Goal: Task Accomplishment & Management: Manage account settings

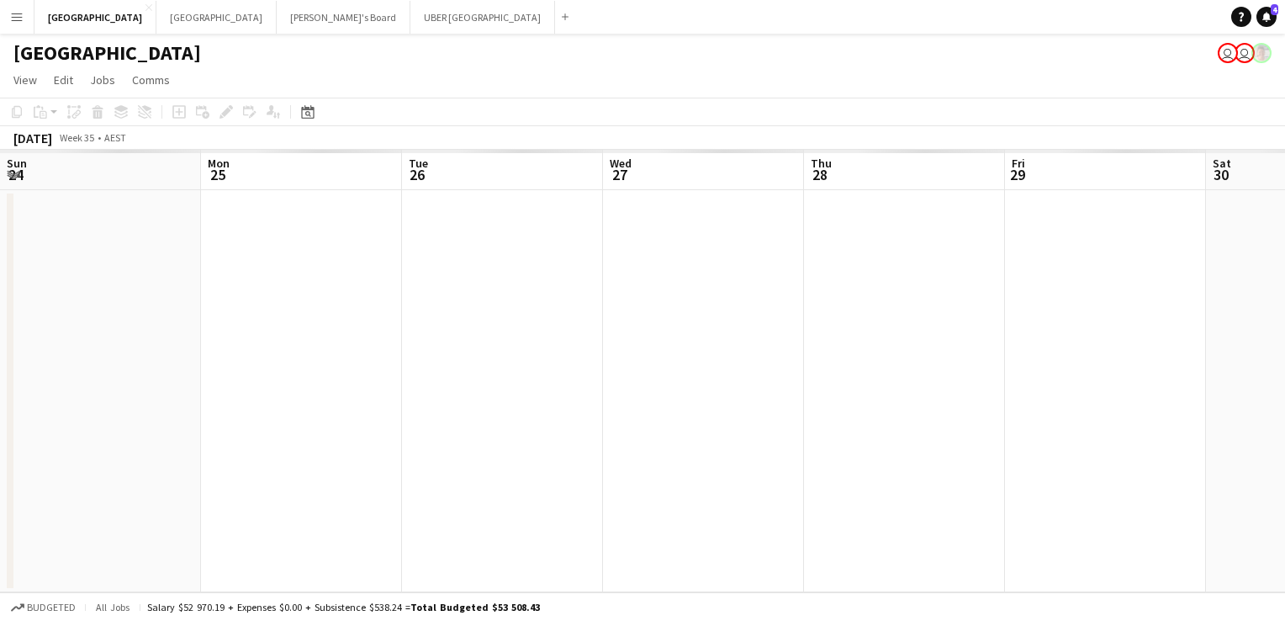
scroll to position [0, 431]
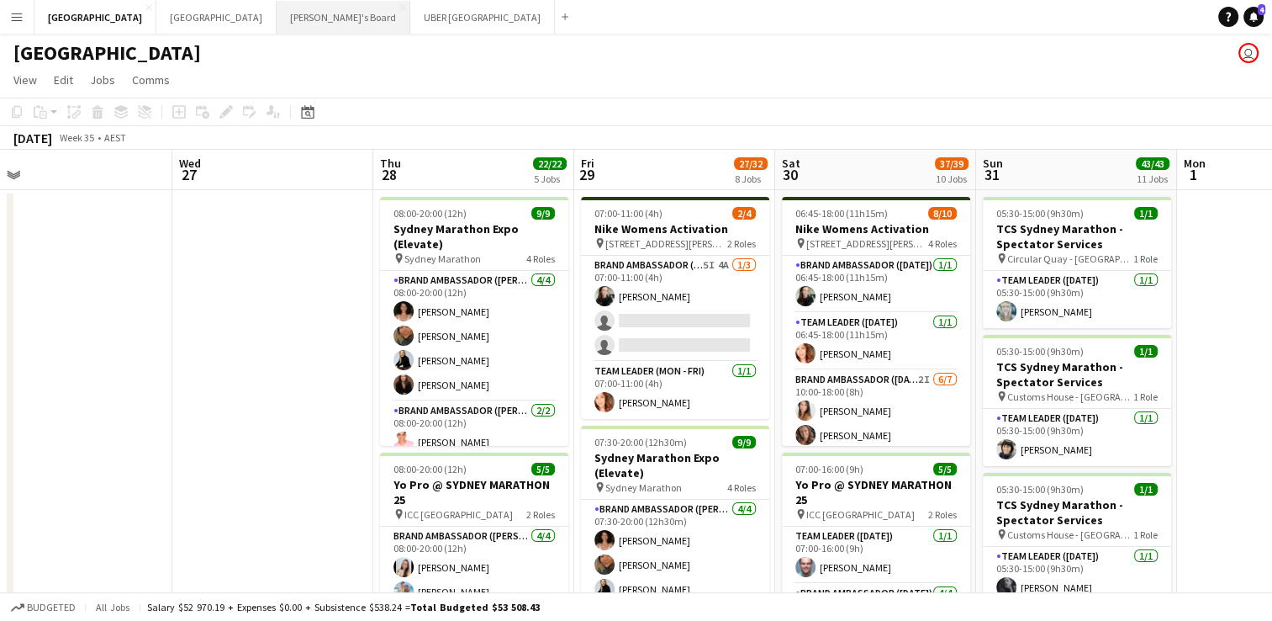
click at [277, 16] on button "Tennille's Board Close" at bounding box center [344, 17] width 134 height 33
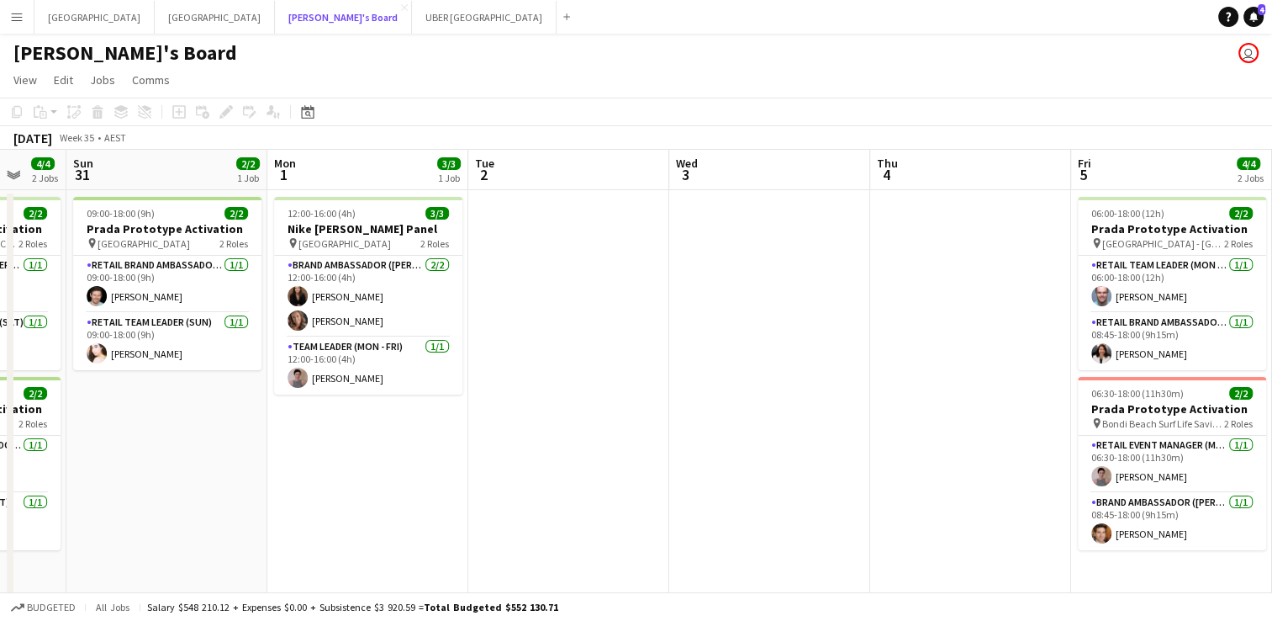
scroll to position [0, 738]
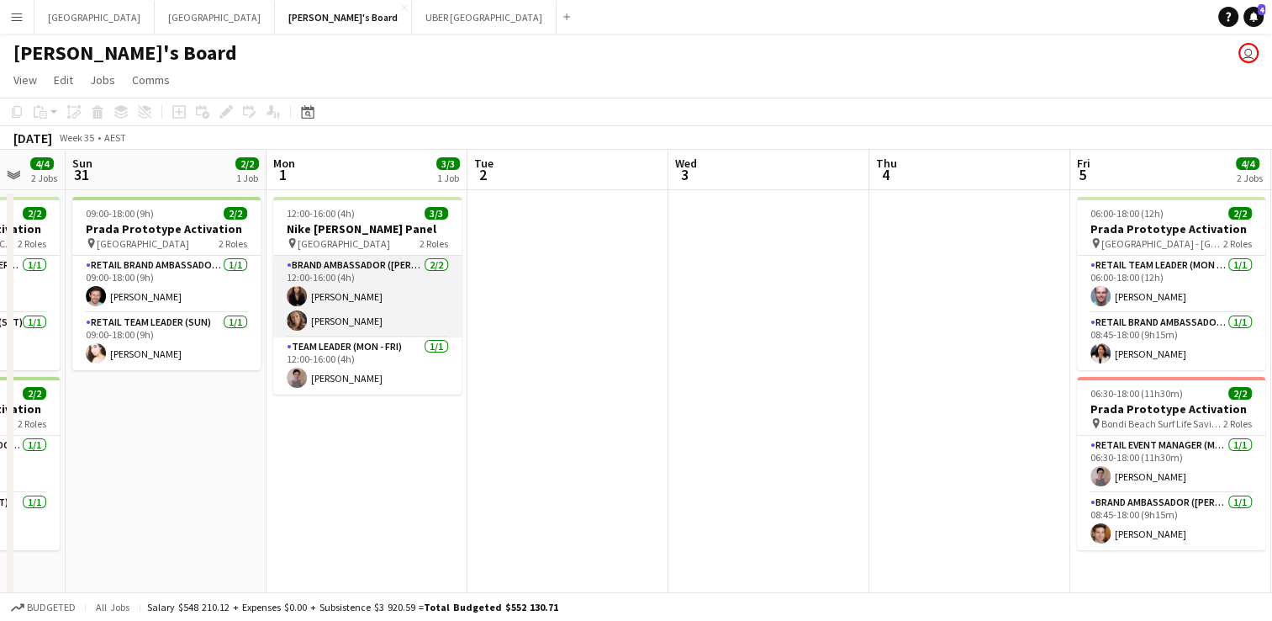
click at [380, 315] on app-card-role "Brand Ambassador (Mon - Fri) [DATE] 12:00-16:00 (4h) [PERSON_NAME] [PERSON_NAME]" at bounding box center [367, 297] width 188 height 82
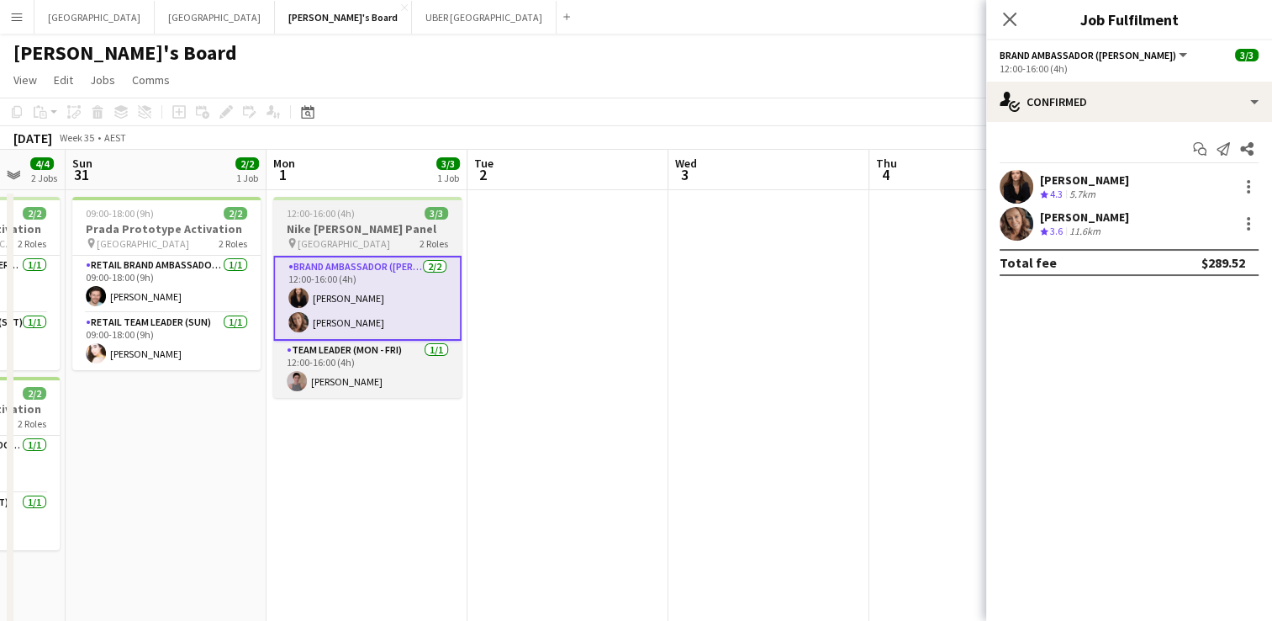
click at [391, 241] on div "pin Opera House 2 Roles" at bounding box center [367, 242] width 188 height 13
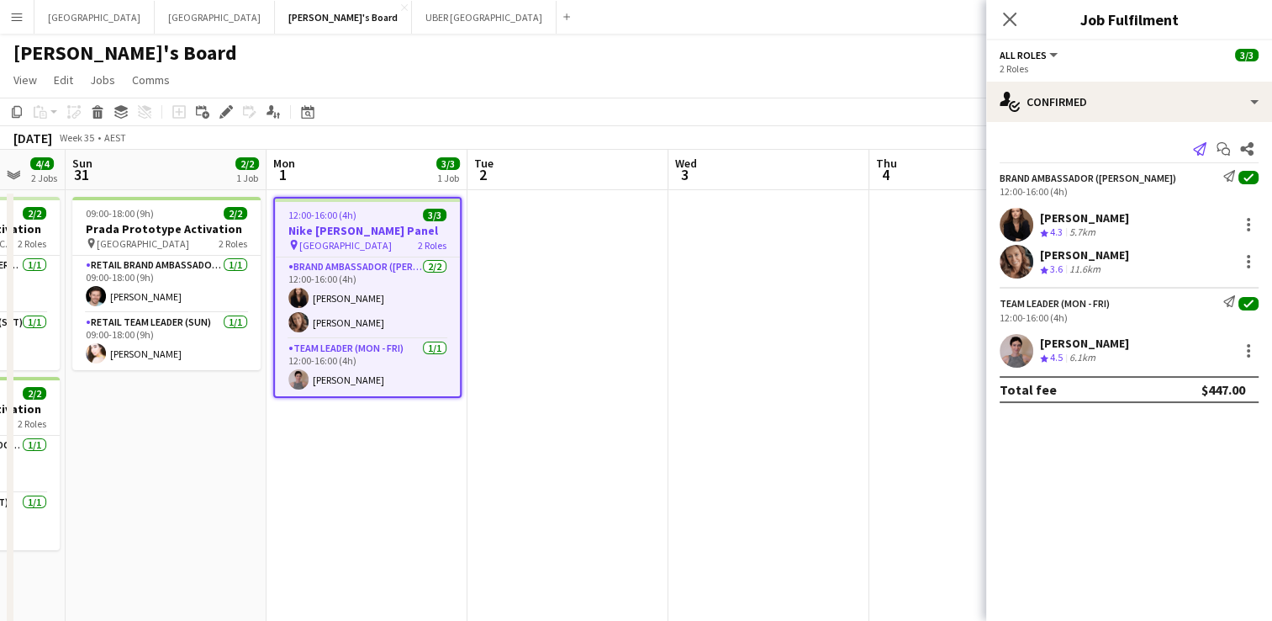
click at [1201, 148] on icon at bounding box center [1199, 148] width 13 height 13
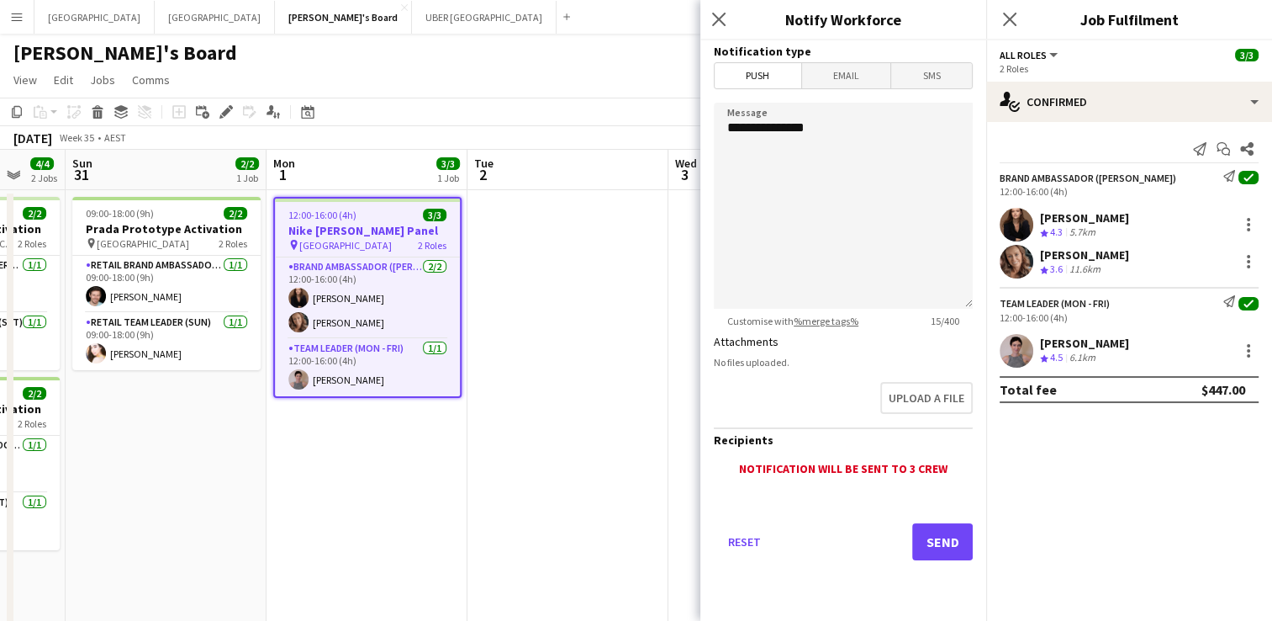
click at [821, 66] on span "Email" at bounding box center [846, 75] width 89 height 25
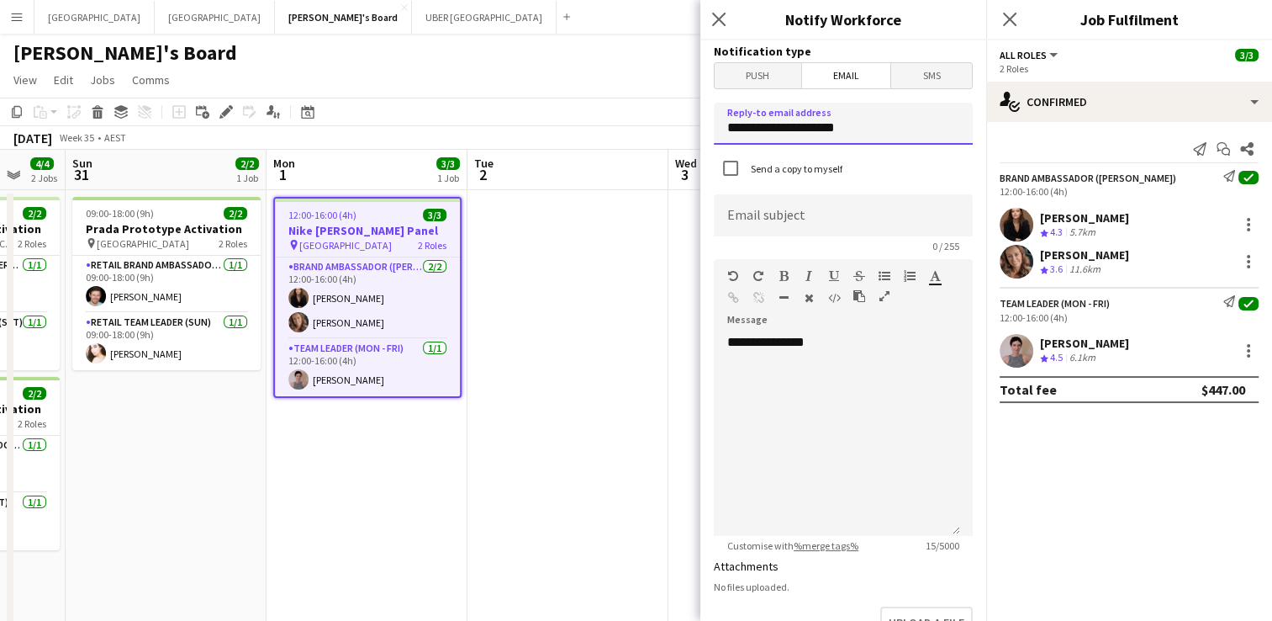
drag, startPoint x: 789, startPoint y: 127, endPoint x: 639, endPoint y: 111, distance: 150.5
click at [639, 111] on body "Menu Boards Boards Boards All jobs Status Workforce Workforce My Workforce Recr…" at bounding box center [636, 342] width 1272 height 685
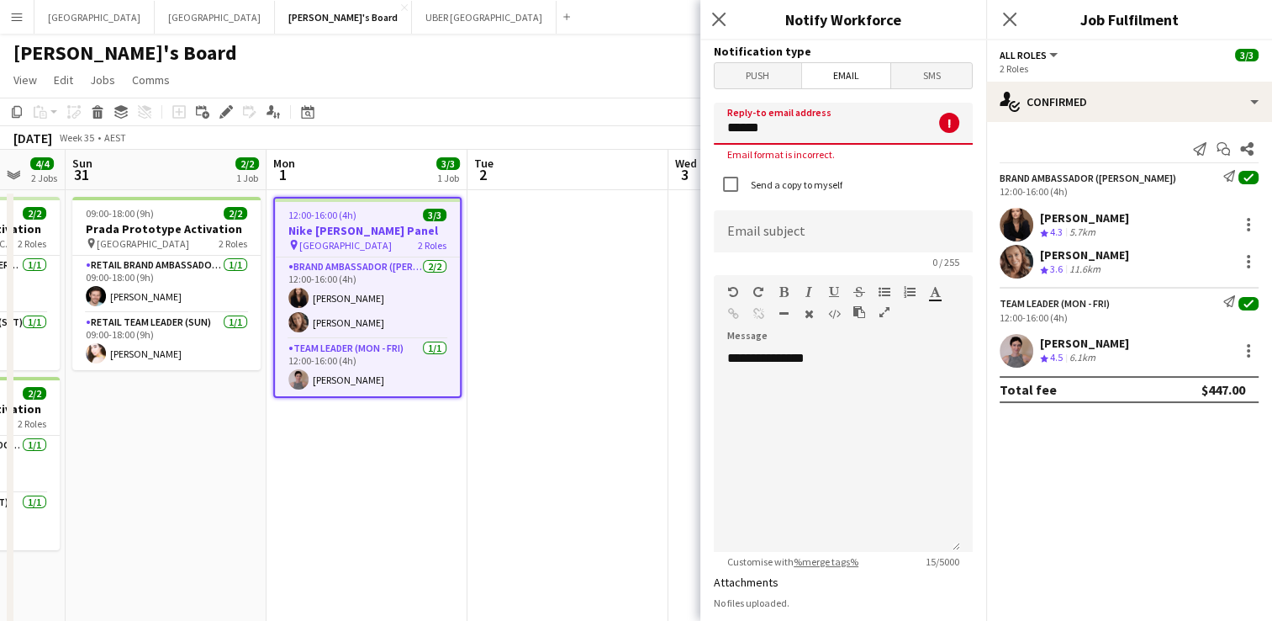
type input "**********"
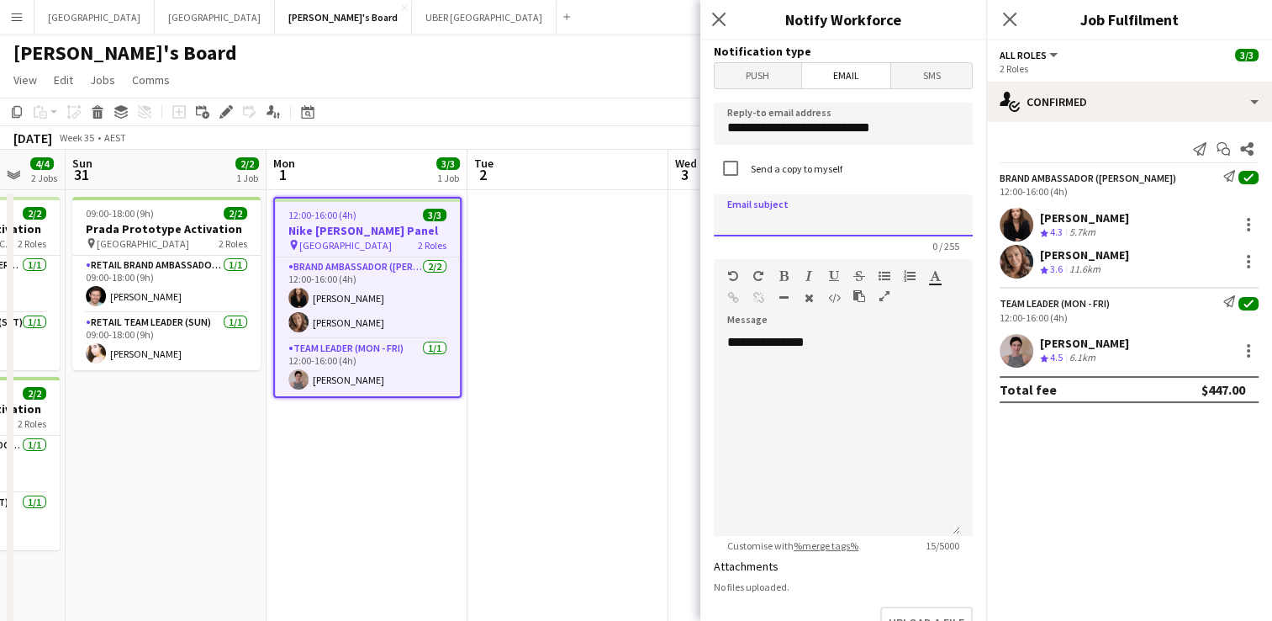
click at [805, 204] on input at bounding box center [843, 215] width 259 height 42
type input "**********"
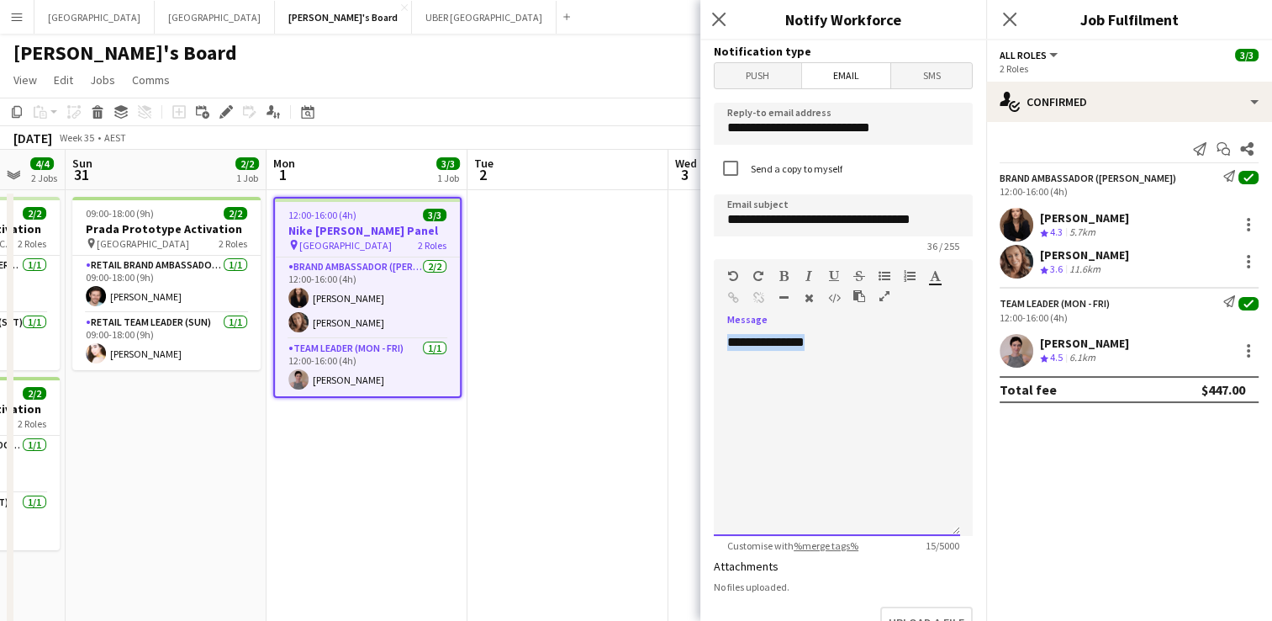
drag, startPoint x: 811, startPoint y: 341, endPoint x: 599, endPoint y: 330, distance: 212.2
click at [599, 330] on body "Menu Boards Boards Boards All jobs Status Workforce Workforce My Workforce Recr…" at bounding box center [636, 342] width 1272 height 685
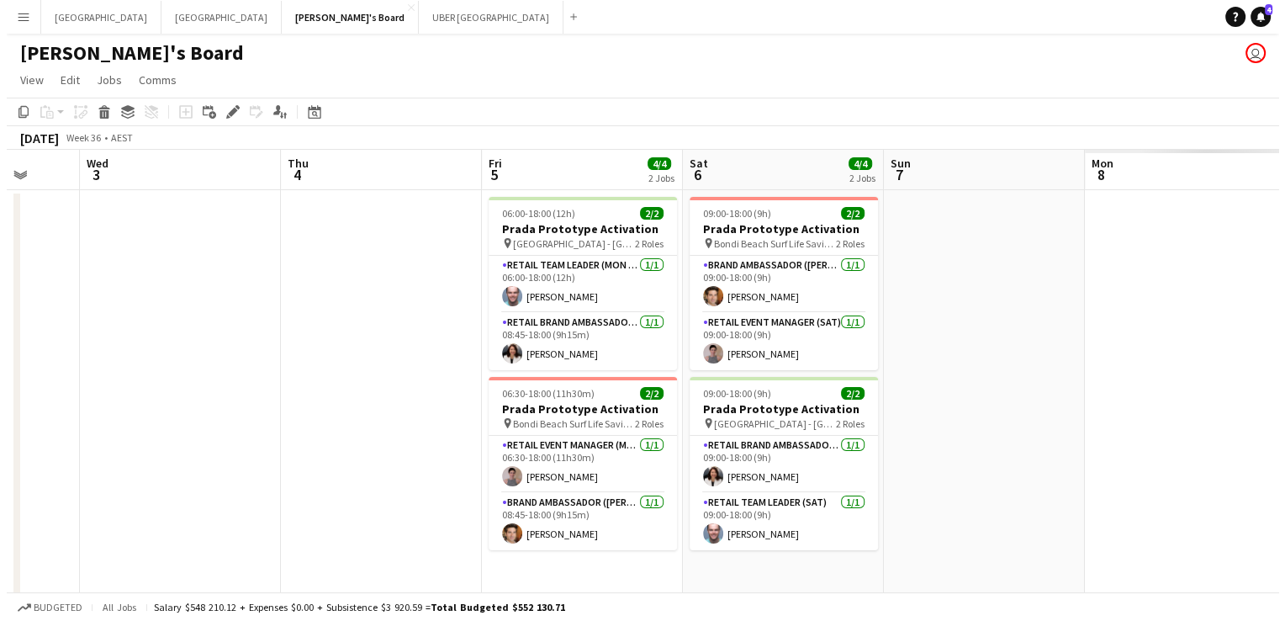
scroll to position [0, 531]
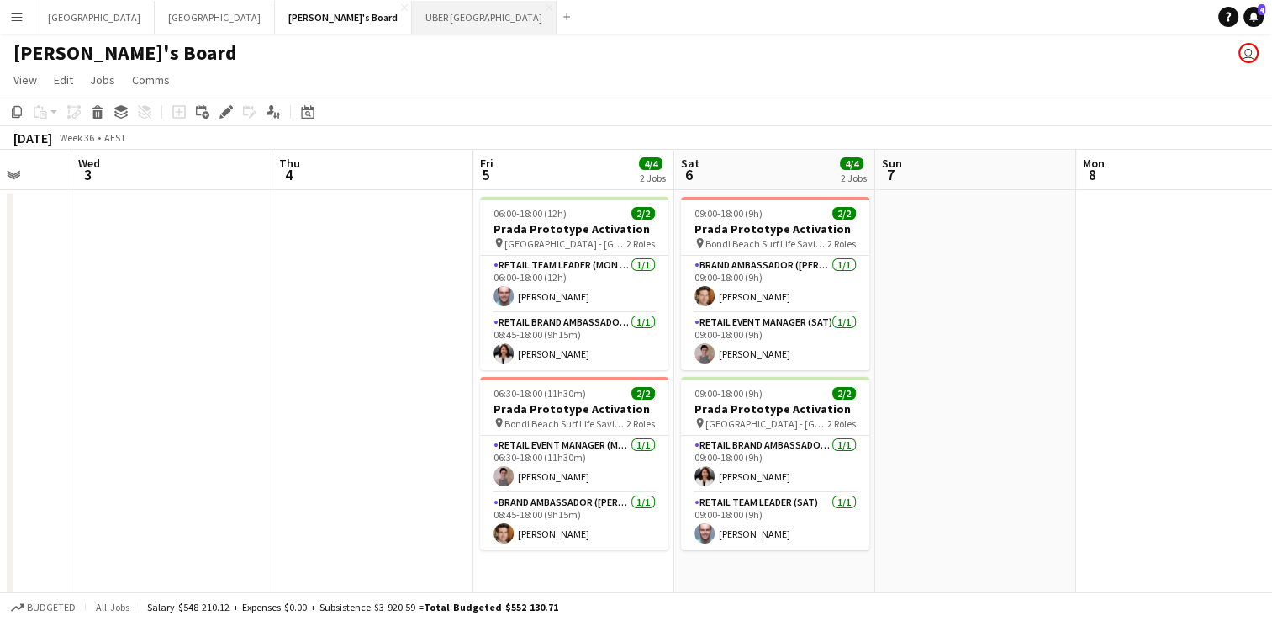
click at [412, 21] on button "UBER [GEOGRAPHIC_DATA] Close" at bounding box center [484, 17] width 145 height 33
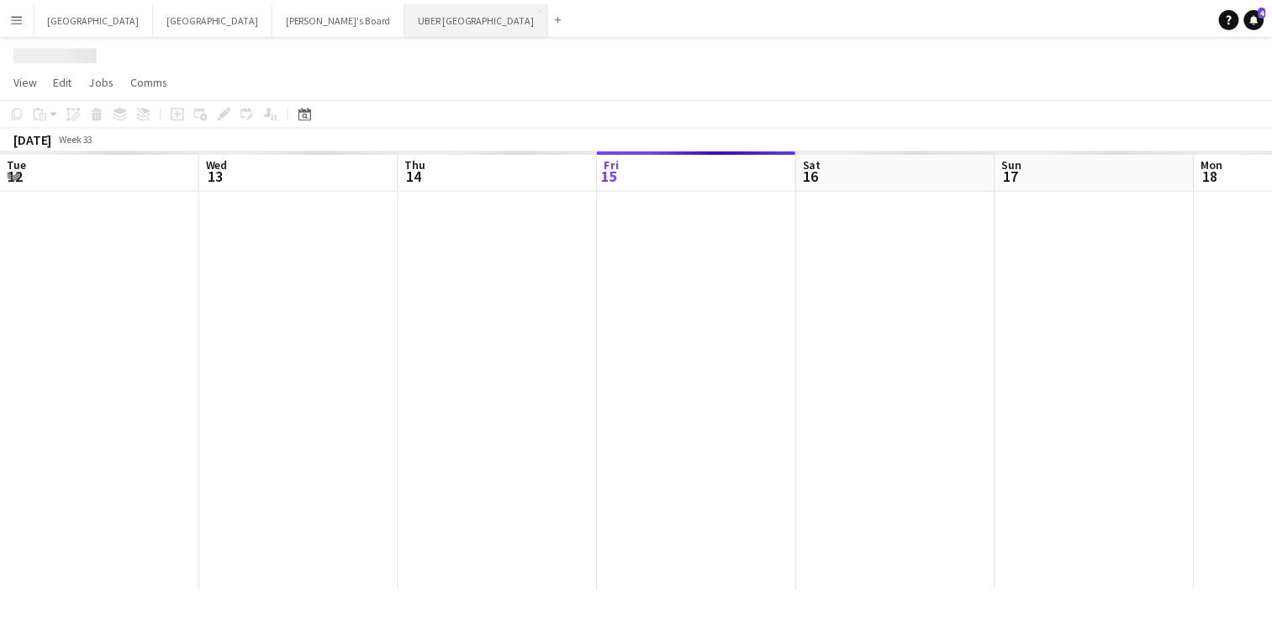
scroll to position [0, 402]
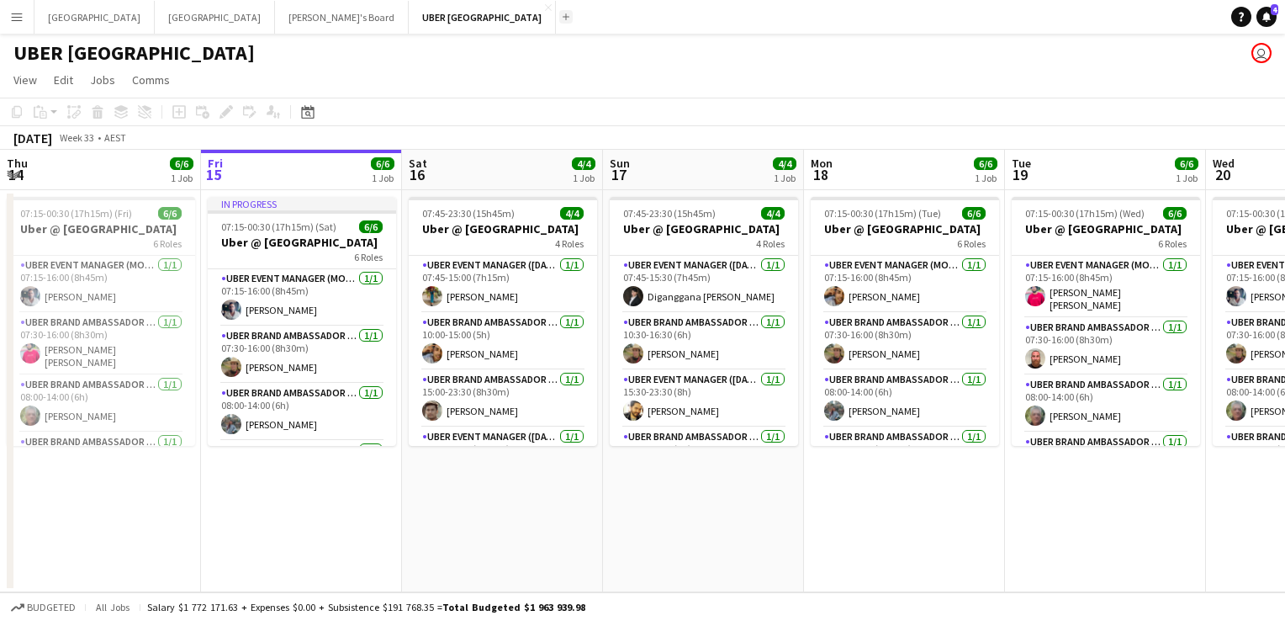
click at [559, 17] on button "Add" at bounding box center [565, 16] width 13 height 13
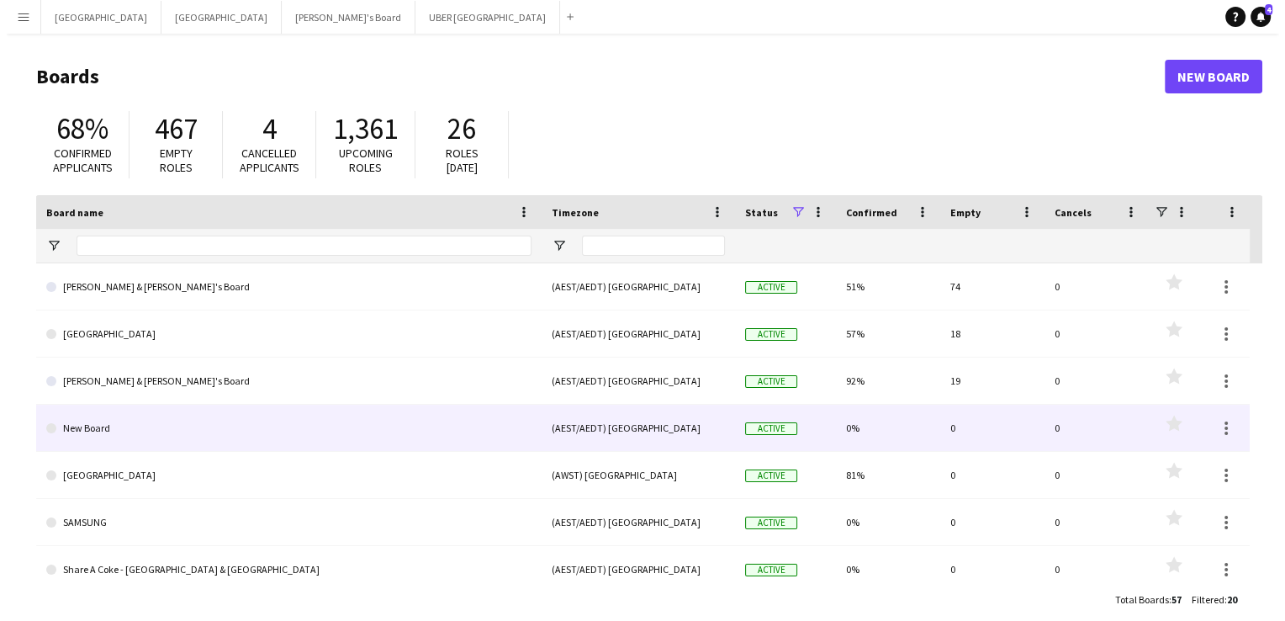
scroll to position [187, 0]
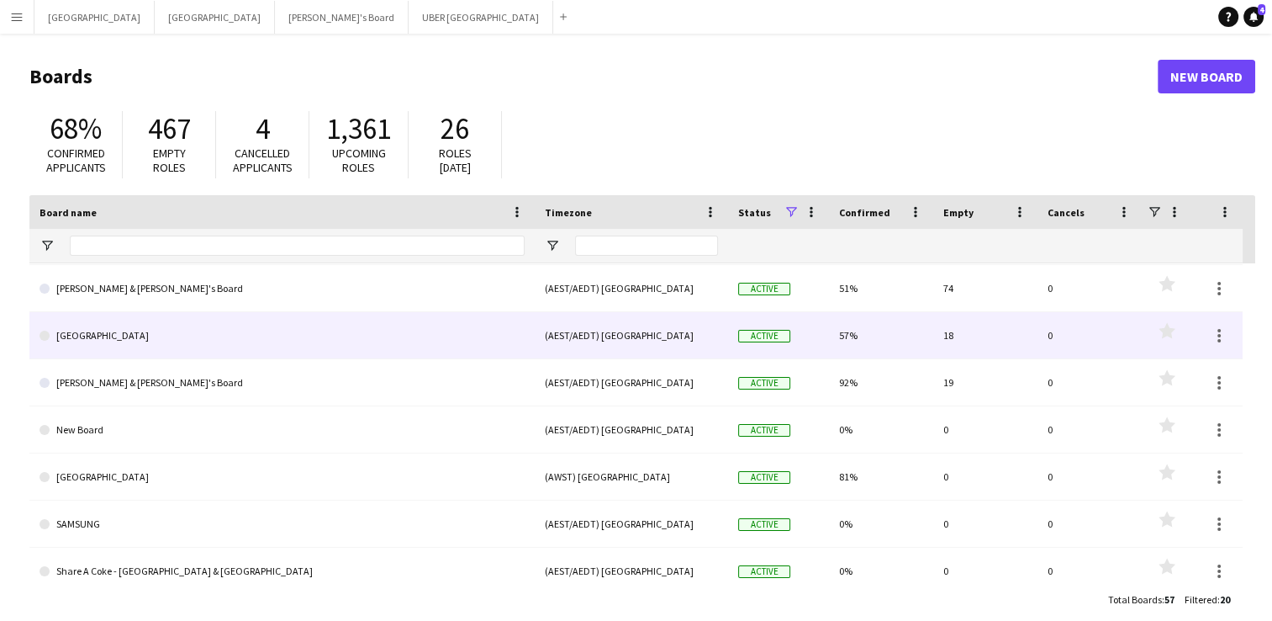
click at [117, 338] on link "[GEOGRAPHIC_DATA]" at bounding box center [282, 335] width 485 height 47
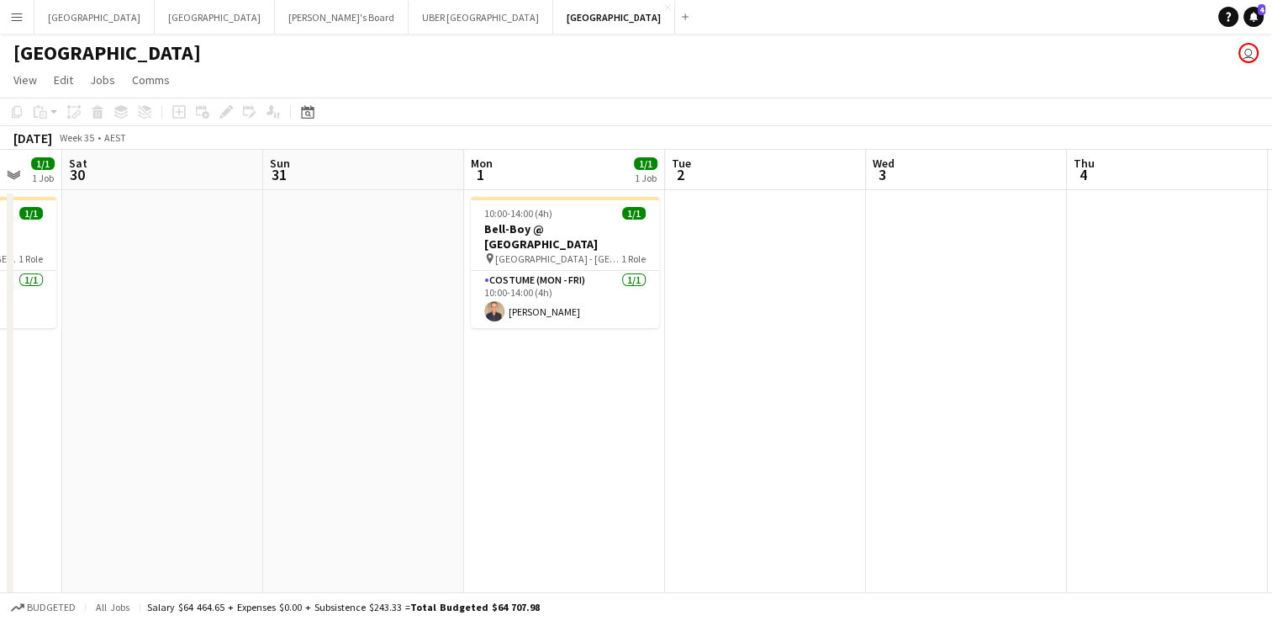
scroll to position [0, 508]
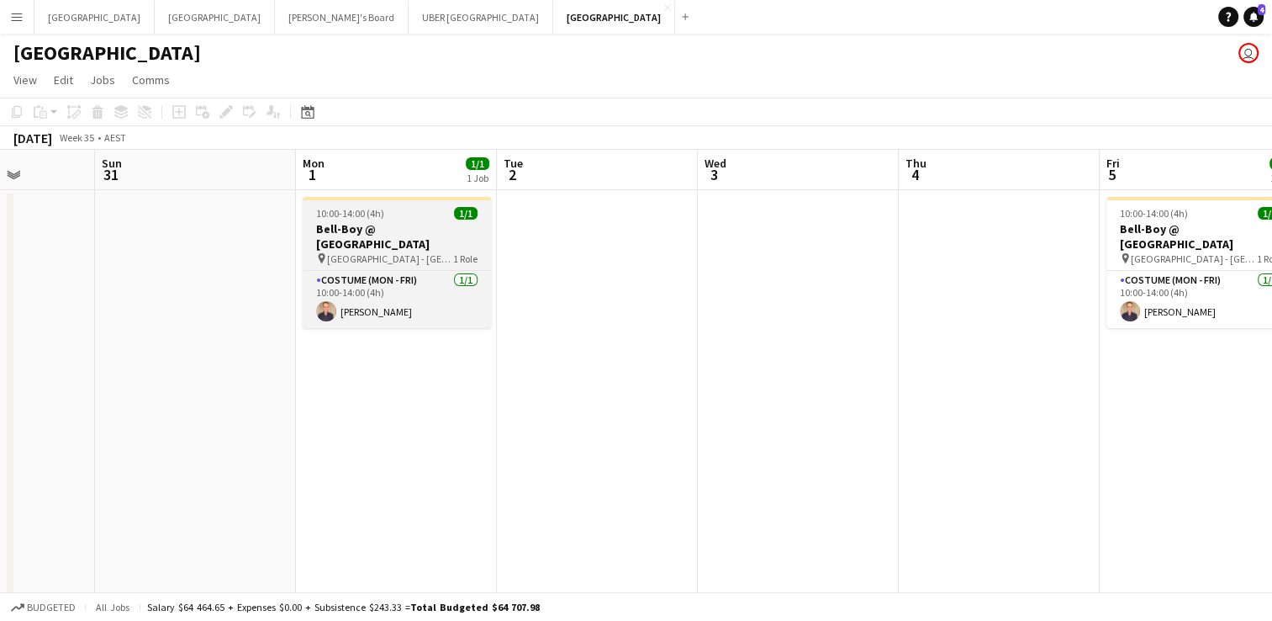
click at [404, 223] on h3 "Bell-Boy @ [GEOGRAPHIC_DATA]" at bounding box center [397, 236] width 188 height 30
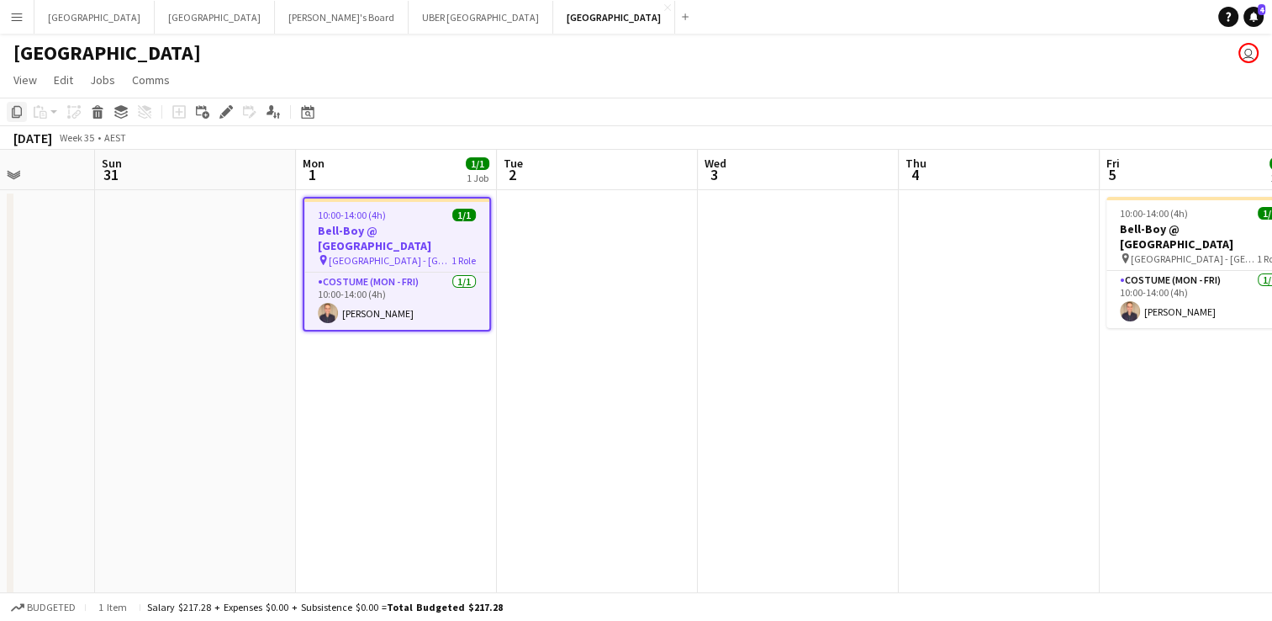
click at [16, 114] on icon "Copy" at bounding box center [16, 111] width 13 height 13
click at [838, 244] on app-date-cell at bounding box center [798, 552] width 201 height 725
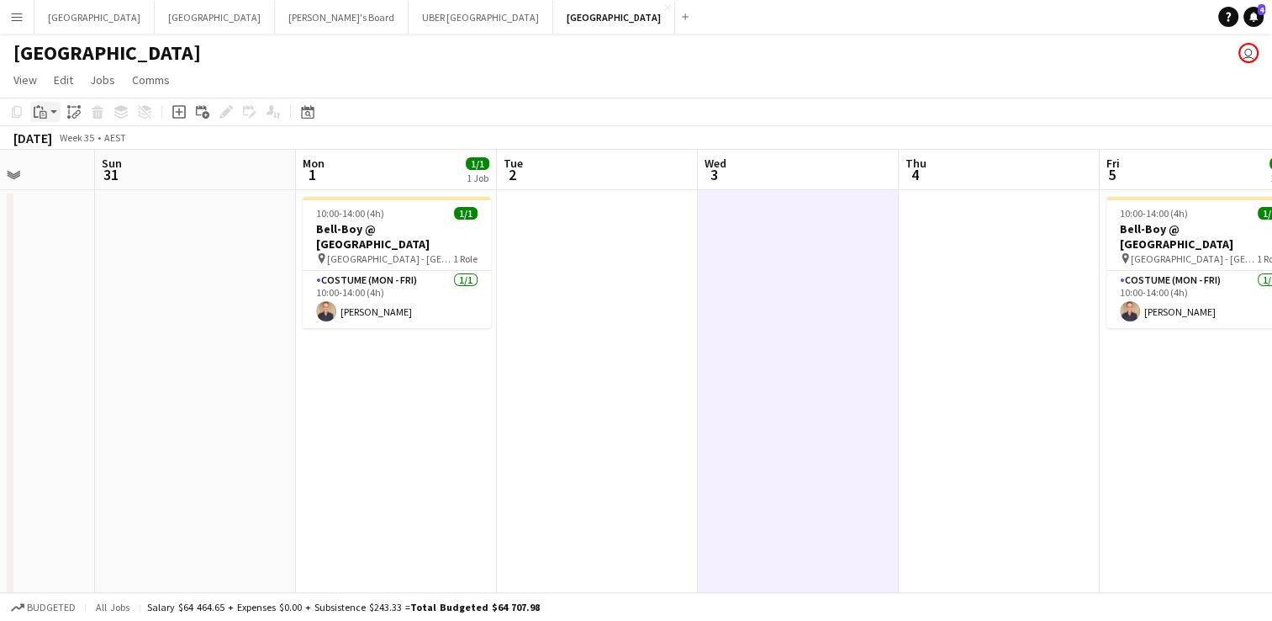
click at [43, 107] on icon at bounding box center [42, 108] width 2 height 3
click at [61, 169] on link "Paste with crew Ctrl+Shift+V" at bounding box center [124, 172] width 158 height 15
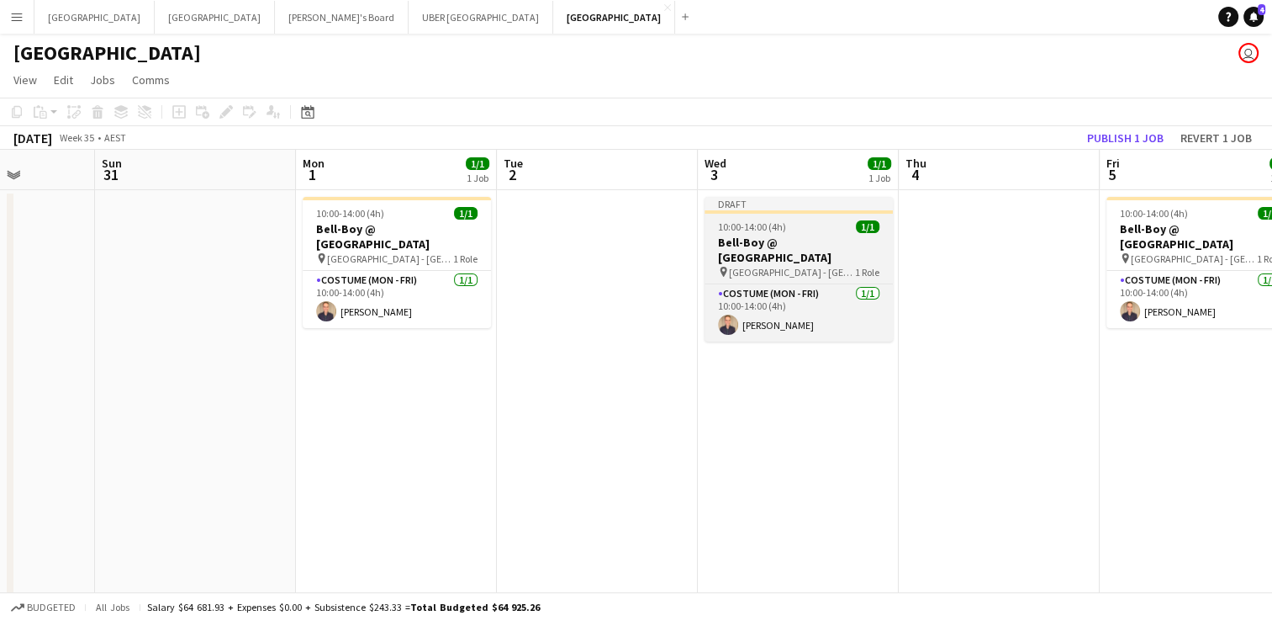
click at [816, 220] on div "10:00-14:00 (4h) 1/1" at bounding box center [799, 226] width 188 height 13
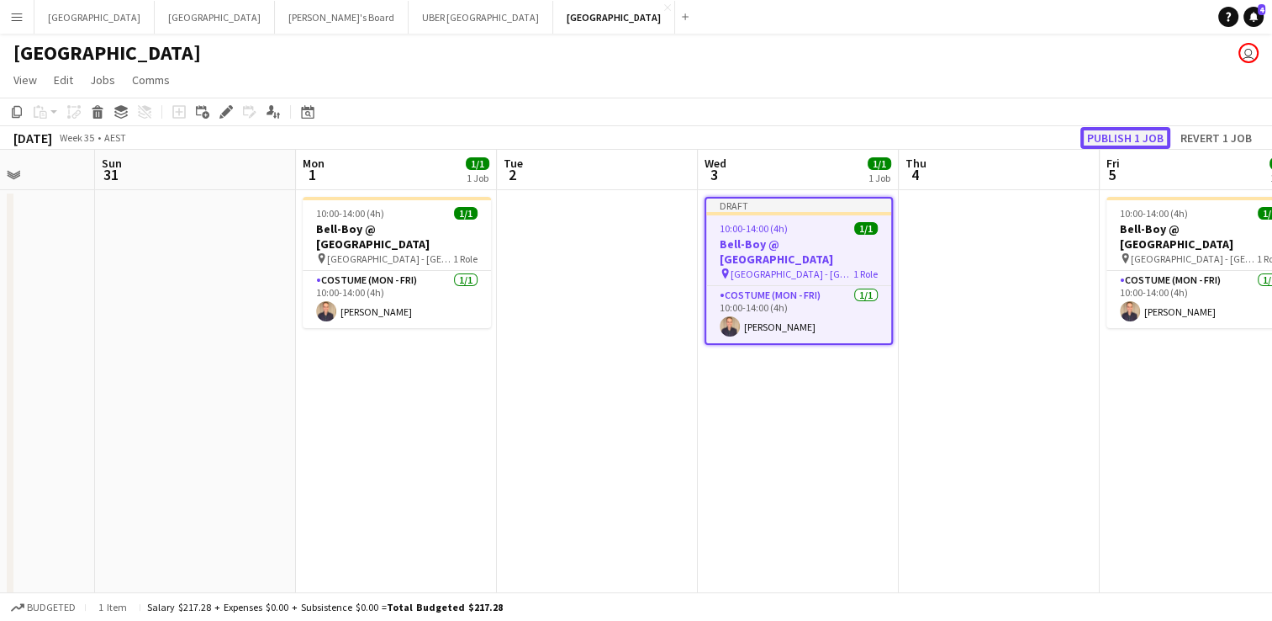
click at [1102, 144] on button "Publish 1 job" at bounding box center [1126, 138] width 90 height 22
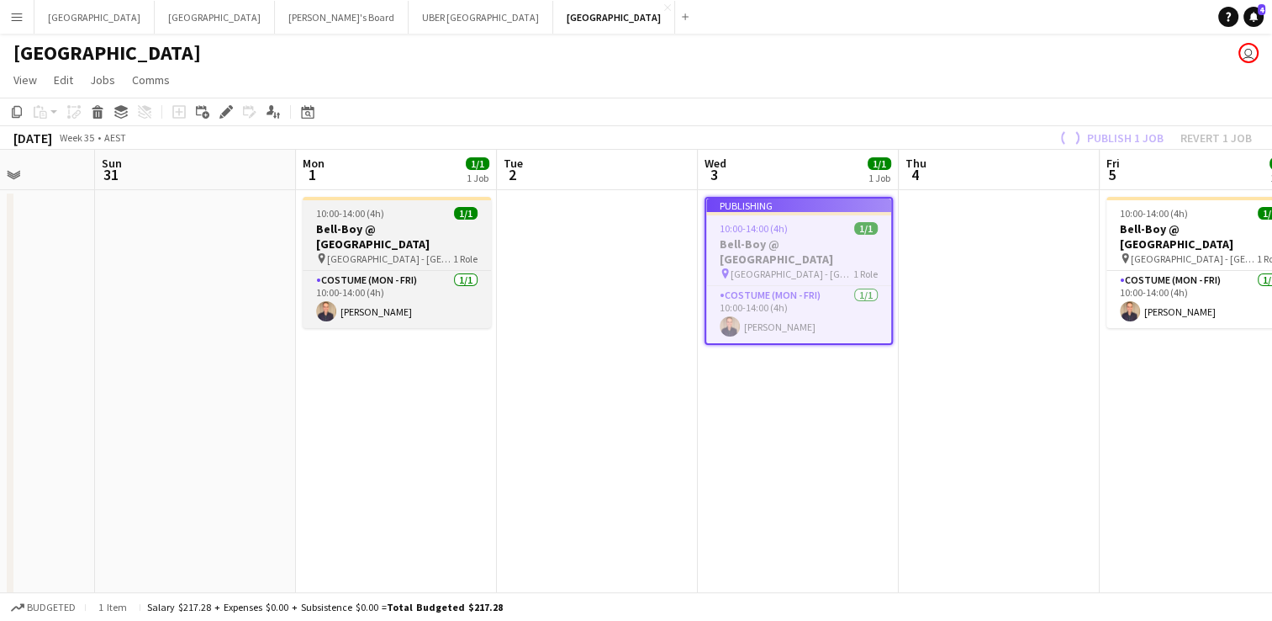
click at [384, 219] on div "10:00-14:00 (4h) 1/1" at bounding box center [397, 213] width 188 height 13
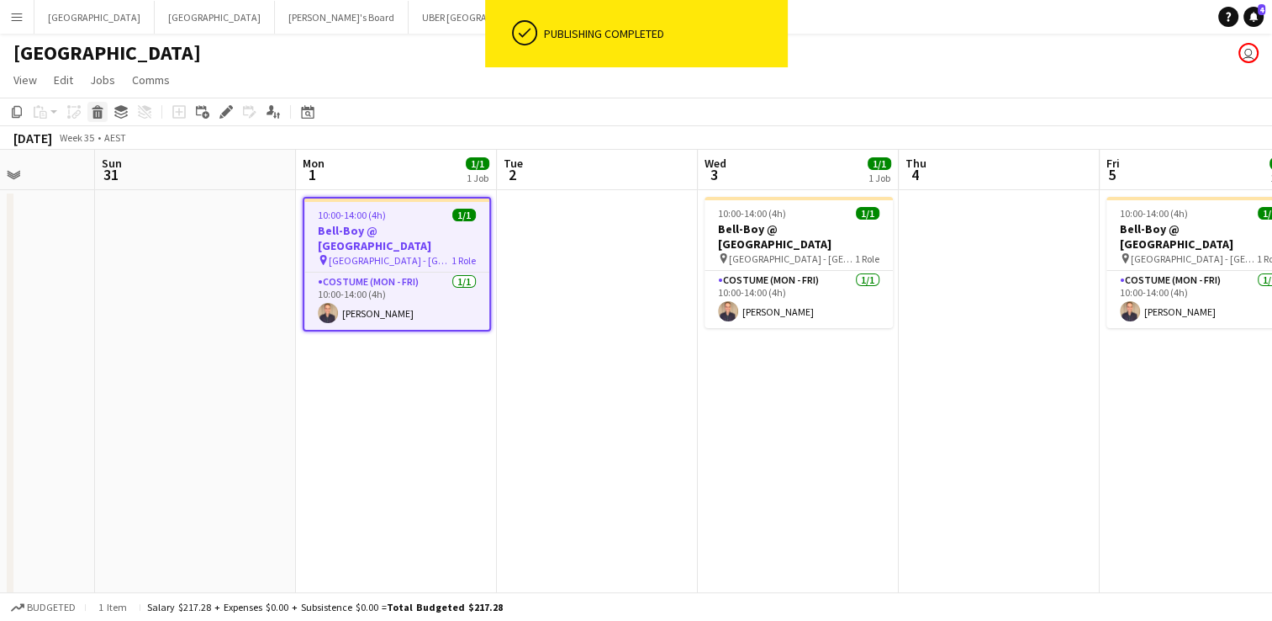
click at [97, 109] on icon "Delete" at bounding box center [97, 111] width 13 height 13
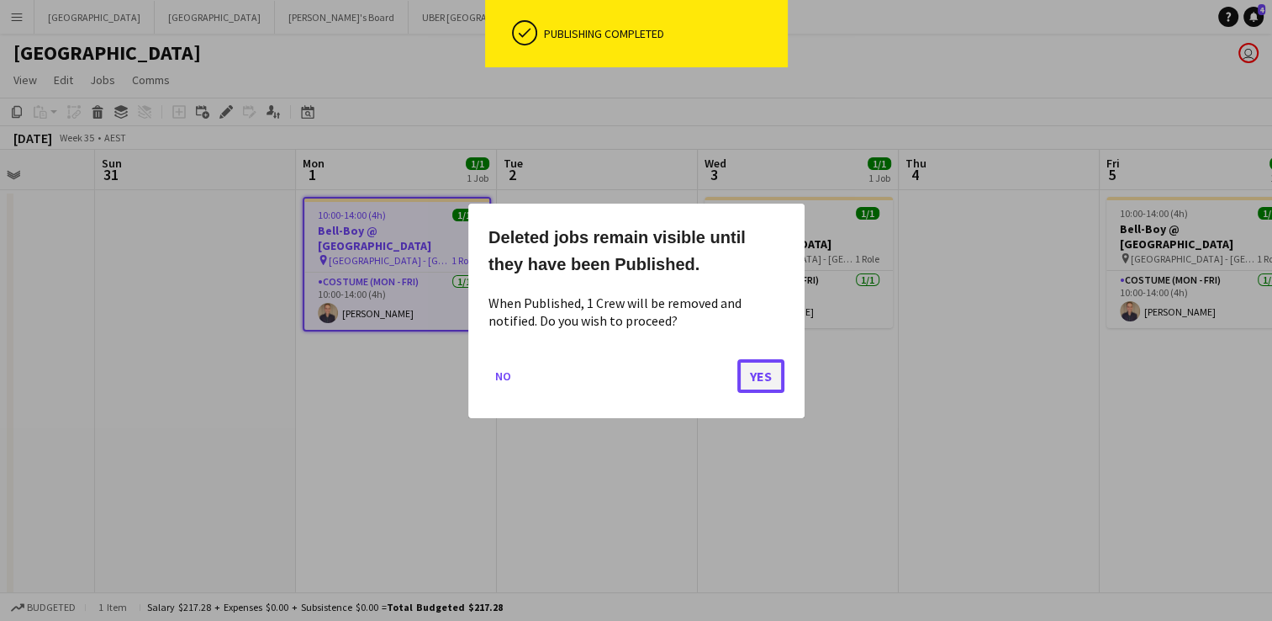
click at [764, 365] on button "Yes" at bounding box center [760, 375] width 47 height 34
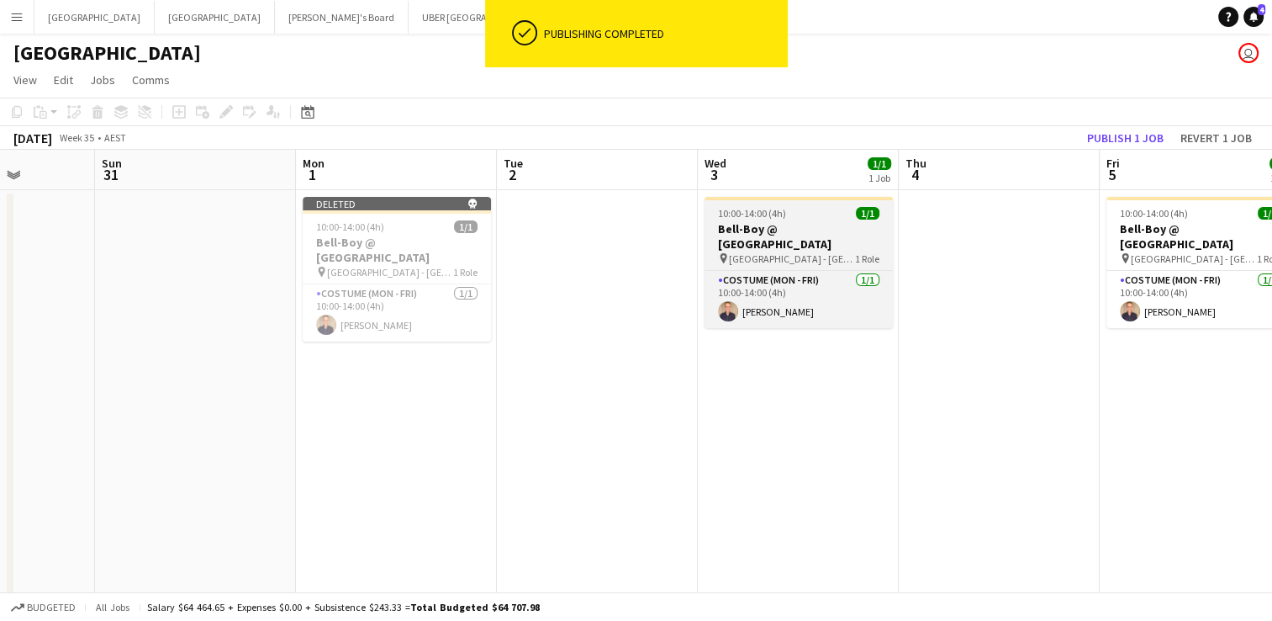
click at [806, 211] on div "10:00-14:00 (4h) 1/1" at bounding box center [799, 213] width 188 height 13
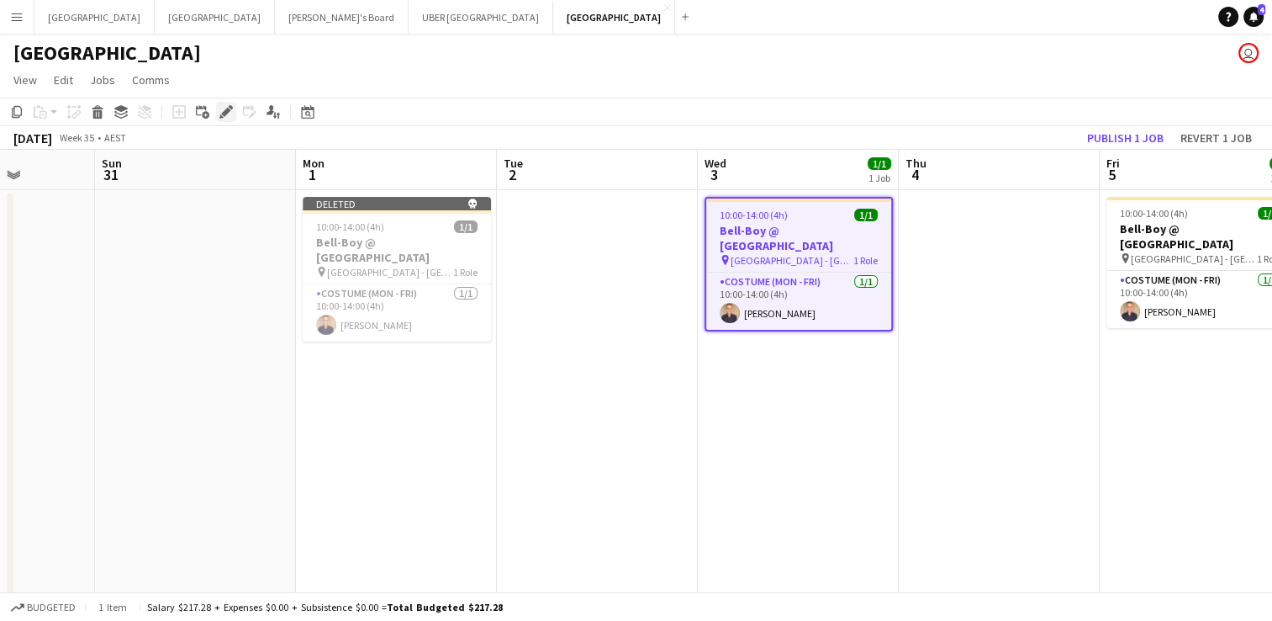
click at [224, 112] on icon at bounding box center [225, 112] width 9 height 9
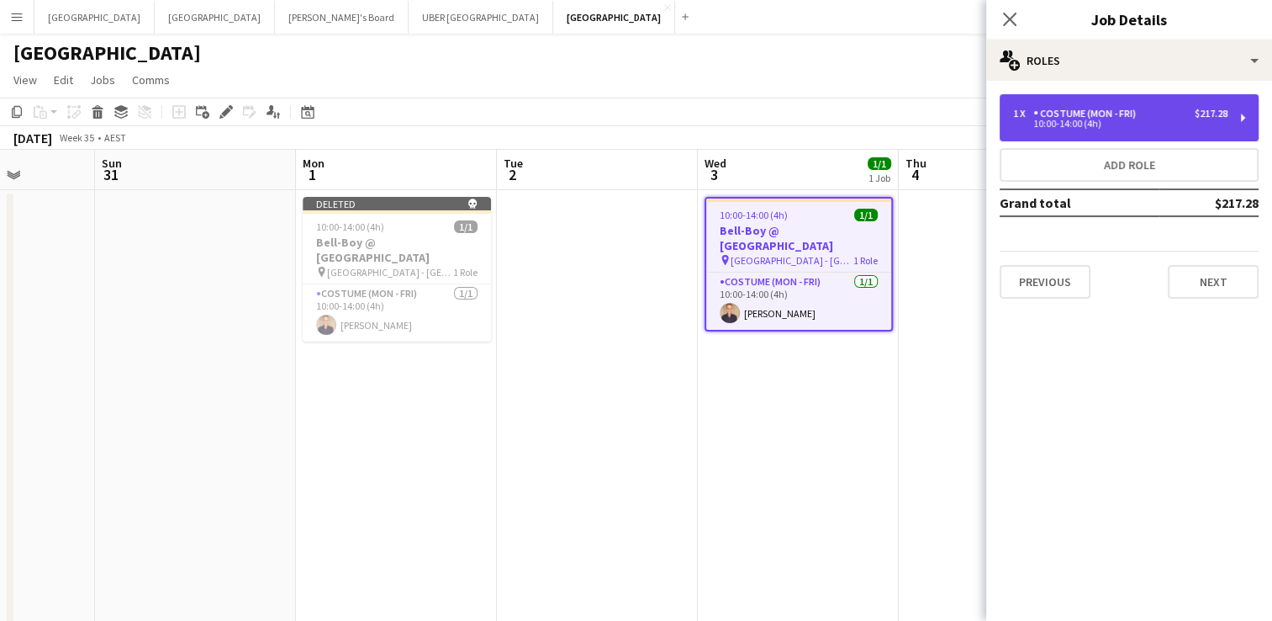
click at [1060, 119] on div "10:00-14:00 (4h)" at bounding box center [1120, 123] width 214 height 8
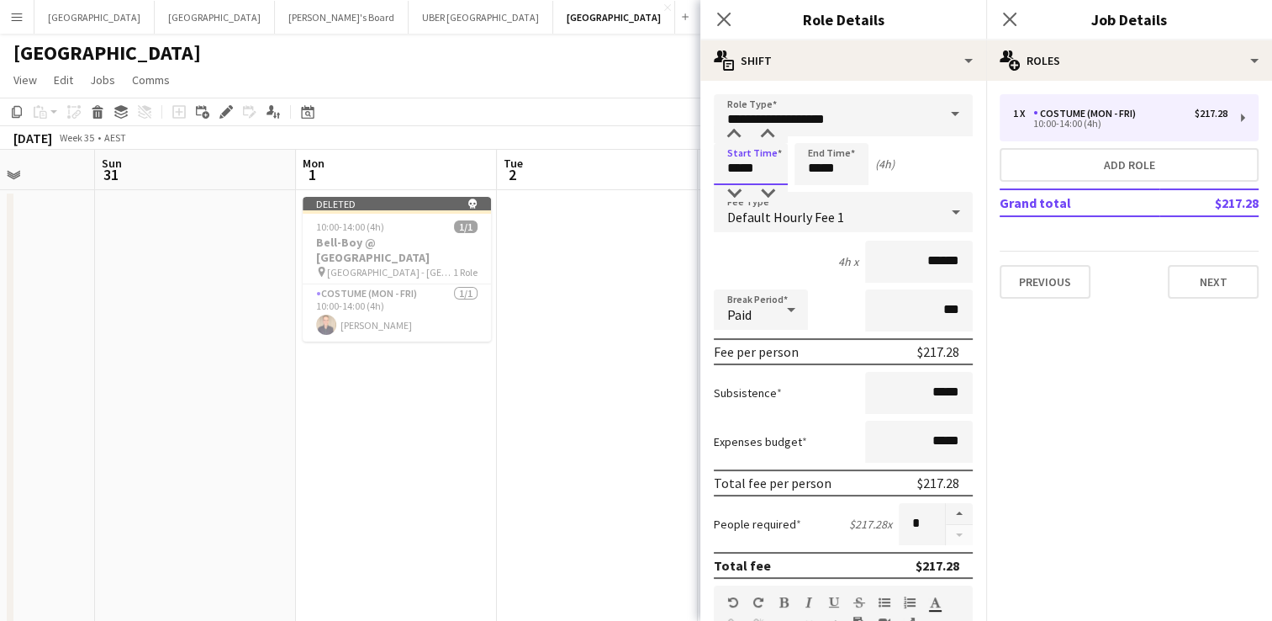
drag, startPoint x: 769, startPoint y: 167, endPoint x: 632, endPoint y: 163, distance: 137.1
click at [632, 163] on body "Menu Boards Boards Boards All jobs Status Workforce Workforce My Workforce Recr…" at bounding box center [636, 472] width 1272 height 944
type input "*****"
drag, startPoint x: 859, startPoint y: 176, endPoint x: 753, endPoint y: 160, distance: 106.3
click at [753, 160] on div "Start Time ***** End Time ***** (2h)" at bounding box center [843, 164] width 259 height 42
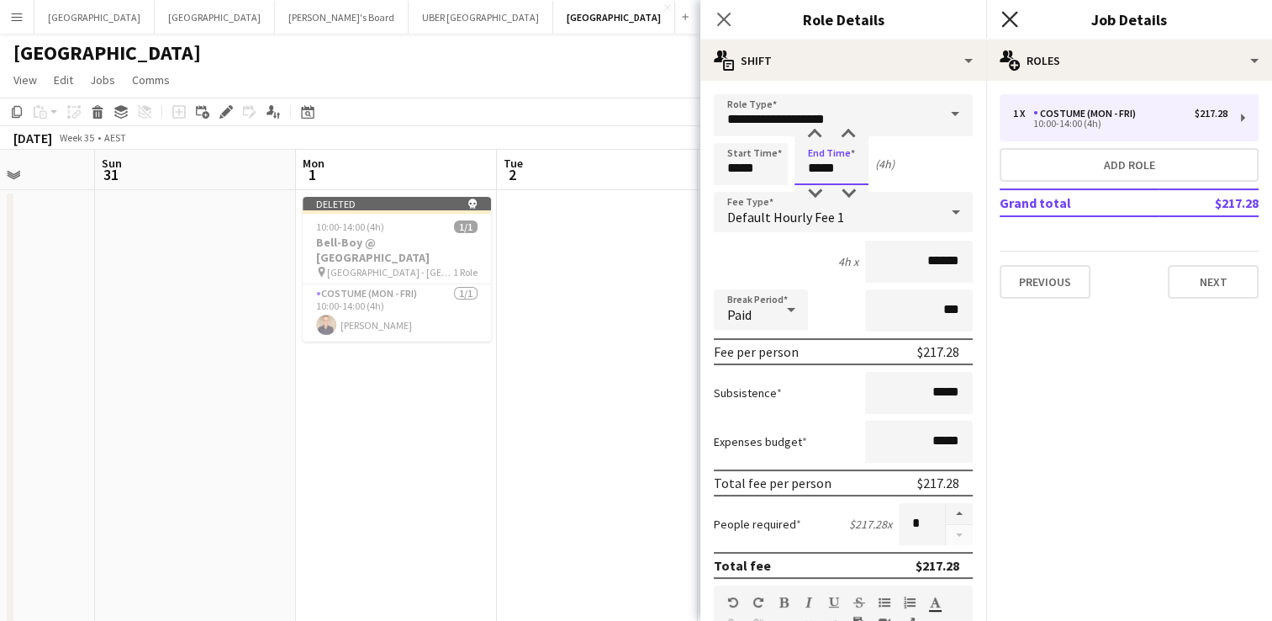
type input "*****"
click at [1012, 16] on icon at bounding box center [1010, 19] width 16 height 16
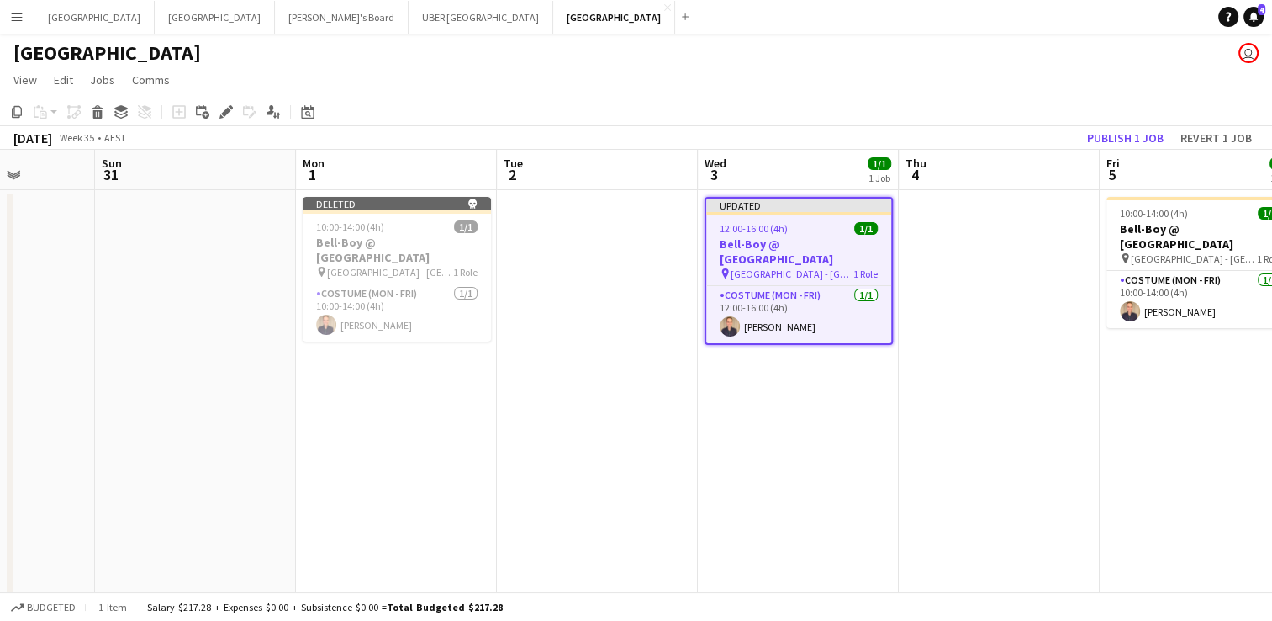
click at [971, 352] on app-date-cell at bounding box center [999, 552] width 201 height 725
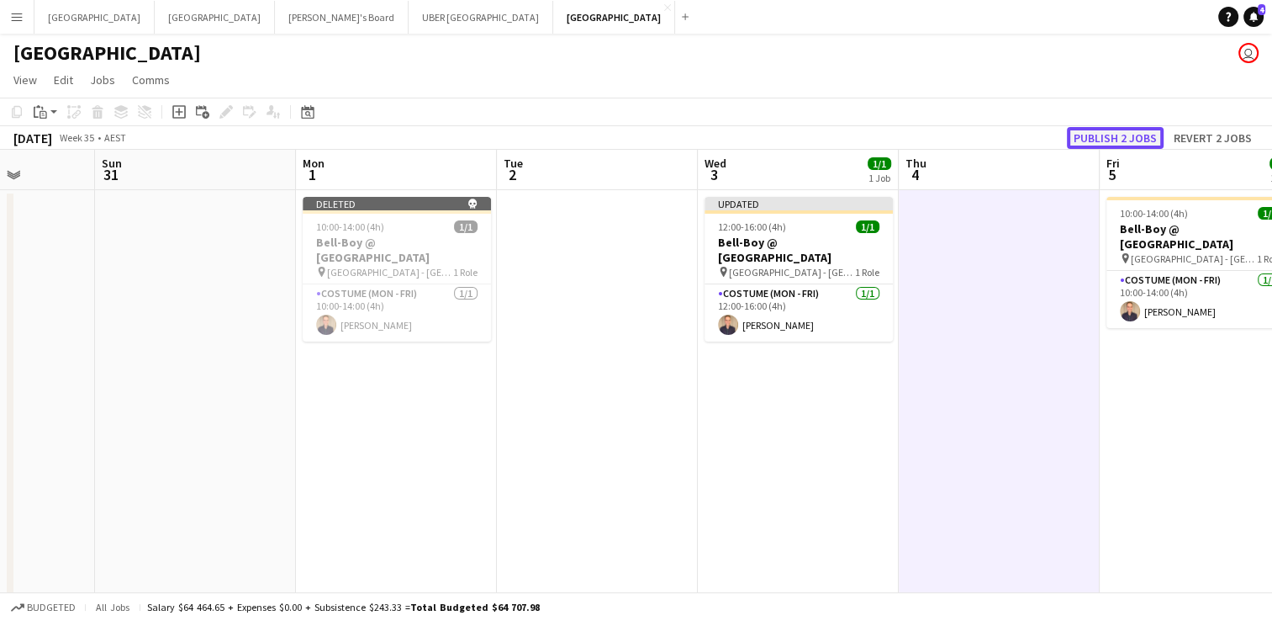
click at [1098, 133] on button "Publish 2 jobs" at bounding box center [1115, 138] width 97 height 22
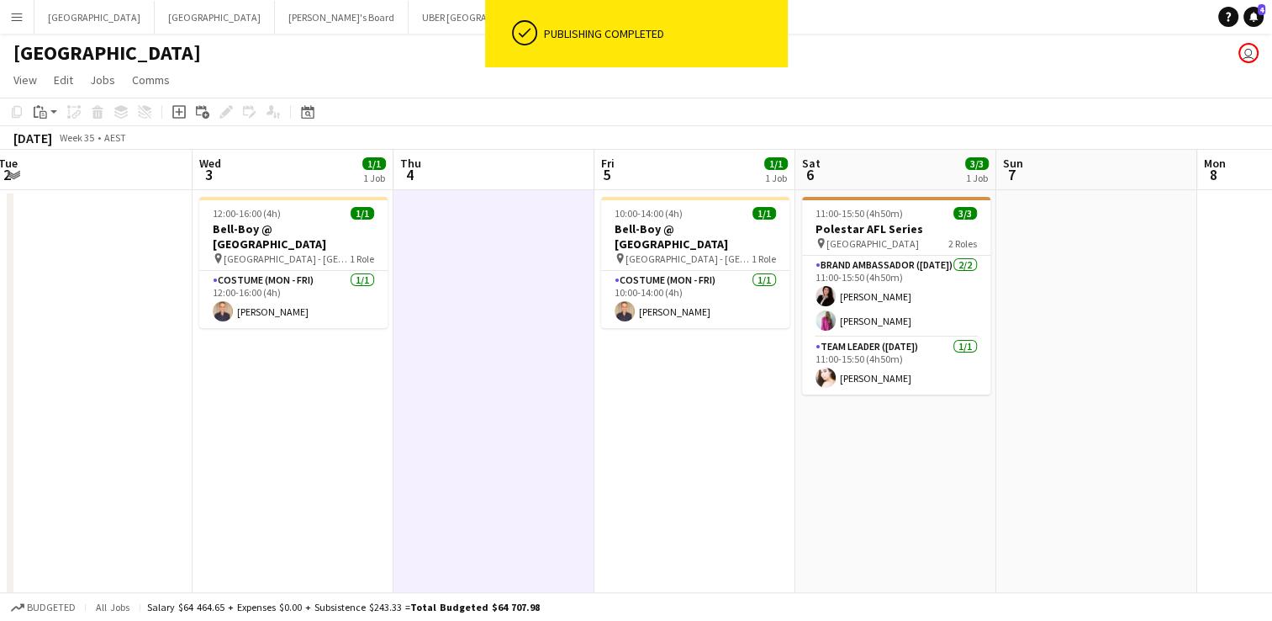
scroll to position [0, 616]
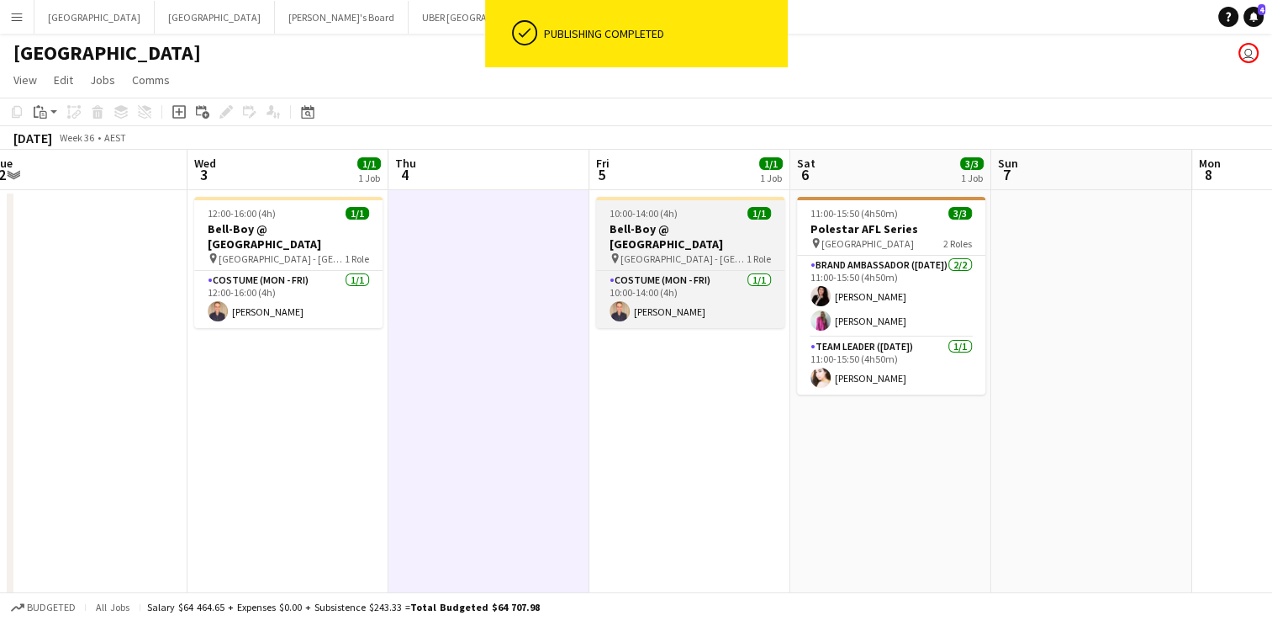
click at [703, 214] on div "10:00-14:00 (4h) 1/1" at bounding box center [690, 213] width 188 height 13
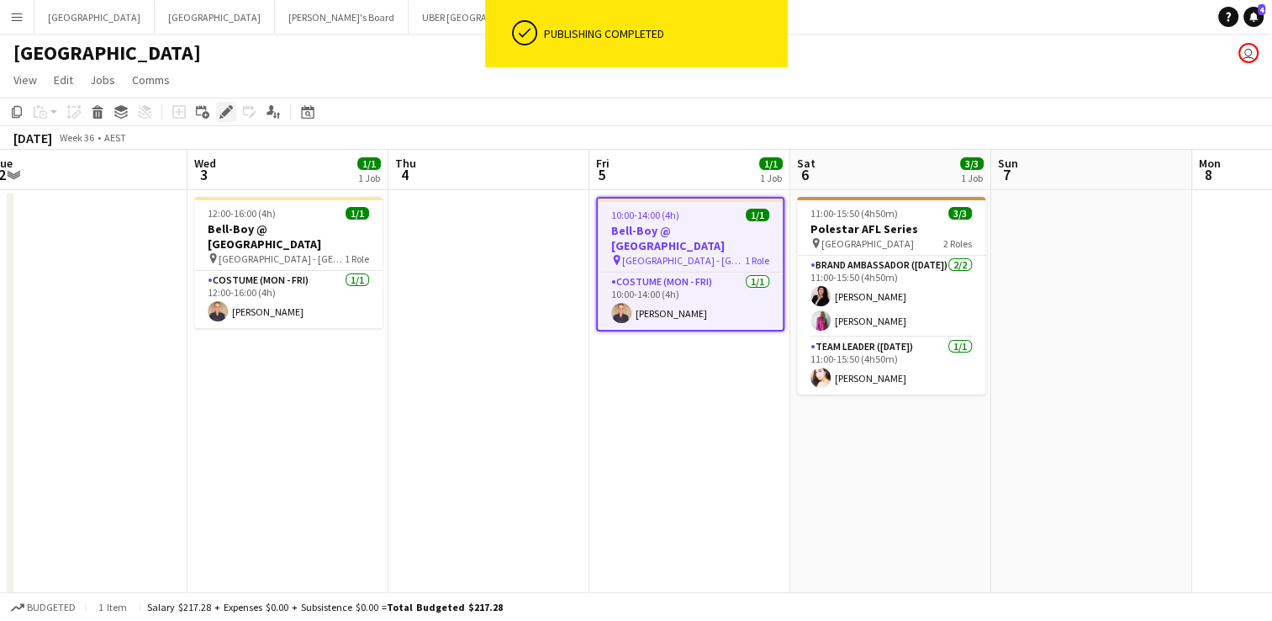
click at [223, 114] on icon at bounding box center [225, 112] width 9 height 9
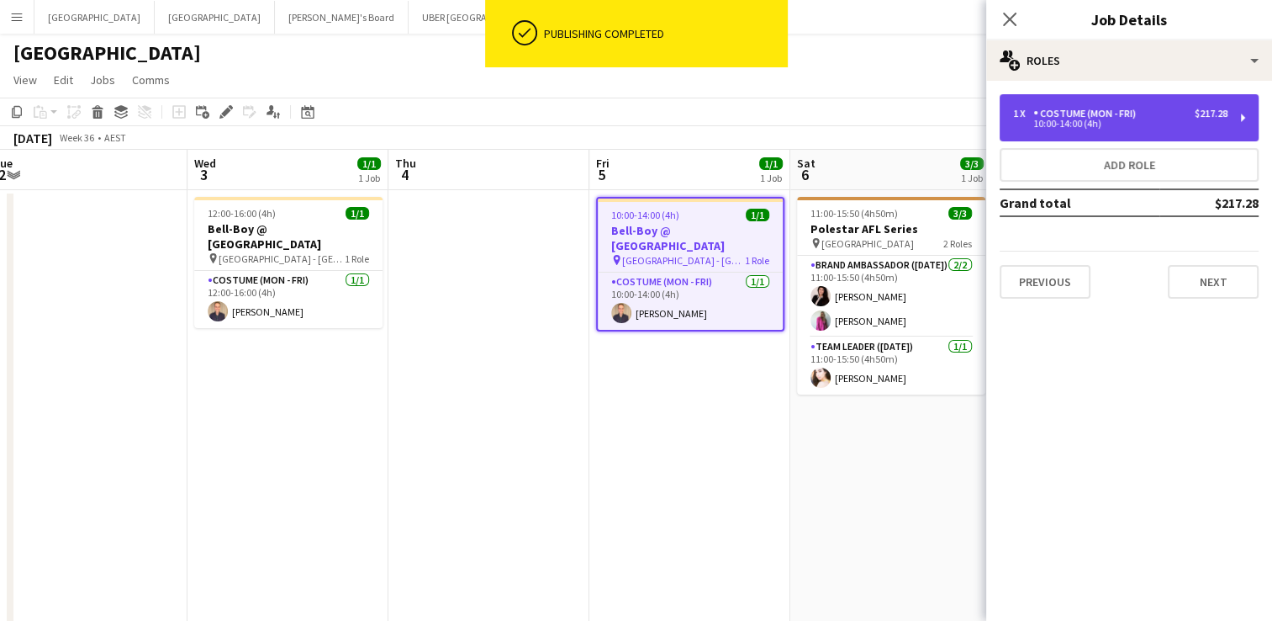
click at [1077, 114] on div "Costume (Mon - Fri)" at bounding box center [1088, 114] width 109 height 12
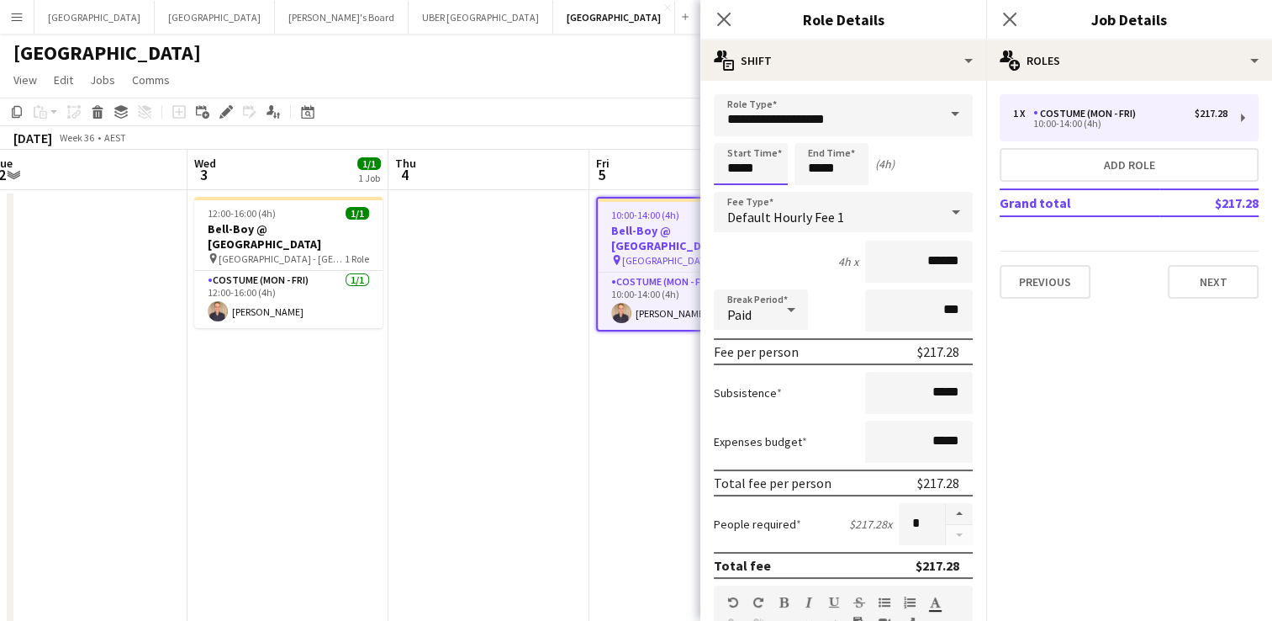
drag, startPoint x: 763, startPoint y: 166, endPoint x: 602, endPoint y: 167, distance: 160.6
click at [602, 167] on body "Menu Boards Boards Boards All jobs Status Workforce Workforce My Workforce Recr…" at bounding box center [636, 472] width 1272 height 944
type input "*****"
drag, startPoint x: 751, startPoint y: 178, endPoint x: 733, endPoint y: 177, distance: 17.7
click at [733, 177] on div "Start Time ***** End Time ***** (2h)" at bounding box center [843, 164] width 259 height 42
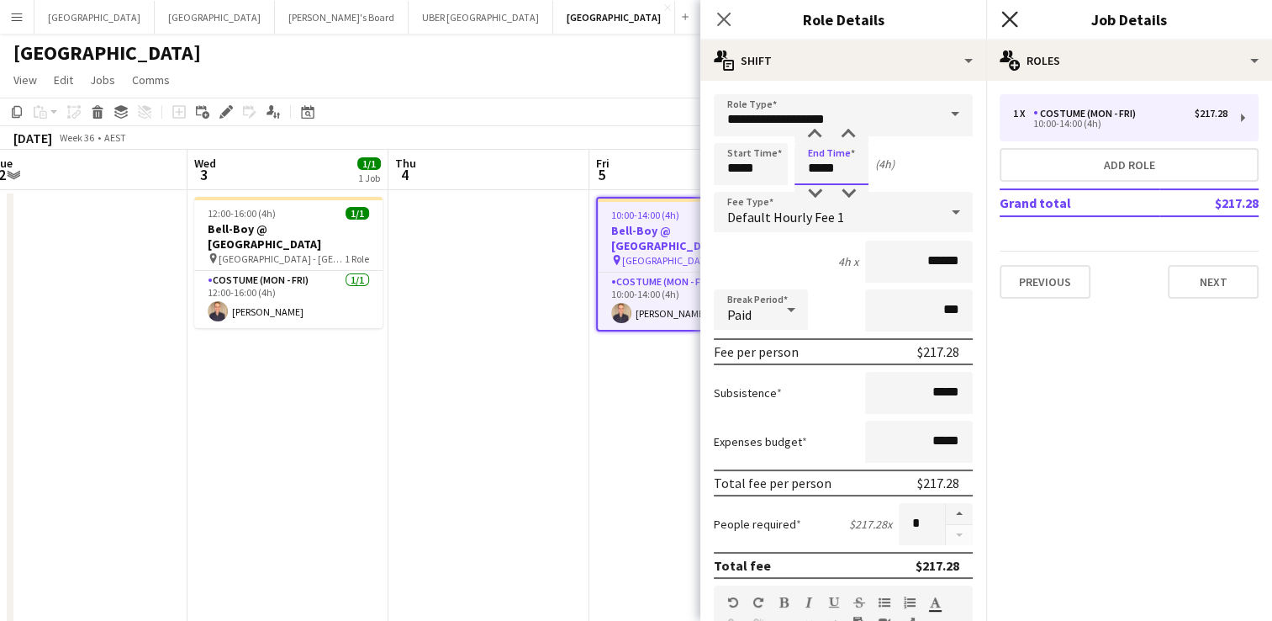
type input "*****"
click at [1007, 17] on icon at bounding box center [1010, 19] width 16 height 16
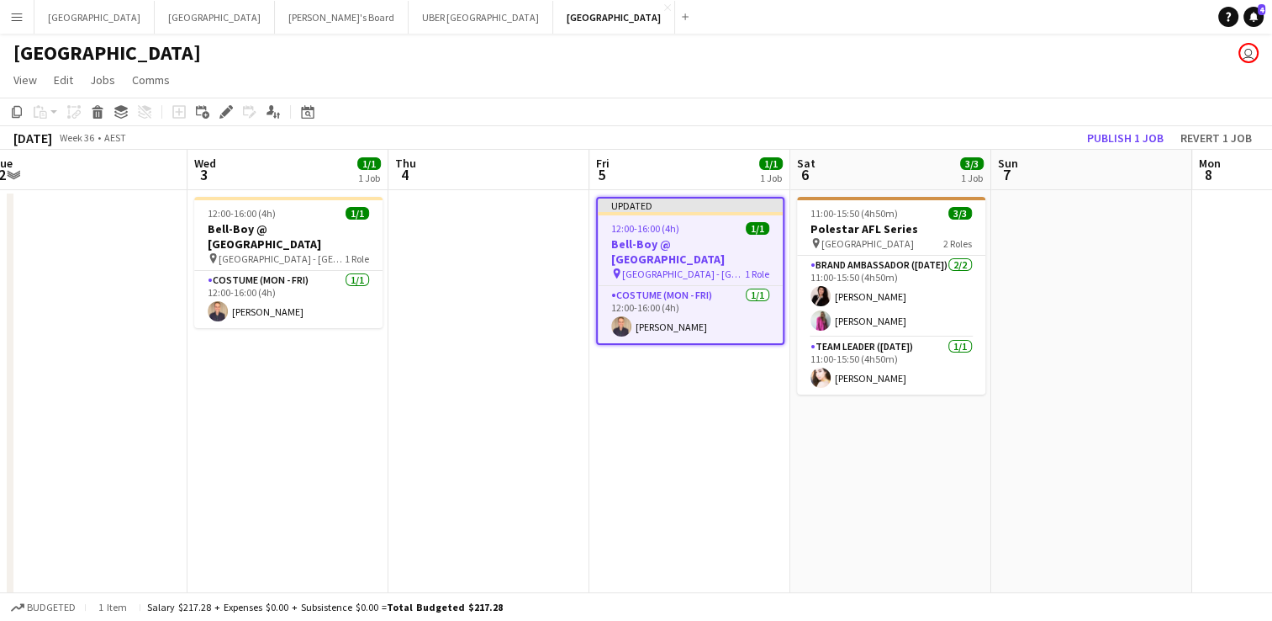
click at [673, 223] on span "12:00-16:00 (4h)" at bounding box center [645, 228] width 68 height 13
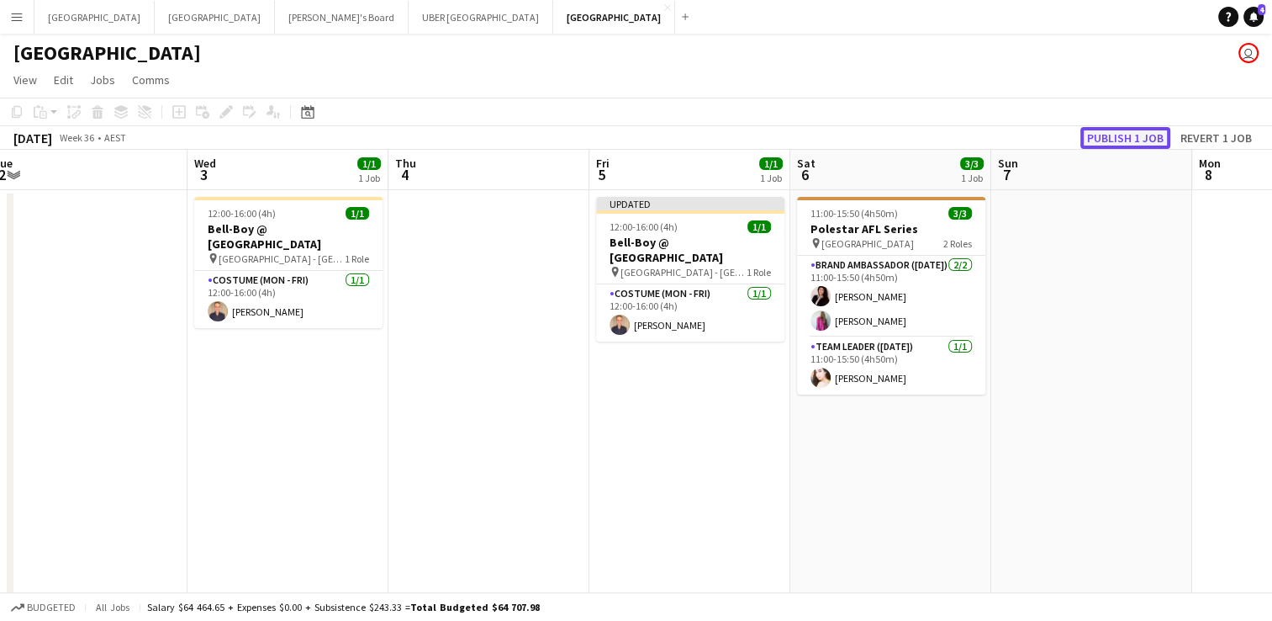
click at [1131, 135] on button "Publish 1 job" at bounding box center [1126, 138] width 90 height 22
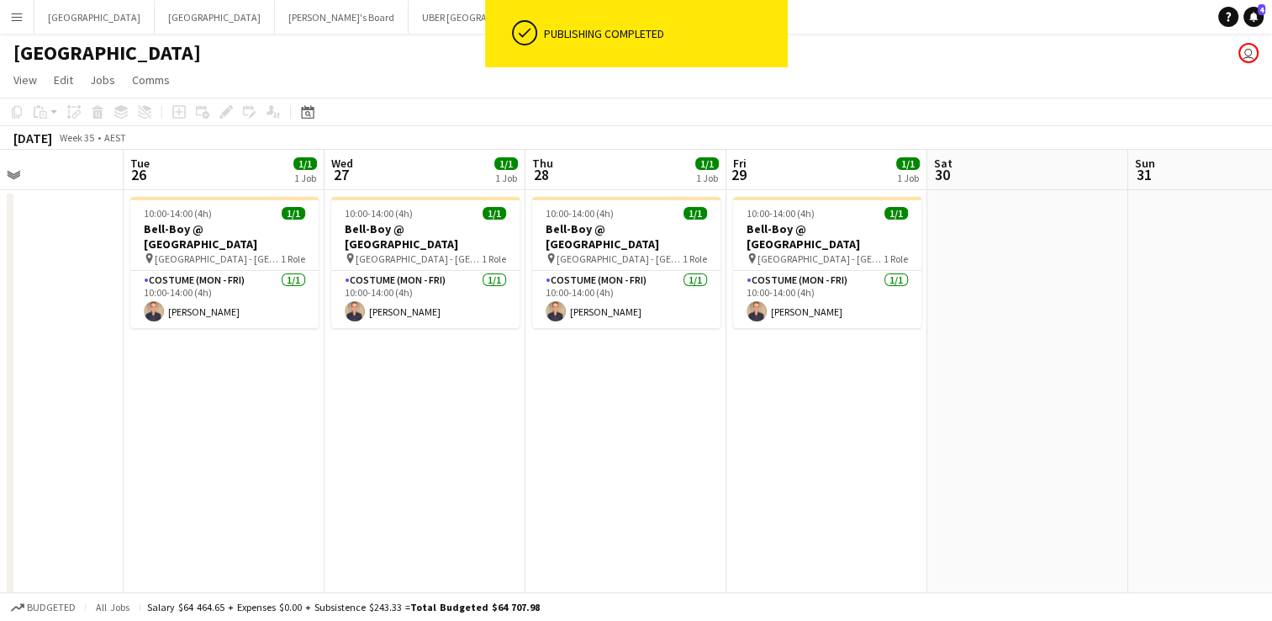
scroll to position [0, 478]
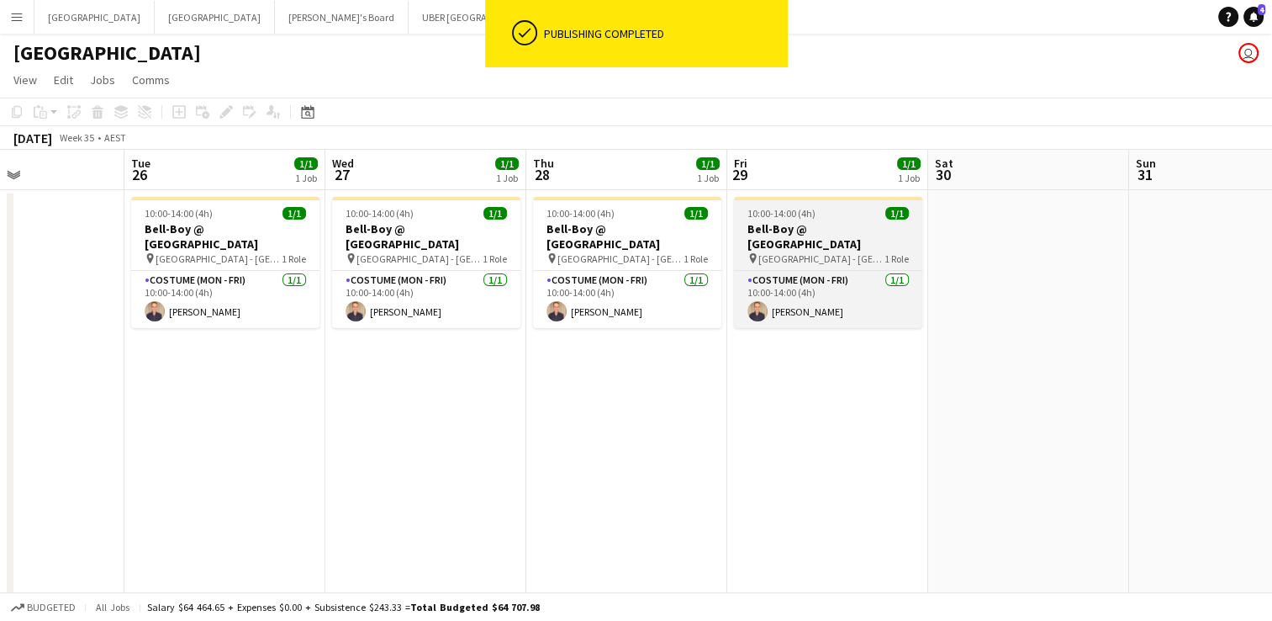
click at [837, 219] on div "10:00-14:00 (4h) 1/1" at bounding box center [828, 213] width 188 height 13
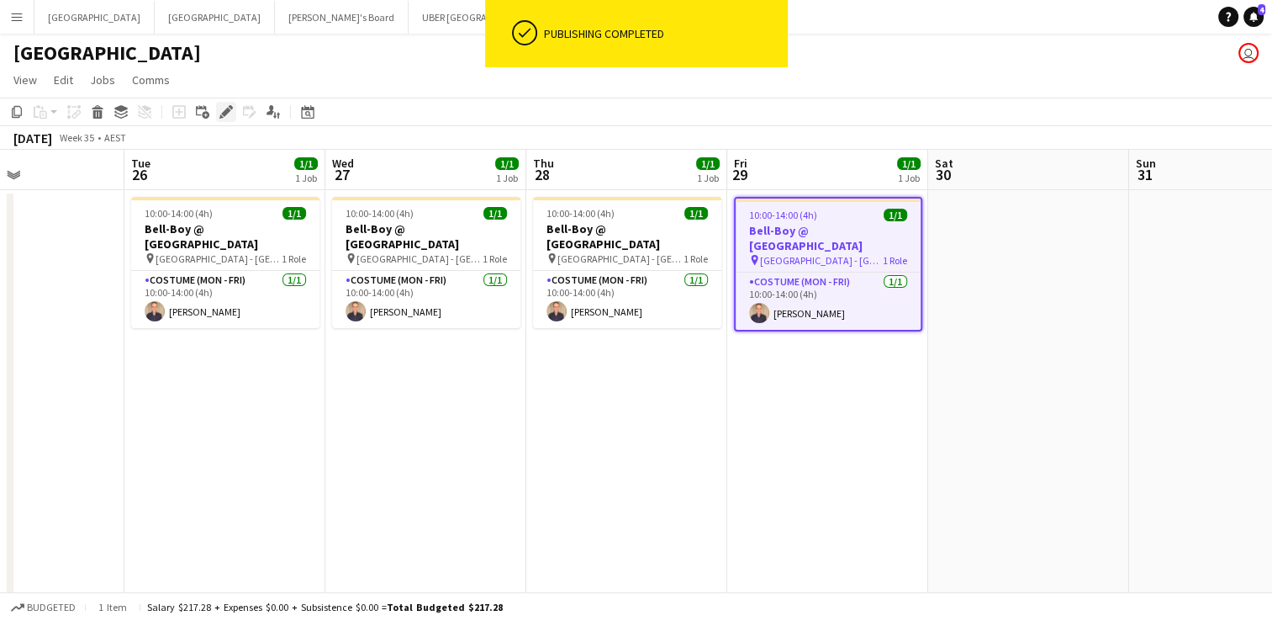
click at [222, 109] on icon "Edit" at bounding box center [225, 111] width 13 height 13
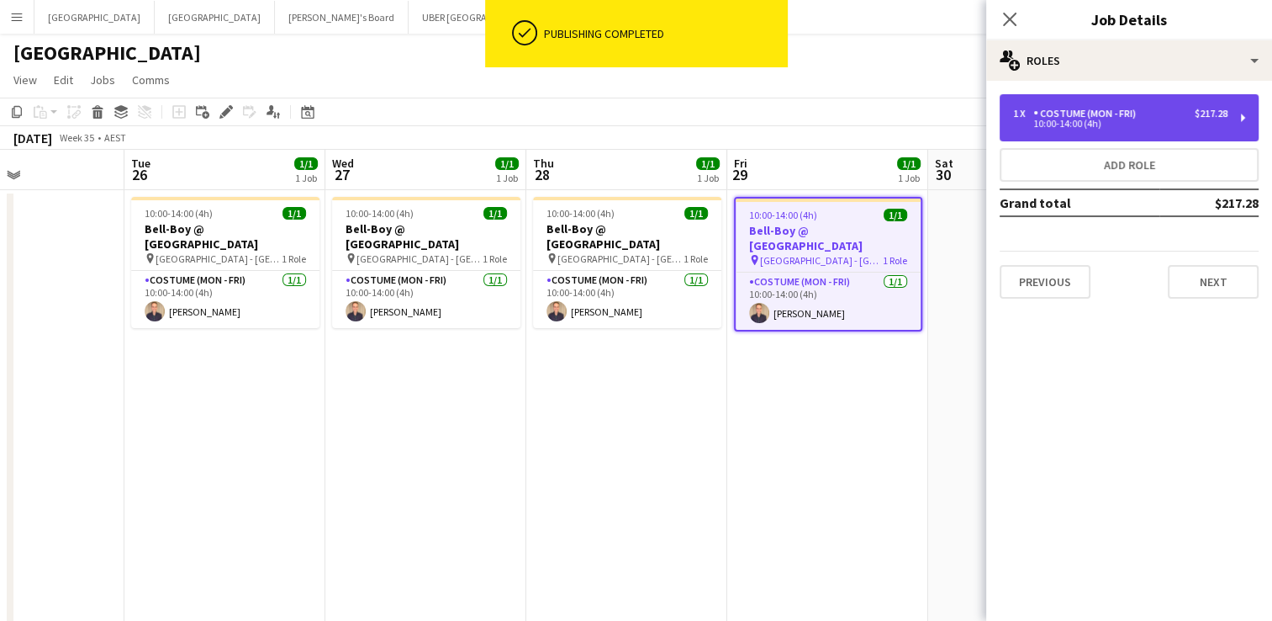
click at [1134, 110] on div "Costume (Mon - Fri)" at bounding box center [1088, 114] width 109 height 12
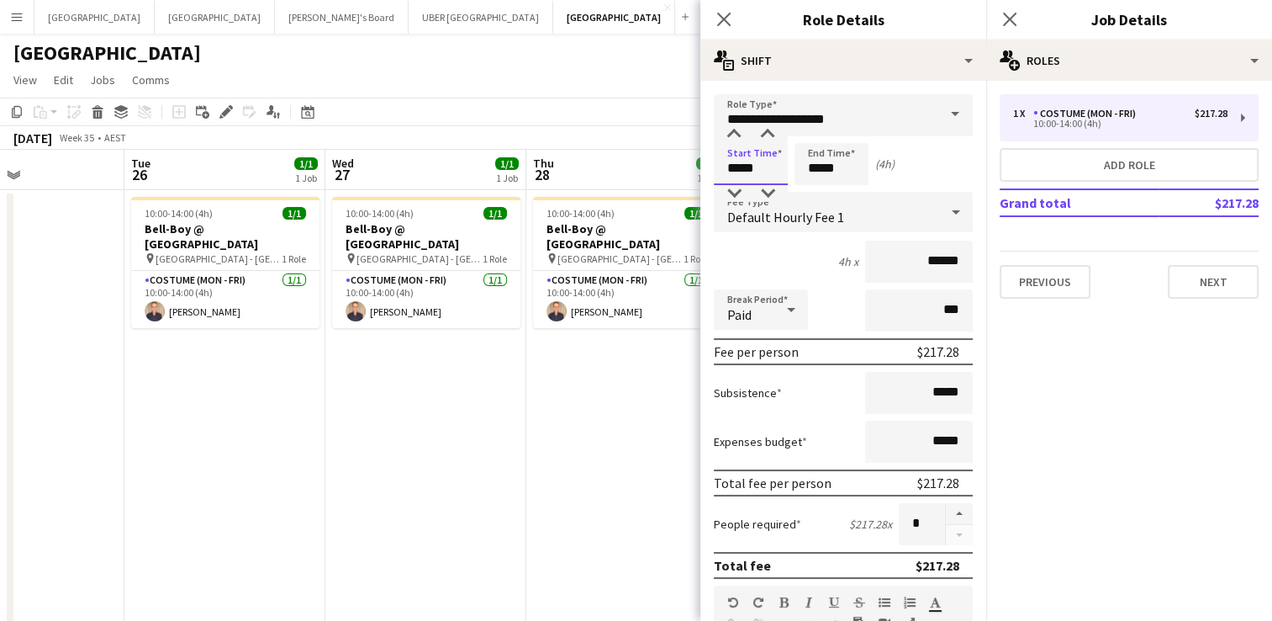
drag, startPoint x: 780, startPoint y: 168, endPoint x: 636, endPoint y: 171, distance: 144.7
click at [636, 171] on body "Menu Boards Boards Boards All jobs Status Workforce Workforce My Workforce Recr…" at bounding box center [636, 472] width 1272 height 944
type input "*****"
drag, startPoint x: 859, startPoint y: 169, endPoint x: 696, endPoint y: 180, distance: 162.7
click at [696, 180] on body "Menu Boards Boards Boards All jobs Status Workforce Workforce My Workforce Recr…" at bounding box center [636, 472] width 1272 height 944
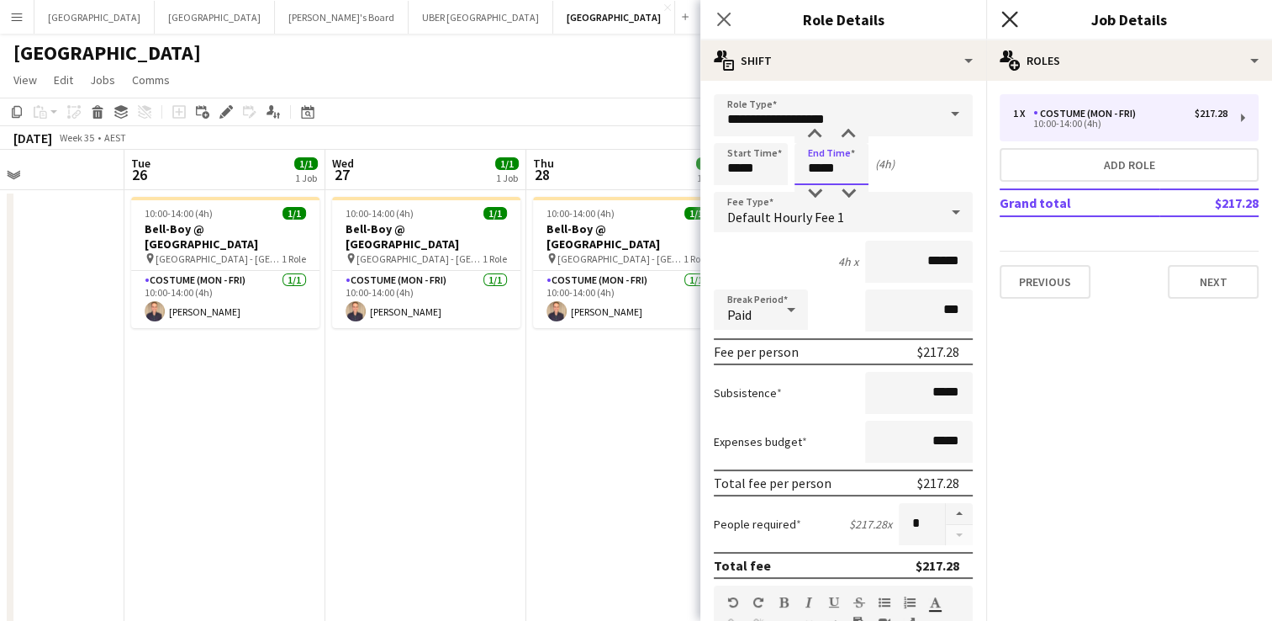
type input "*****"
click at [1011, 14] on icon "Close pop-in" at bounding box center [1010, 19] width 16 height 16
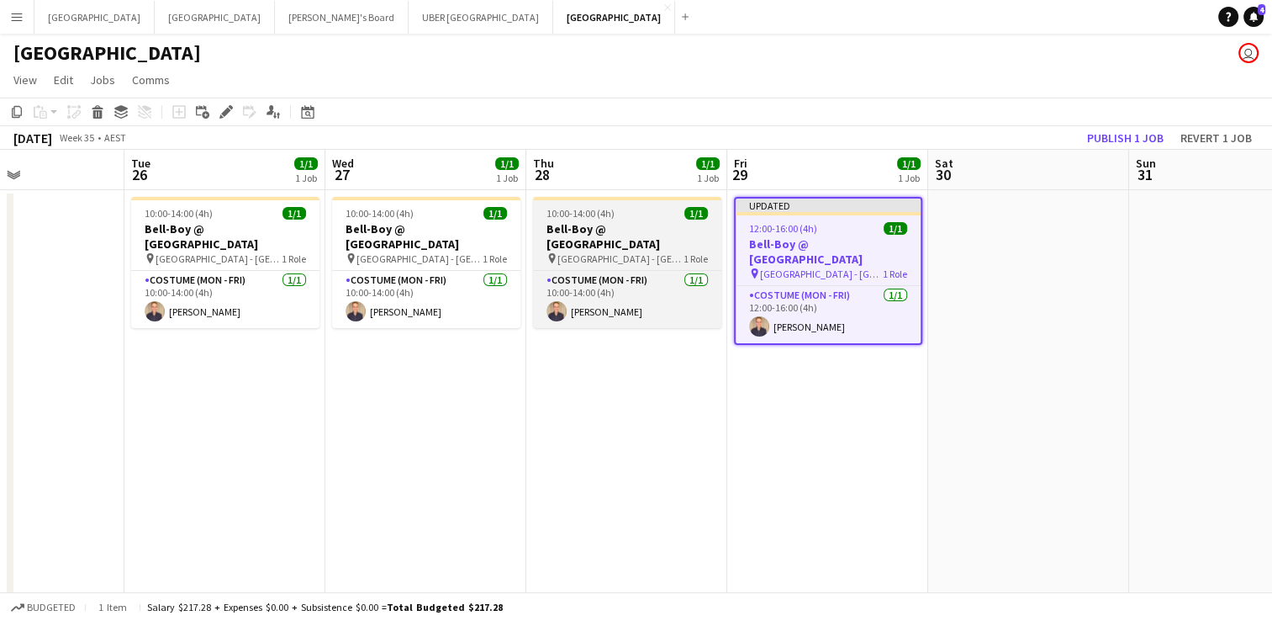
click at [623, 225] on h3 "Bell-Boy @ [GEOGRAPHIC_DATA]" at bounding box center [627, 236] width 188 height 30
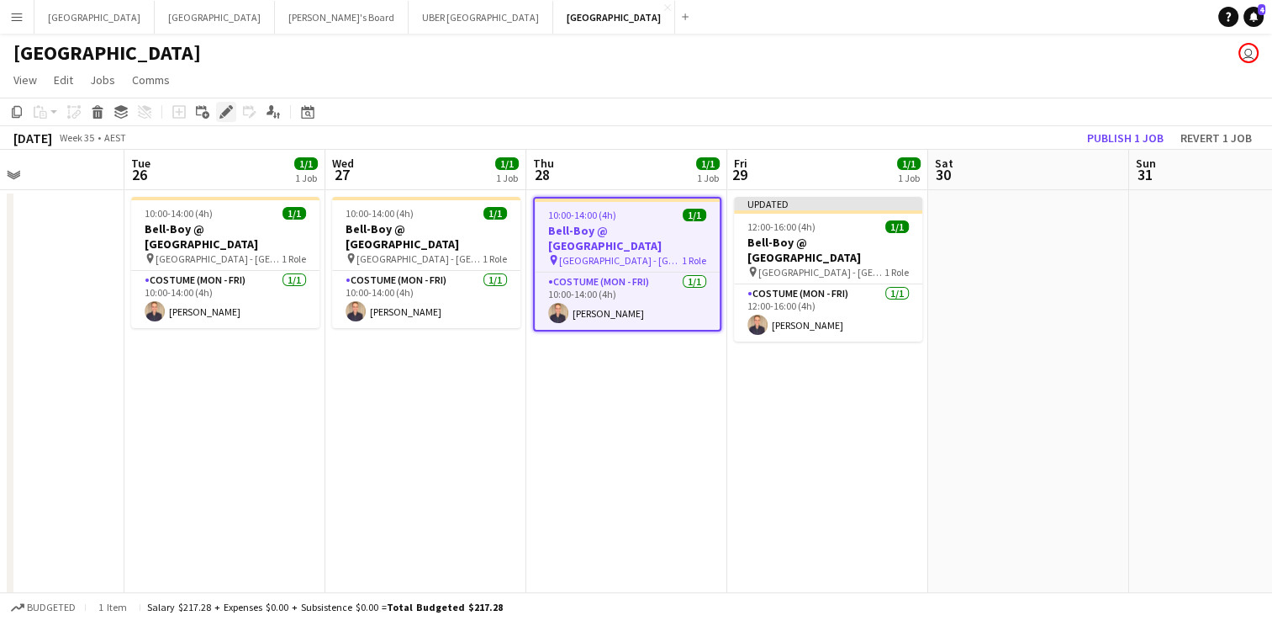
click at [220, 112] on icon "Edit" at bounding box center [225, 111] width 13 height 13
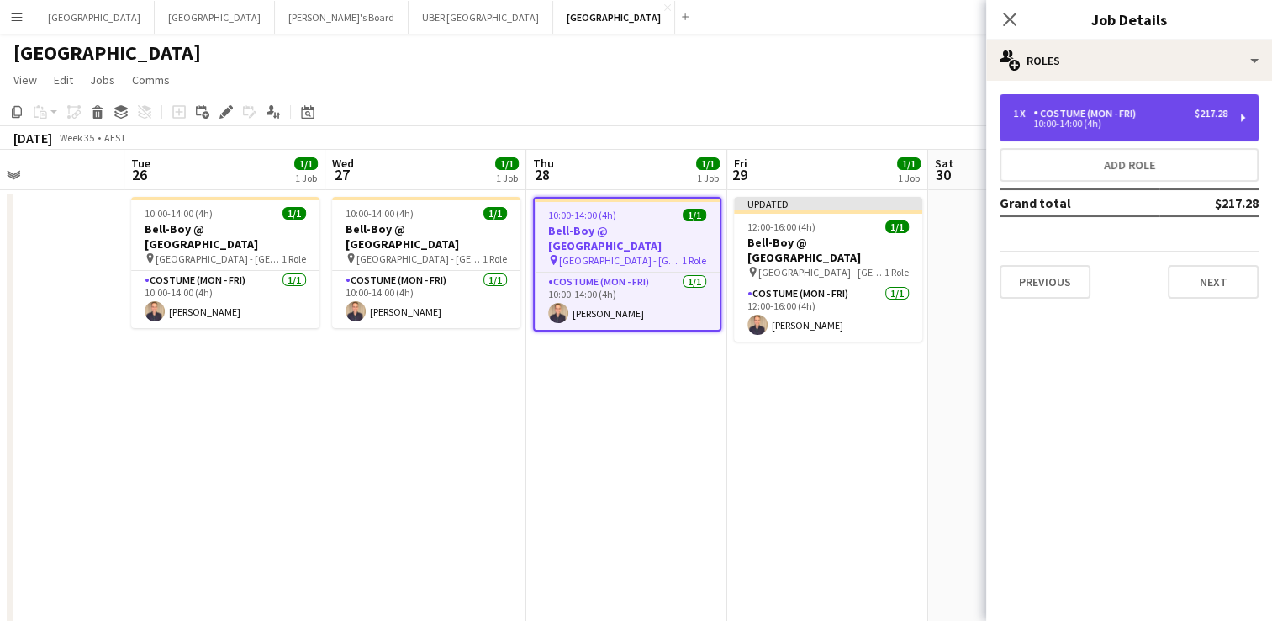
click at [1115, 112] on div "Costume (Mon - Fri)" at bounding box center [1088, 114] width 109 height 12
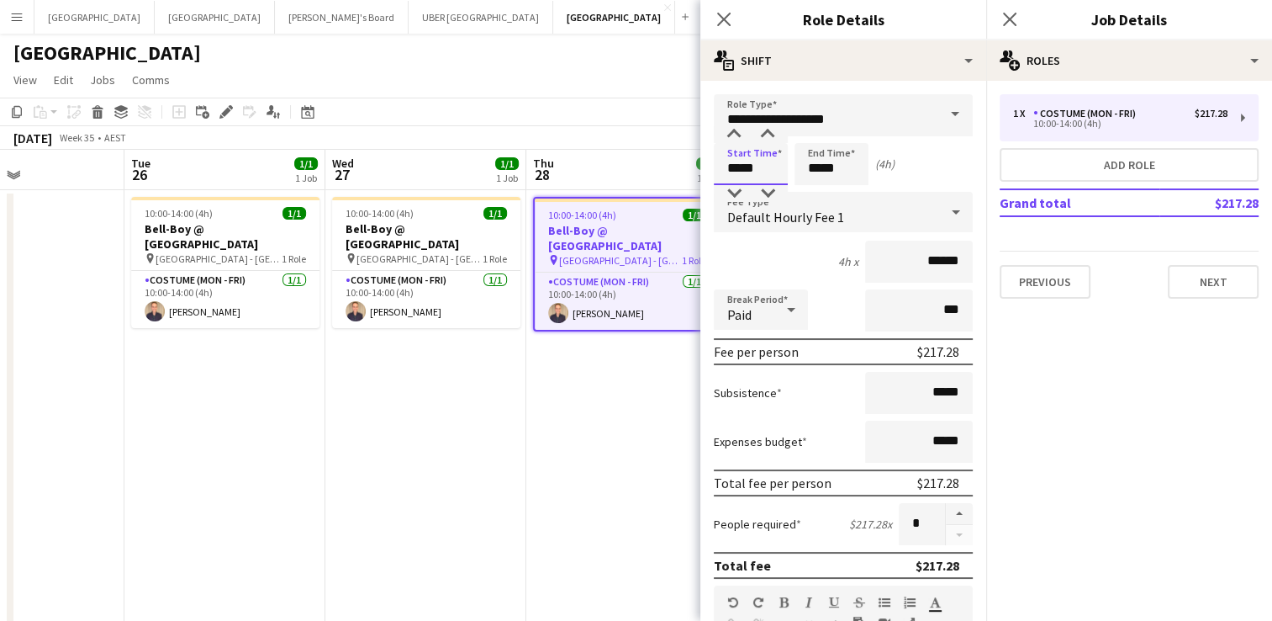
drag, startPoint x: 763, startPoint y: 168, endPoint x: 663, endPoint y: 173, distance: 100.2
click at [663, 173] on body "Menu Boards Boards Boards All jobs Status Workforce Workforce My Workforce Recr…" at bounding box center [636, 472] width 1272 height 944
type input "*****"
drag, startPoint x: 843, startPoint y: 165, endPoint x: 759, endPoint y: 169, distance: 85.0
click at [759, 169] on div "Start Time ***** End Time ***** (2h)" at bounding box center [843, 164] width 259 height 42
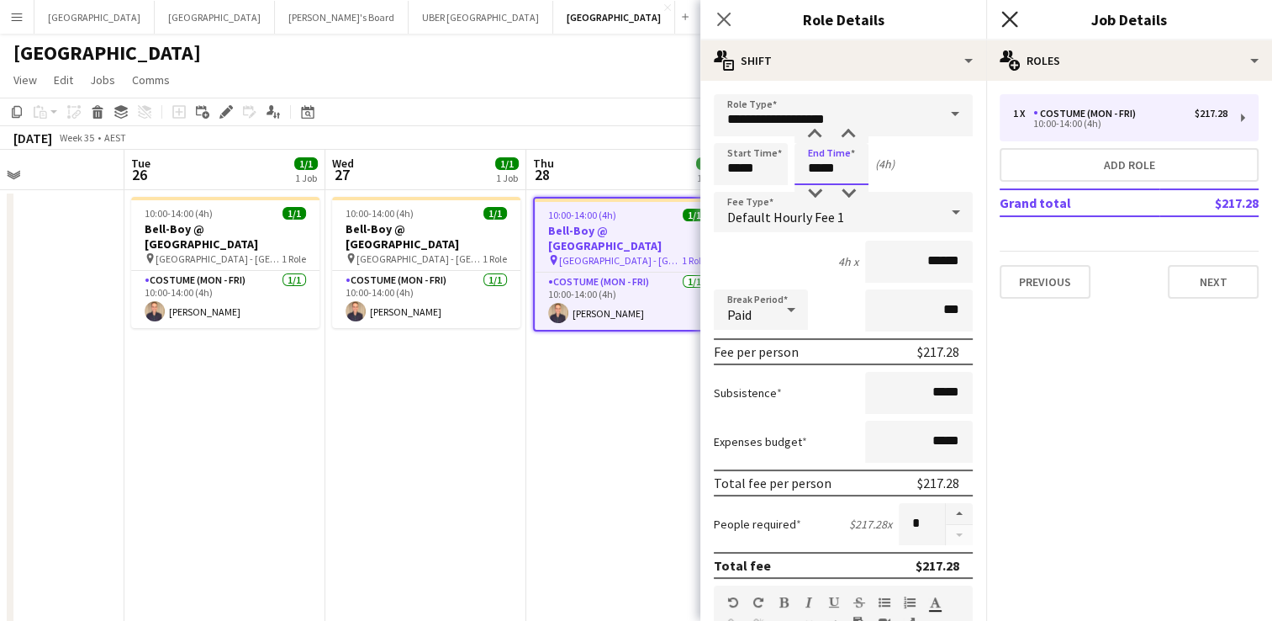
type input "*****"
click at [1011, 19] on icon at bounding box center [1010, 19] width 16 height 16
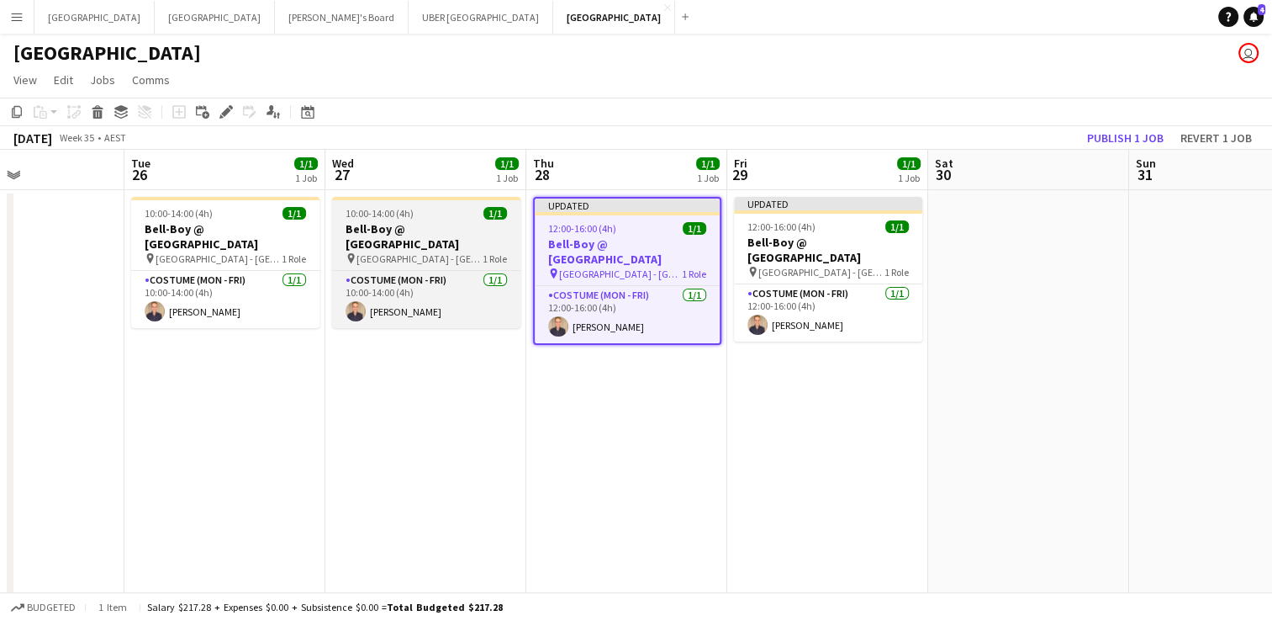
click at [363, 252] on span "[GEOGRAPHIC_DATA] - [GEOGRAPHIC_DATA]" at bounding box center [420, 258] width 126 height 13
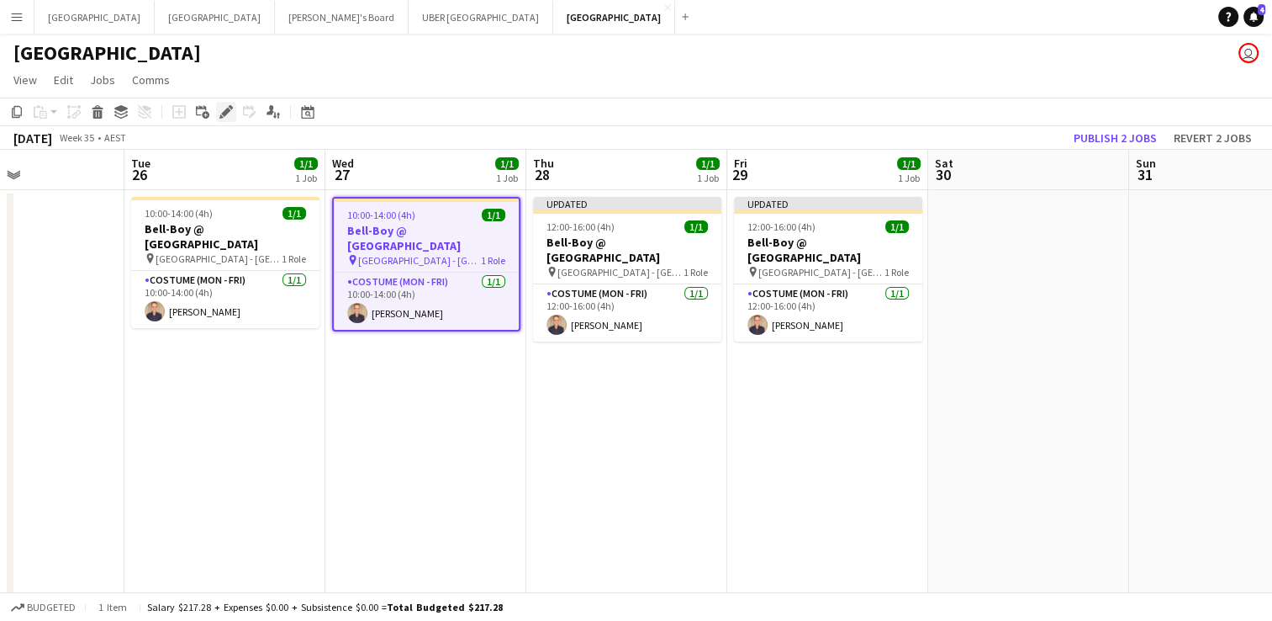
click at [221, 109] on icon "Edit" at bounding box center [225, 111] width 13 height 13
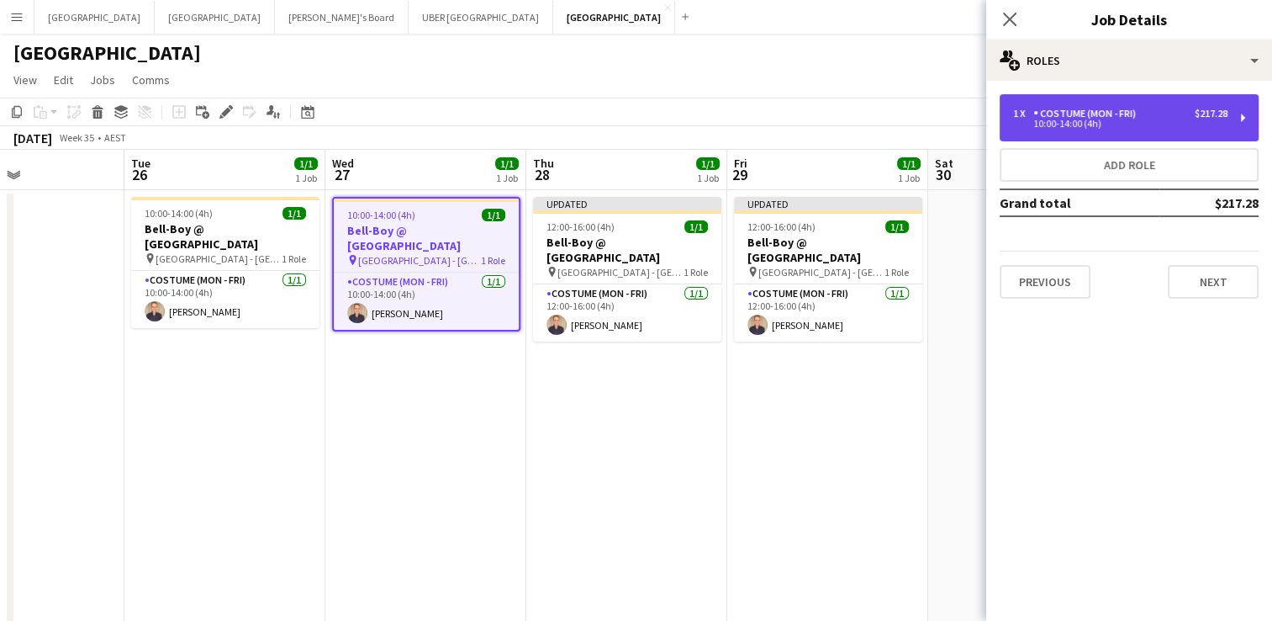
click at [1121, 109] on div "Costume (Mon - Fri)" at bounding box center [1088, 114] width 109 height 12
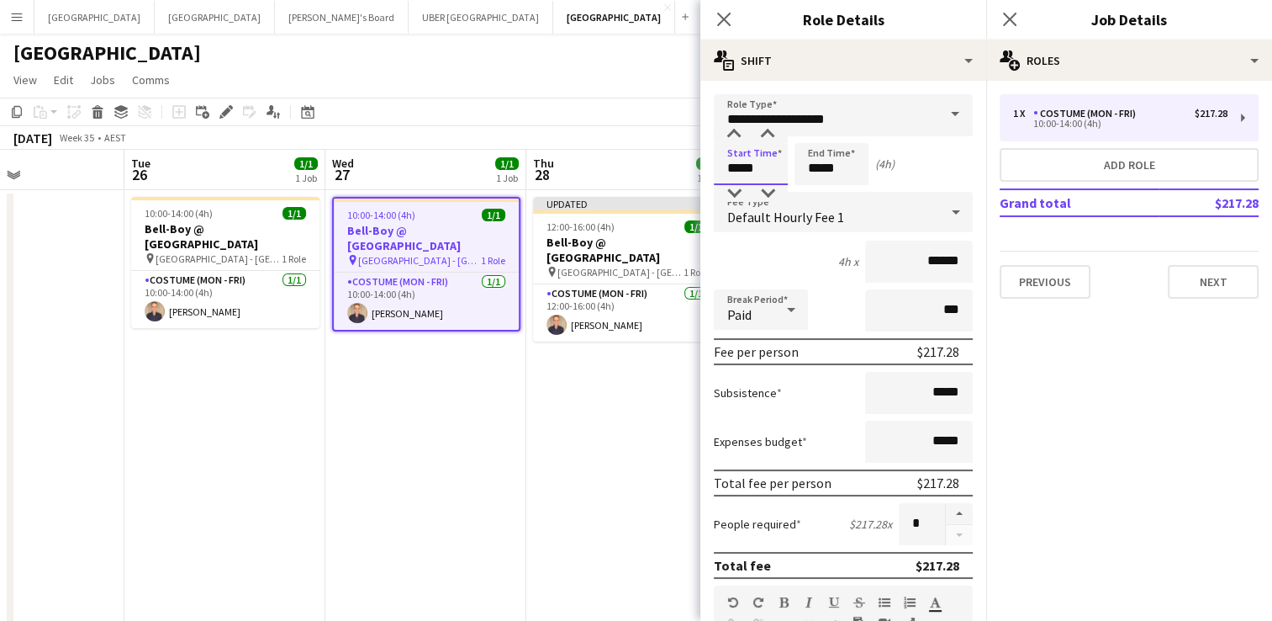
drag, startPoint x: 764, startPoint y: 172, endPoint x: 660, endPoint y: 178, distance: 103.6
click at [660, 178] on body "Menu Boards Boards Boards All jobs Status Workforce Workforce My Workforce Recr…" at bounding box center [636, 472] width 1272 height 944
type input "*****"
drag, startPoint x: 852, startPoint y: 173, endPoint x: 766, endPoint y: 166, distance: 86.1
click at [766, 166] on div "Start Time ***** End Time ***** (2h)" at bounding box center [843, 164] width 259 height 42
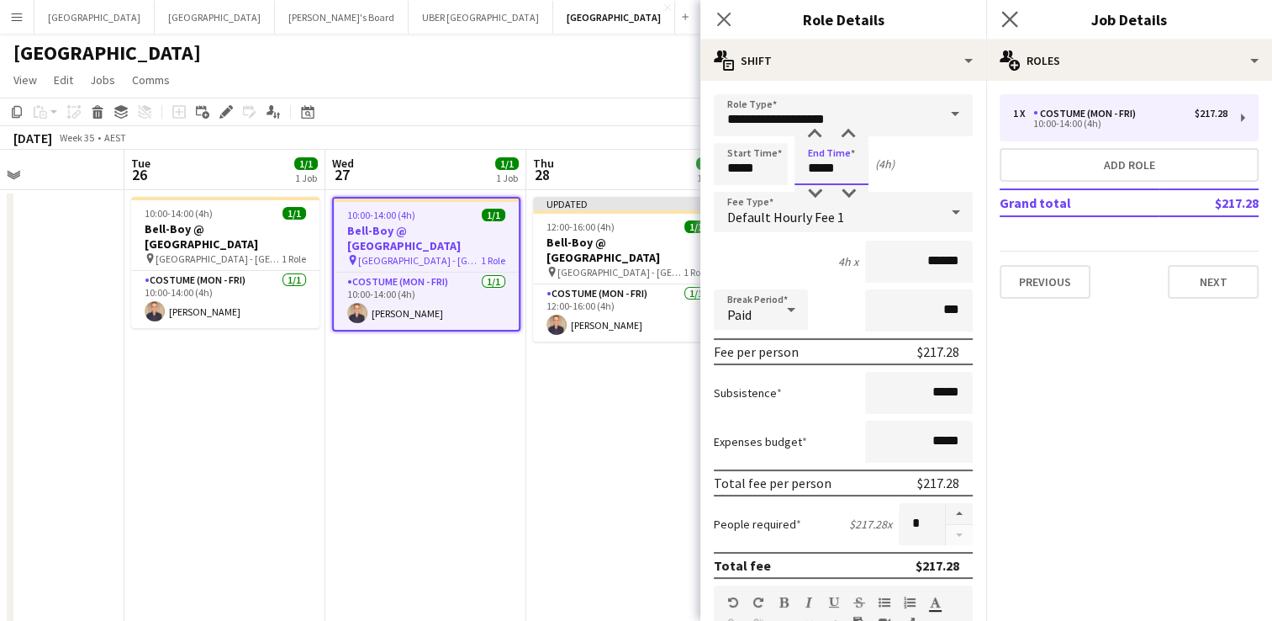
type input "*****"
click at [1009, 9] on app-icon "Close pop-in" at bounding box center [1010, 20] width 24 height 24
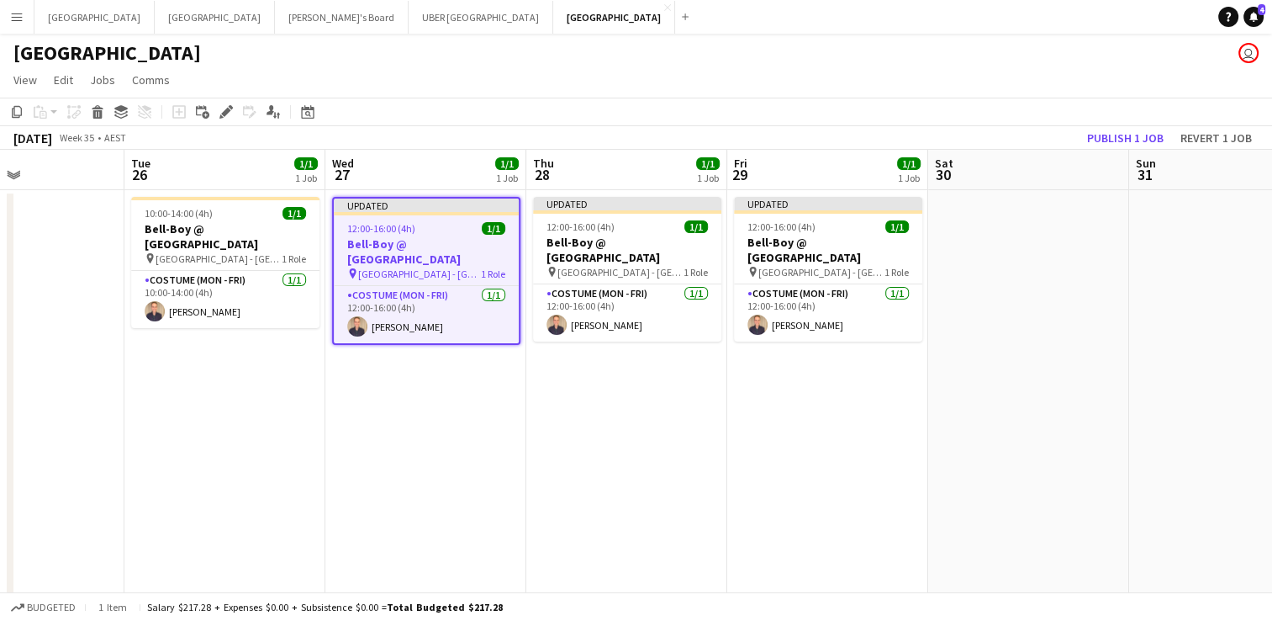
click at [989, 107] on app-toolbar "Copy Paste Paste Ctrl+V Paste with crew Ctrl+Shift+V Paste linked Job [GEOGRAPH…" at bounding box center [636, 112] width 1272 height 29
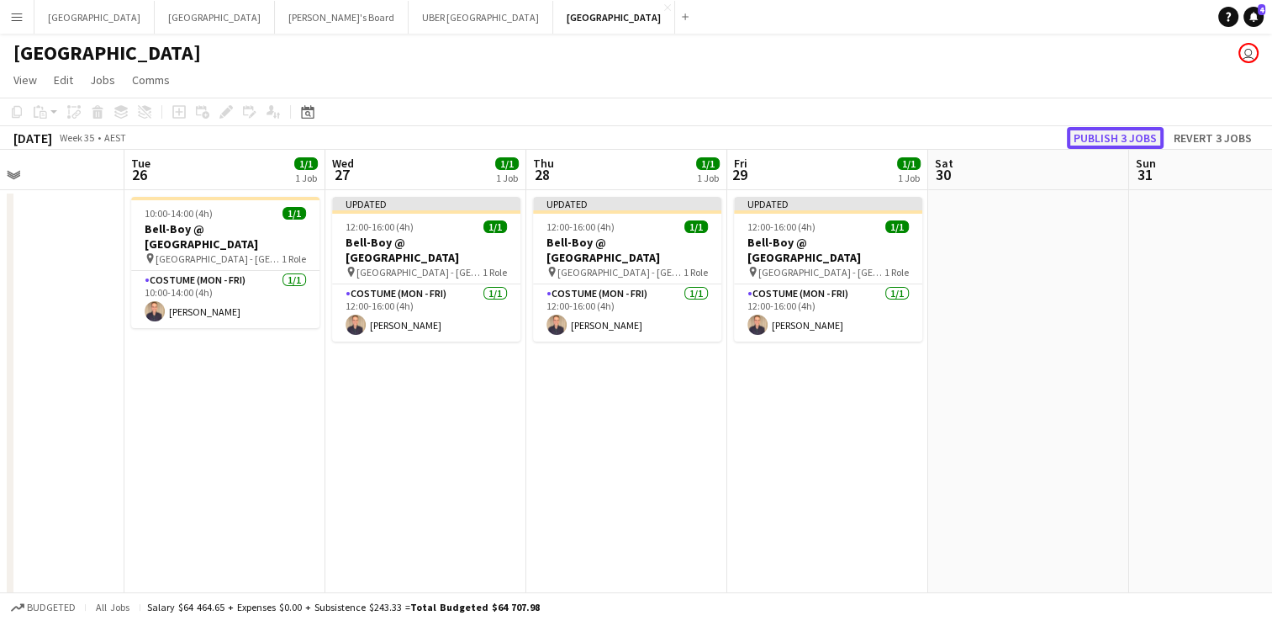
click at [1102, 146] on button "Publish 3 jobs" at bounding box center [1115, 138] width 97 height 22
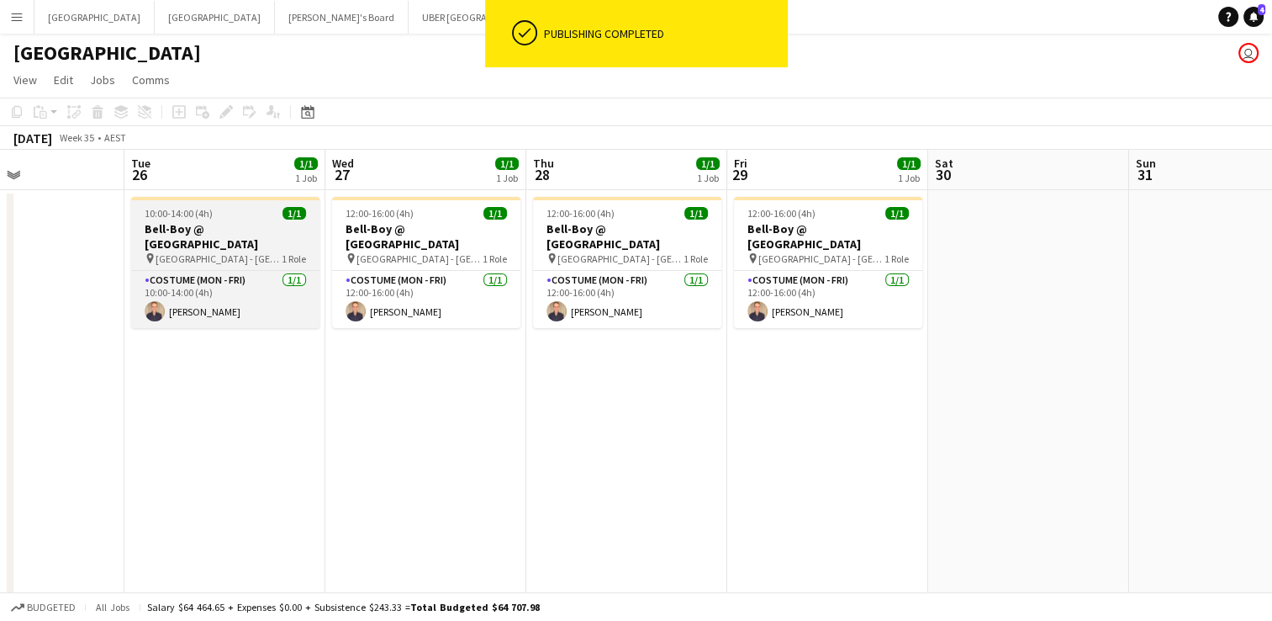
click at [241, 203] on app-job-card "10:00-14:00 (4h) 1/1 Bell-Boy @ [GEOGRAPHIC_DATA] pin Ormond House - [GEOGRAPHI…" at bounding box center [225, 262] width 188 height 131
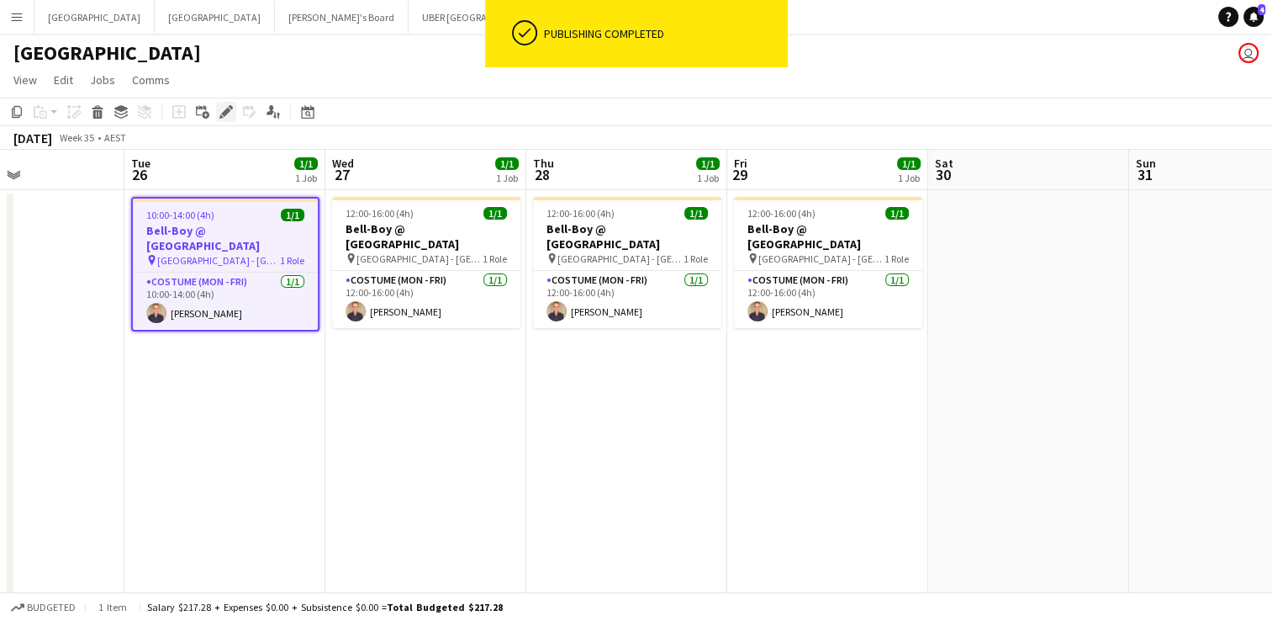
click at [225, 113] on icon at bounding box center [225, 112] width 9 height 9
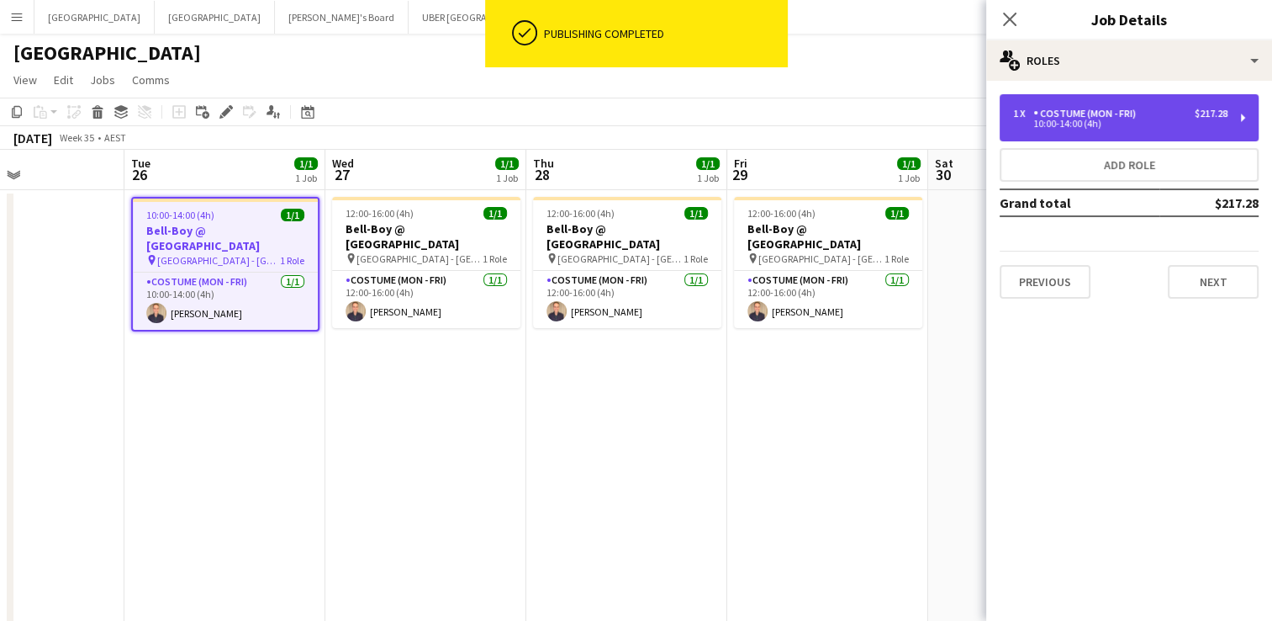
click at [1060, 109] on div "Costume (Mon - Fri)" at bounding box center [1088, 114] width 109 height 12
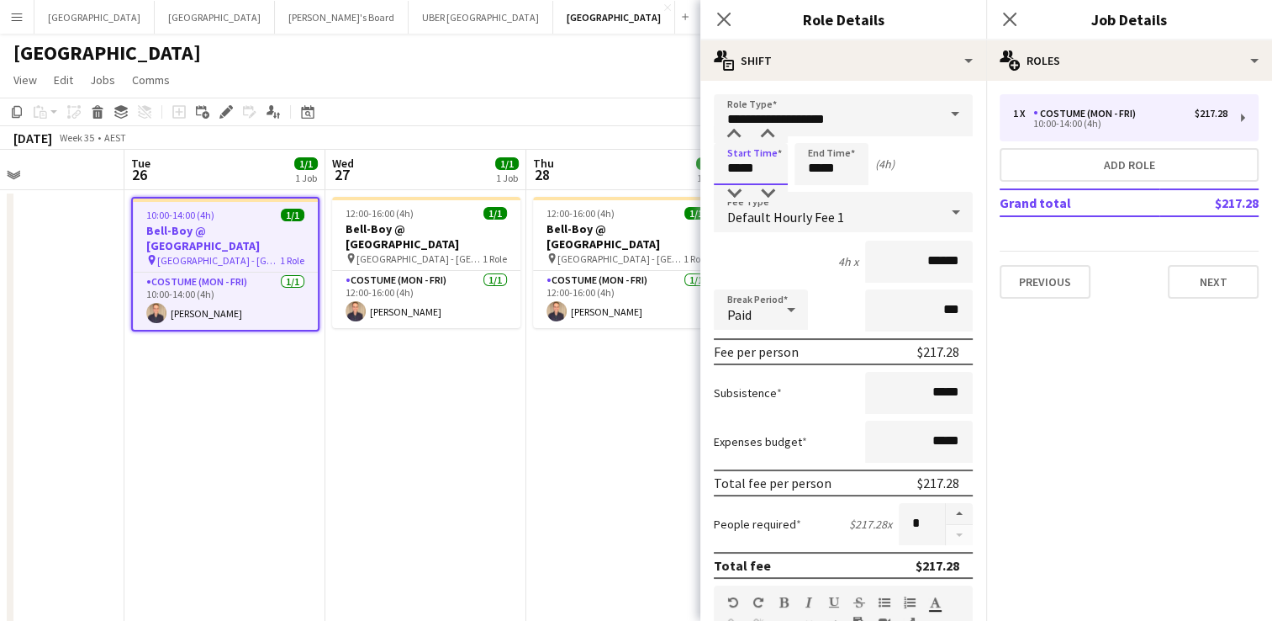
drag, startPoint x: 764, startPoint y: 161, endPoint x: 653, endPoint y: 164, distance: 111.0
click at [653, 164] on body "Menu Boards Boards Boards All jobs Status Workforce Workforce My Workforce Recr…" at bounding box center [636, 472] width 1272 height 944
type input "*****"
drag, startPoint x: 767, startPoint y: 167, endPoint x: 736, endPoint y: 168, distance: 31.1
click at [736, 168] on div "Start Time ***** End Time ***** (2h)" at bounding box center [843, 164] width 259 height 42
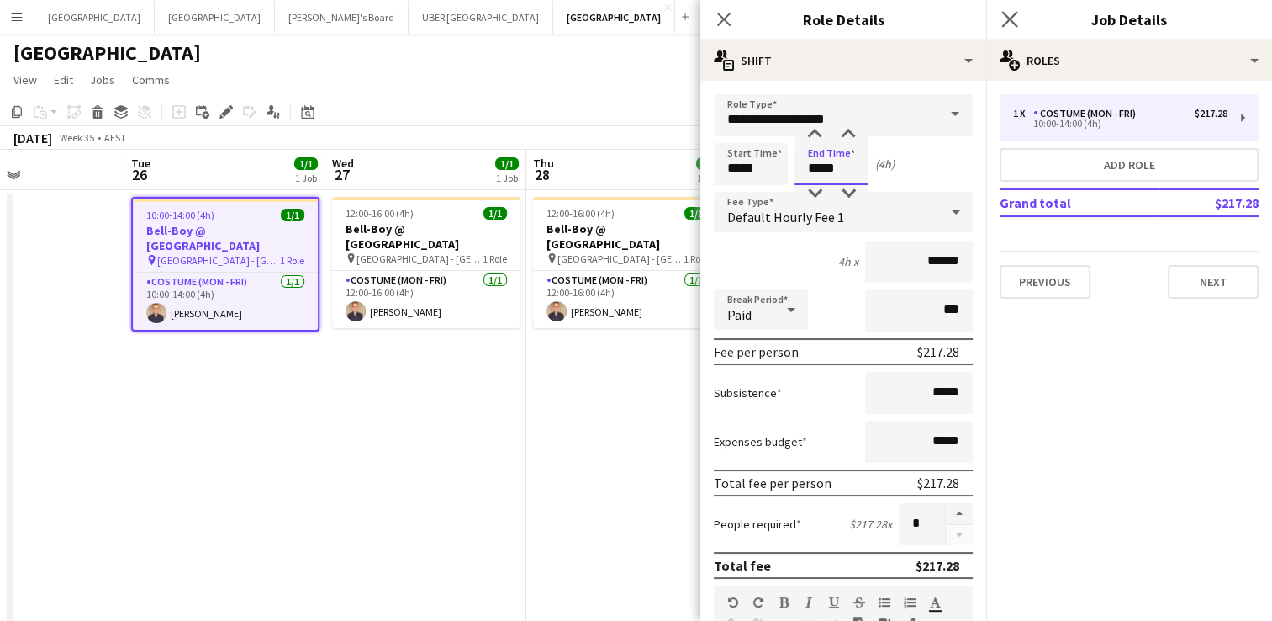
type input "*****"
click at [1005, 29] on app-icon "Close pop-in" at bounding box center [1010, 20] width 24 height 24
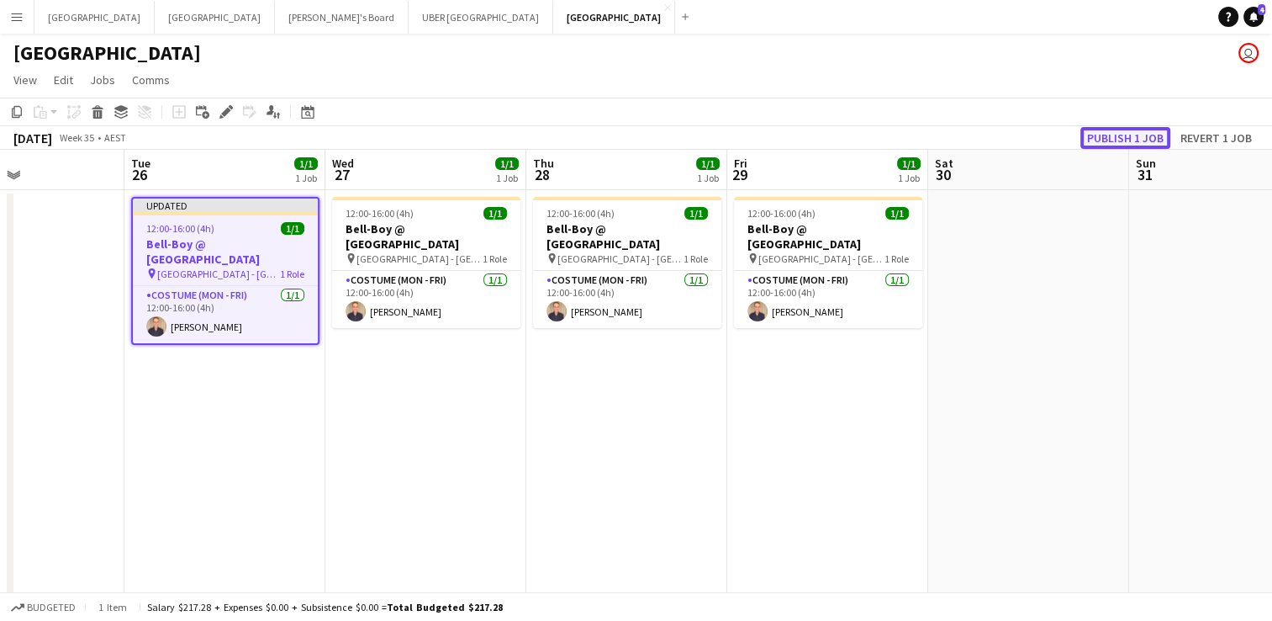
click at [1123, 137] on button "Publish 1 job" at bounding box center [1126, 138] width 90 height 22
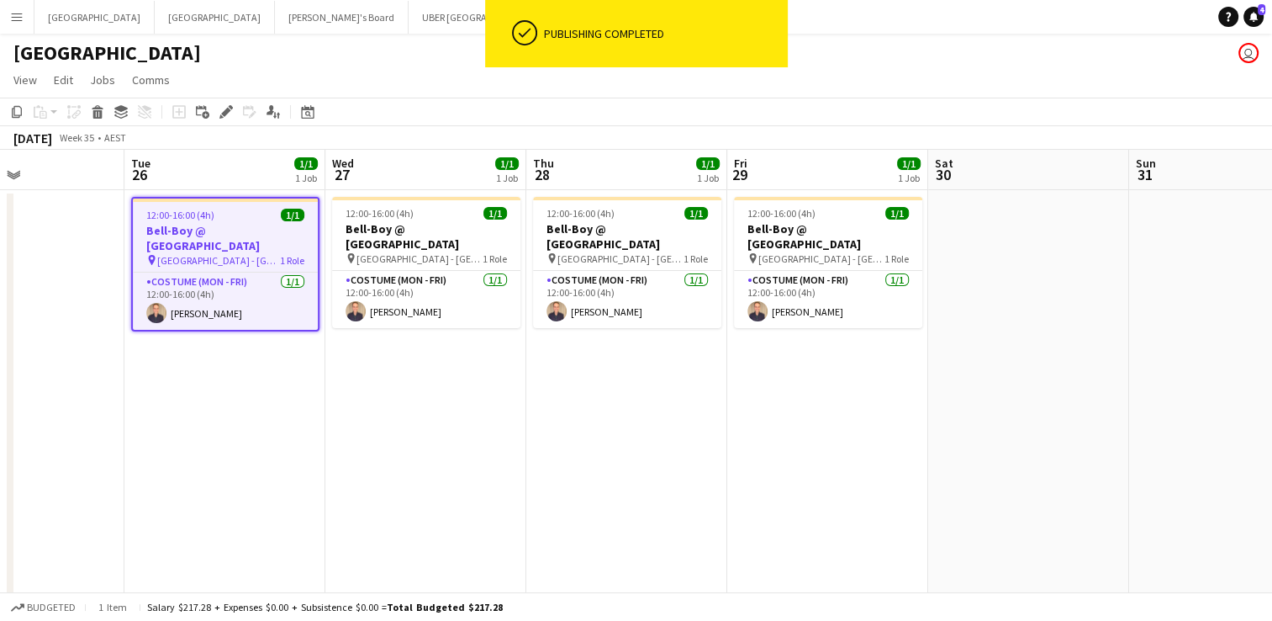
click at [209, 220] on span "12:00-16:00 (4h)" at bounding box center [180, 215] width 68 height 13
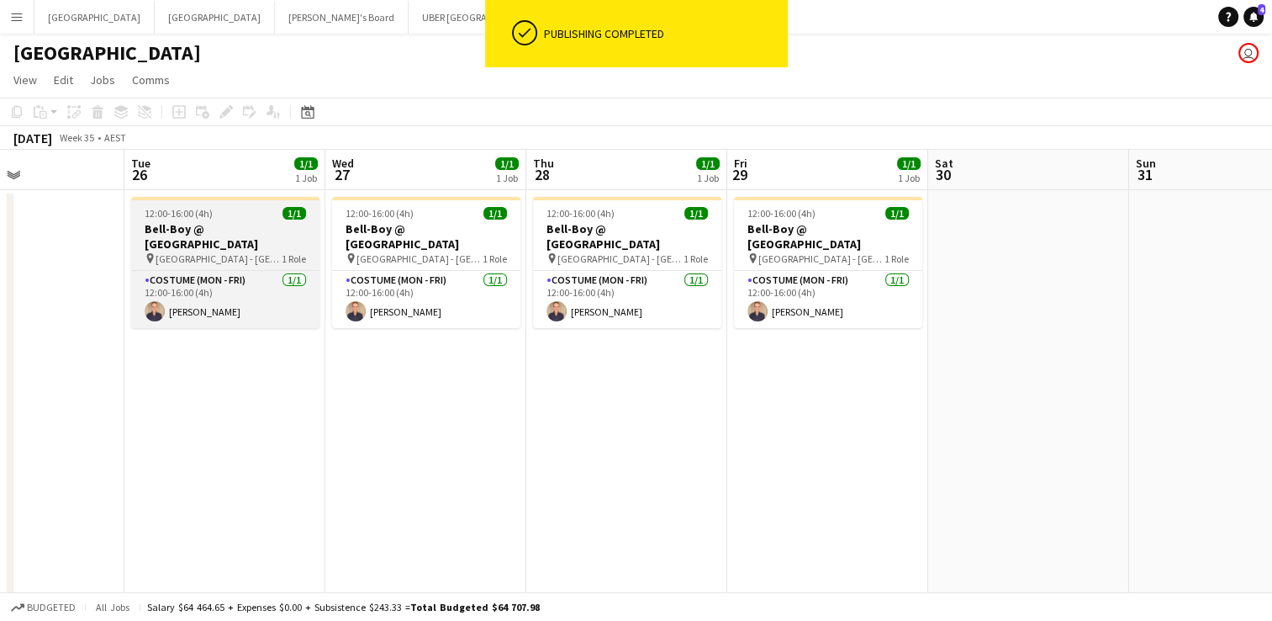
click at [247, 213] on div "12:00-16:00 (4h) 1/1" at bounding box center [225, 213] width 188 height 13
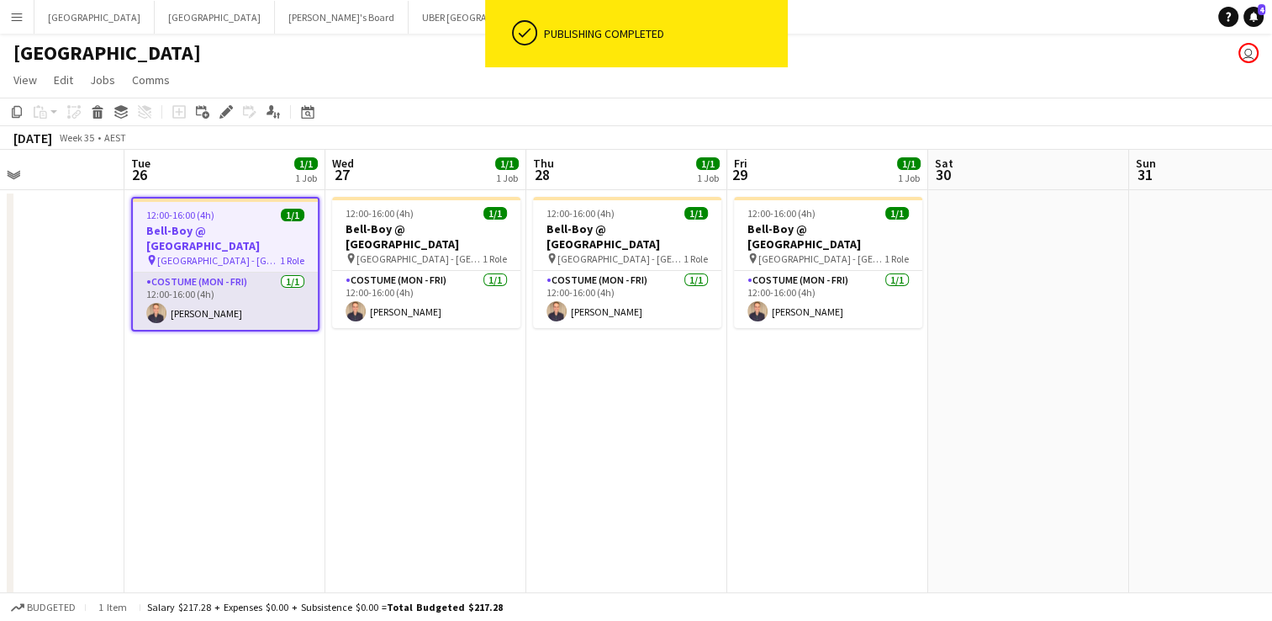
click at [218, 286] on app-card-role "Costume (Mon - Fri) [DATE] 12:00-16:00 (4h) [PERSON_NAME]" at bounding box center [225, 300] width 185 height 57
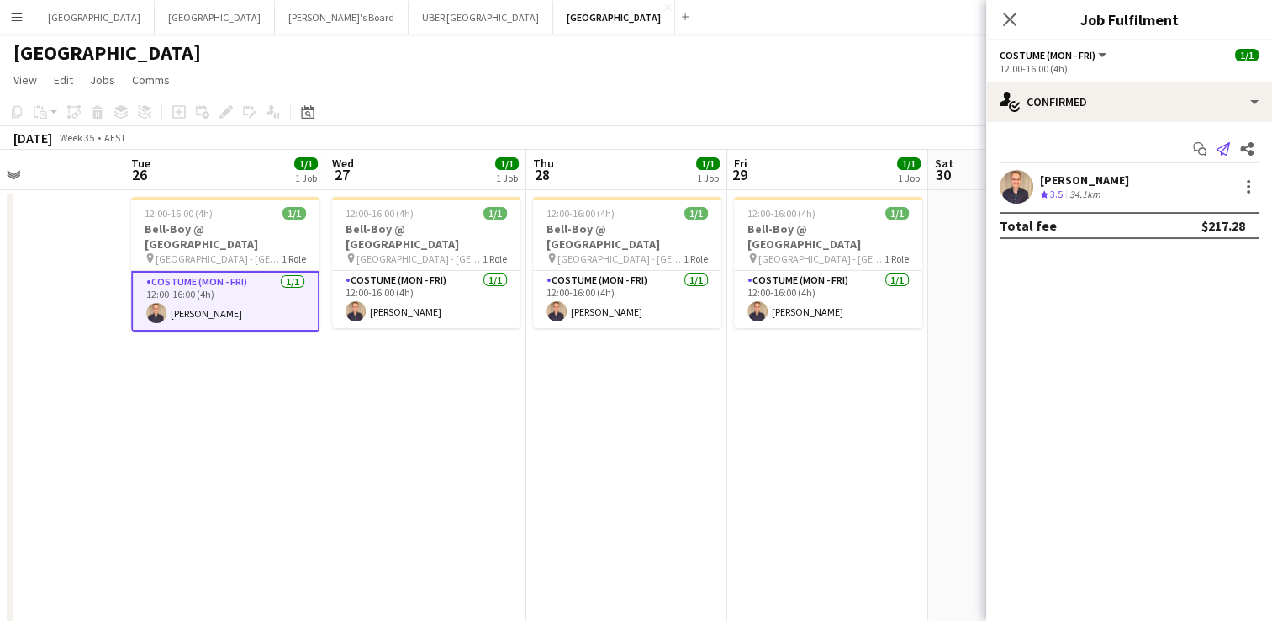
click at [1224, 146] on icon at bounding box center [1223, 148] width 13 height 13
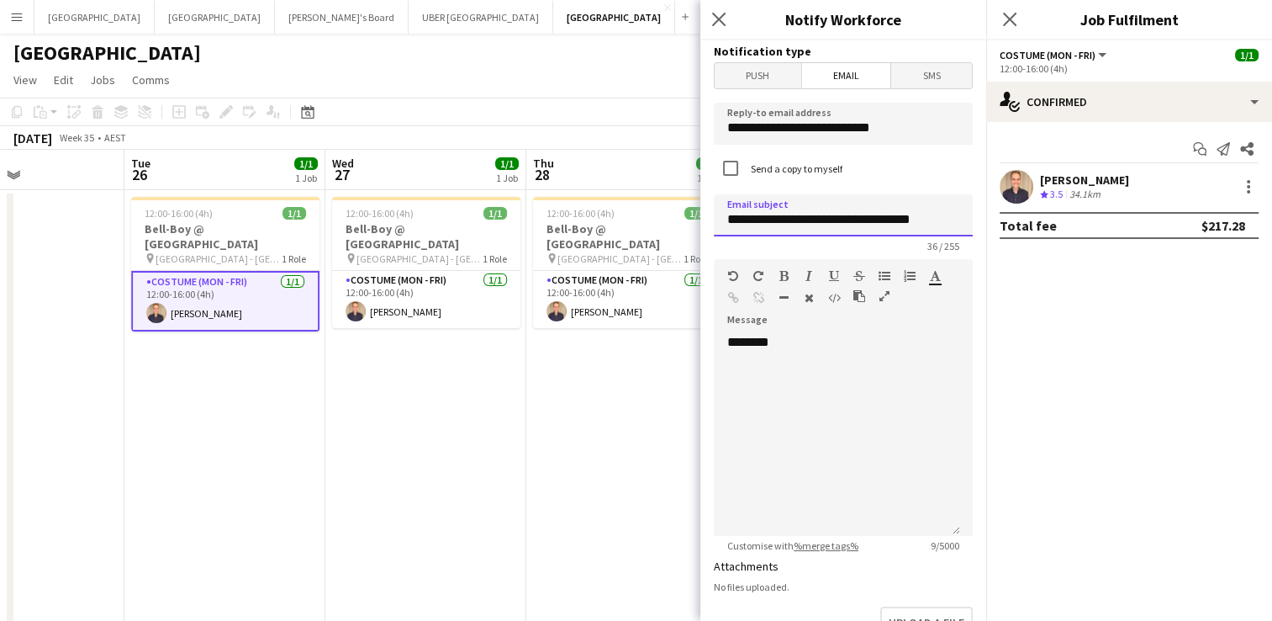
drag, startPoint x: 534, startPoint y: 213, endPoint x: 525, endPoint y: 214, distance: 9.4
click at [525, 214] on body "Menu Boards Boards Boards All jobs Status Workforce Workforce My Workforce Recr…" at bounding box center [636, 472] width 1272 height 944
type input "**********"
drag, startPoint x: 823, startPoint y: 342, endPoint x: 663, endPoint y: 333, distance: 160.0
click at [663, 333] on body "Menu Boards Boards Boards All jobs Status Workforce Workforce My Workforce Recr…" at bounding box center [636, 472] width 1272 height 944
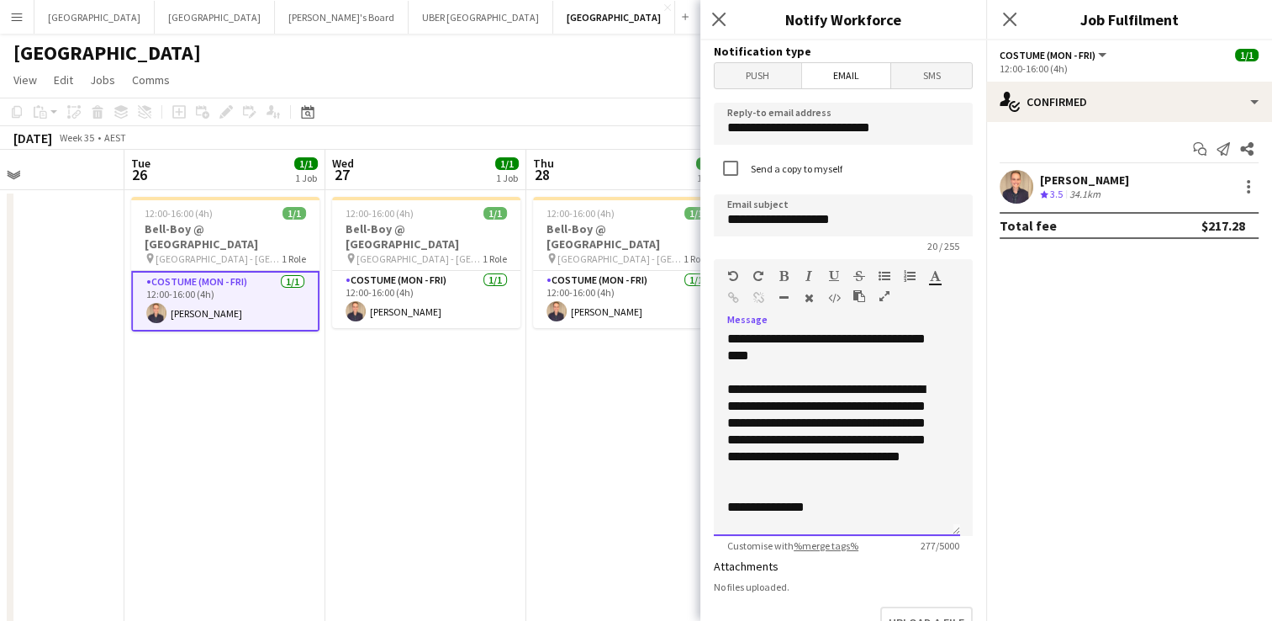
scroll to position [0, 0]
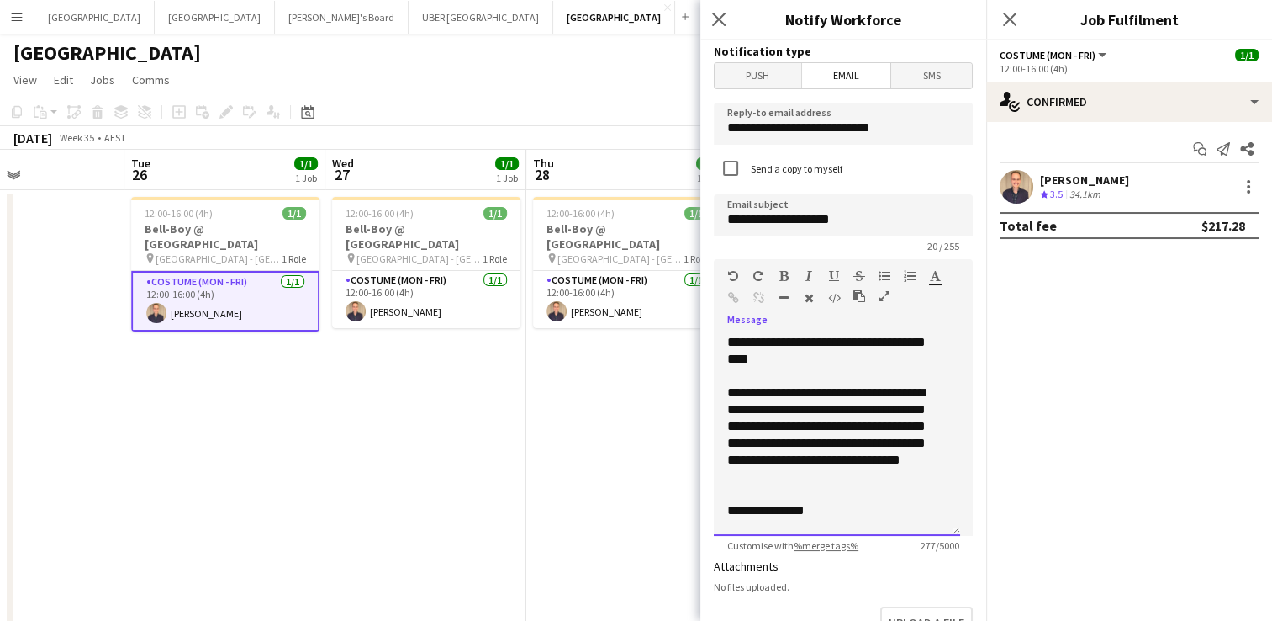
click at [790, 446] on div "**********" at bounding box center [830, 434] width 207 height 101
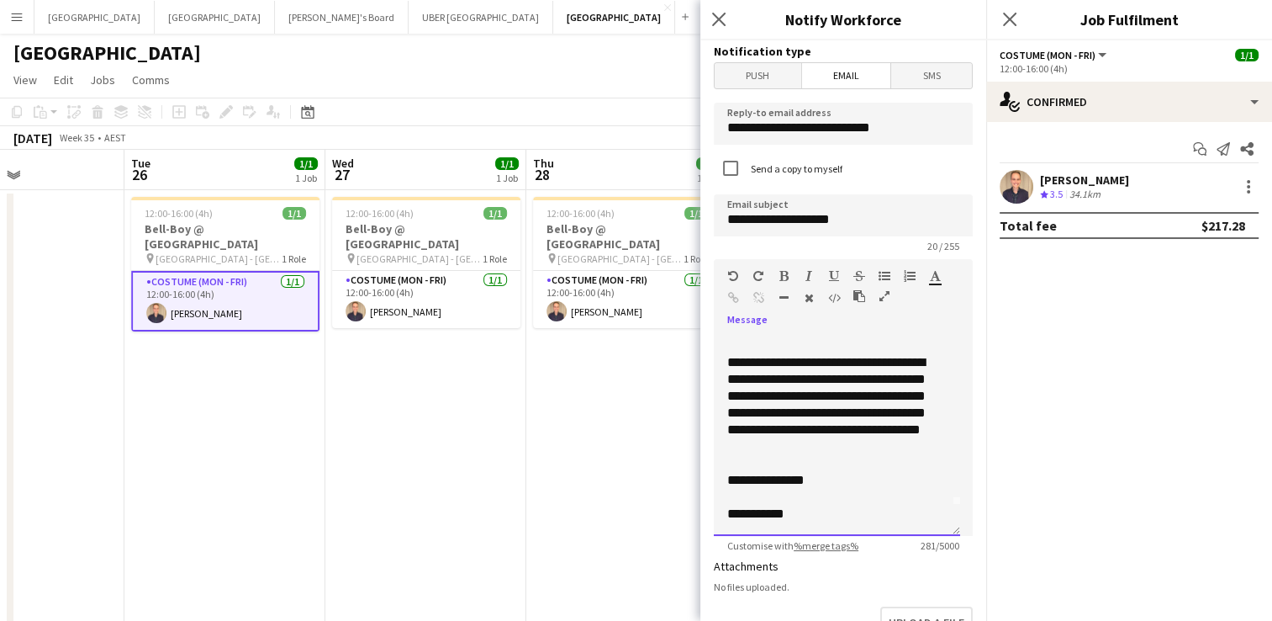
scroll to position [352, 0]
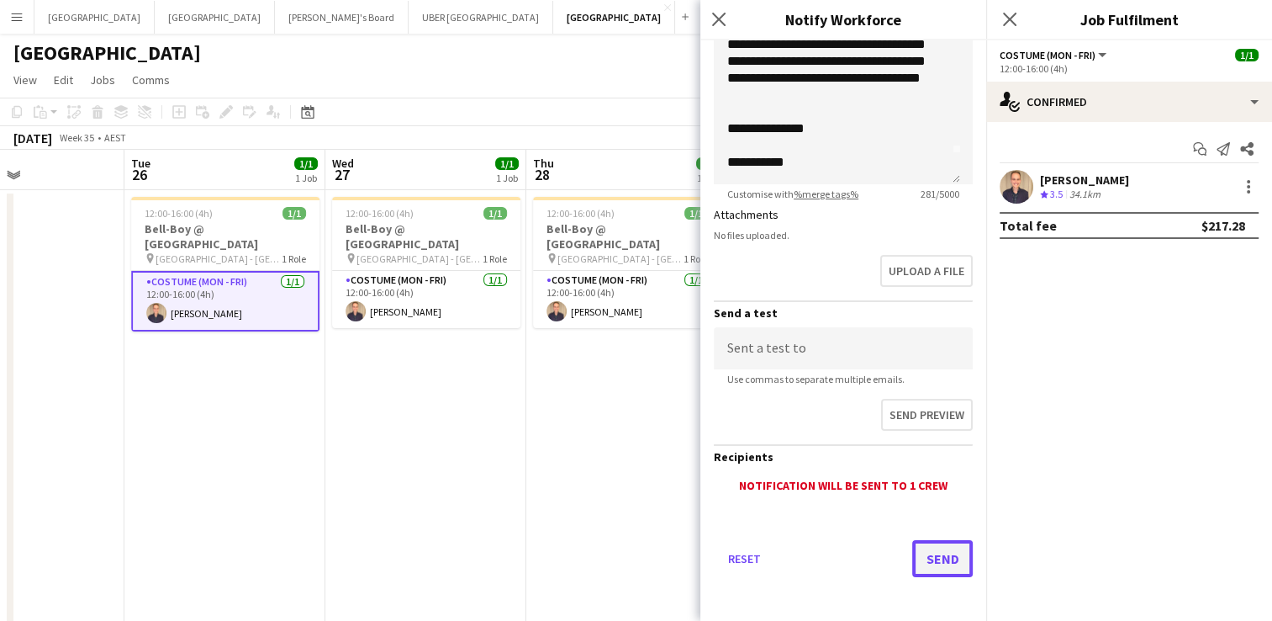
click at [920, 553] on button "Send" at bounding box center [942, 558] width 61 height 37
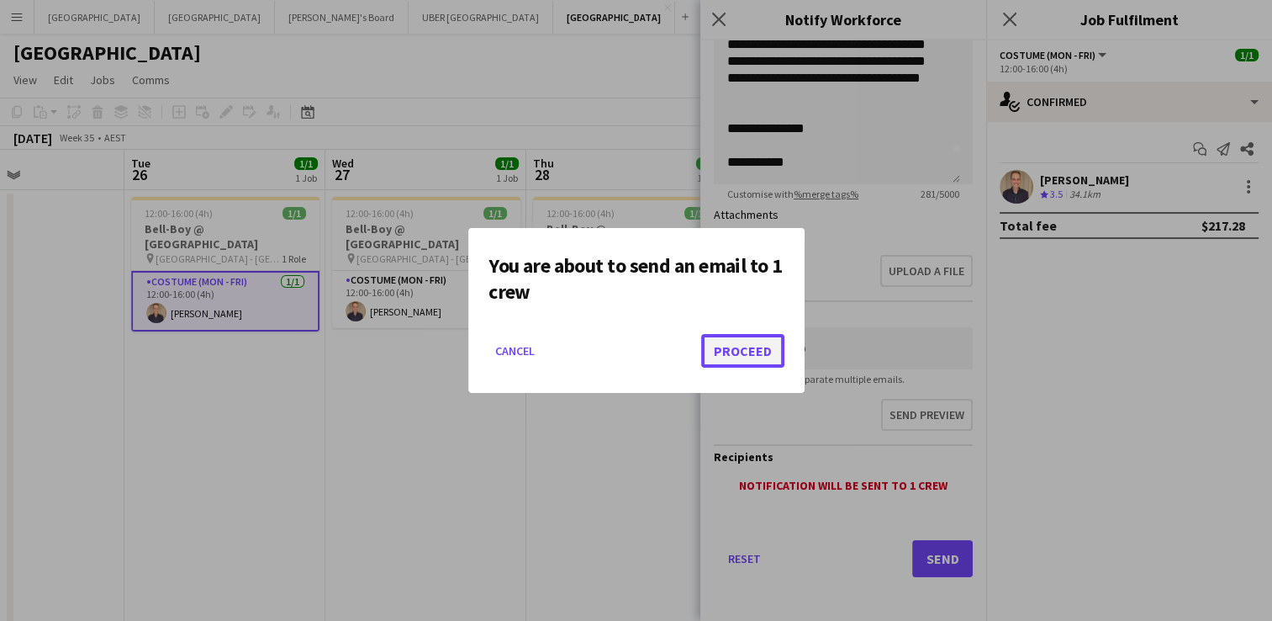
click at [747, 348] on button "Proceed" at bounding box center [742, 351] width 83 height 34
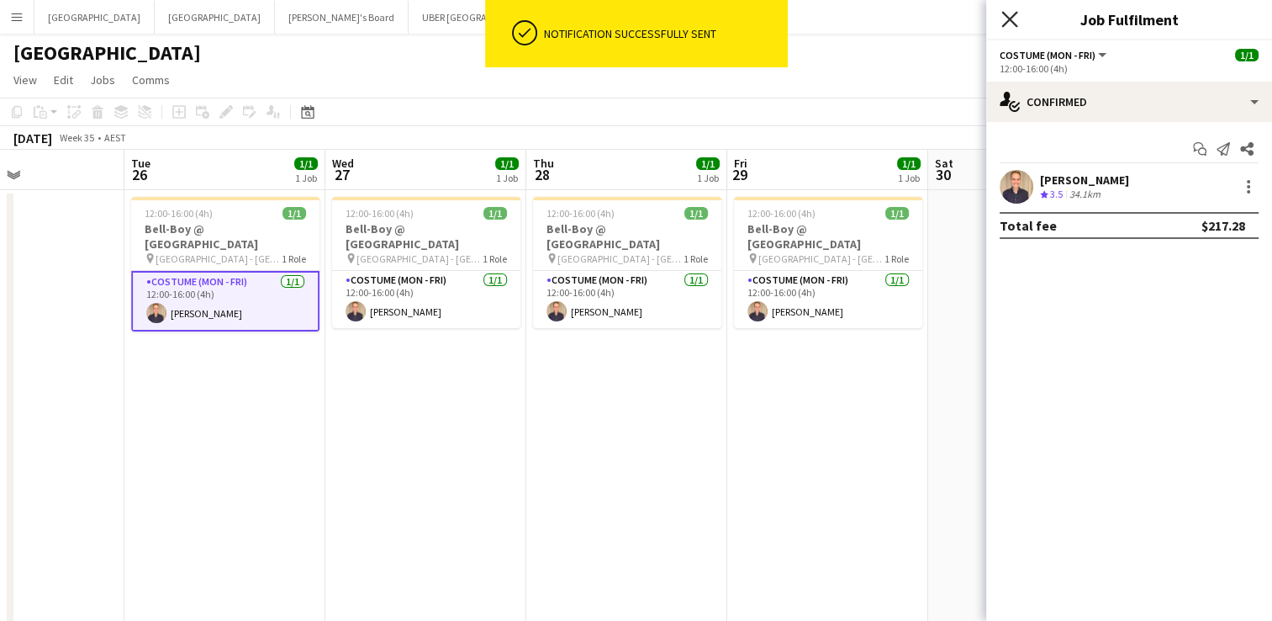
click at [1004, 23] on icon "Close pop-in" at bounding box center [1010, 19] width 16 height 16
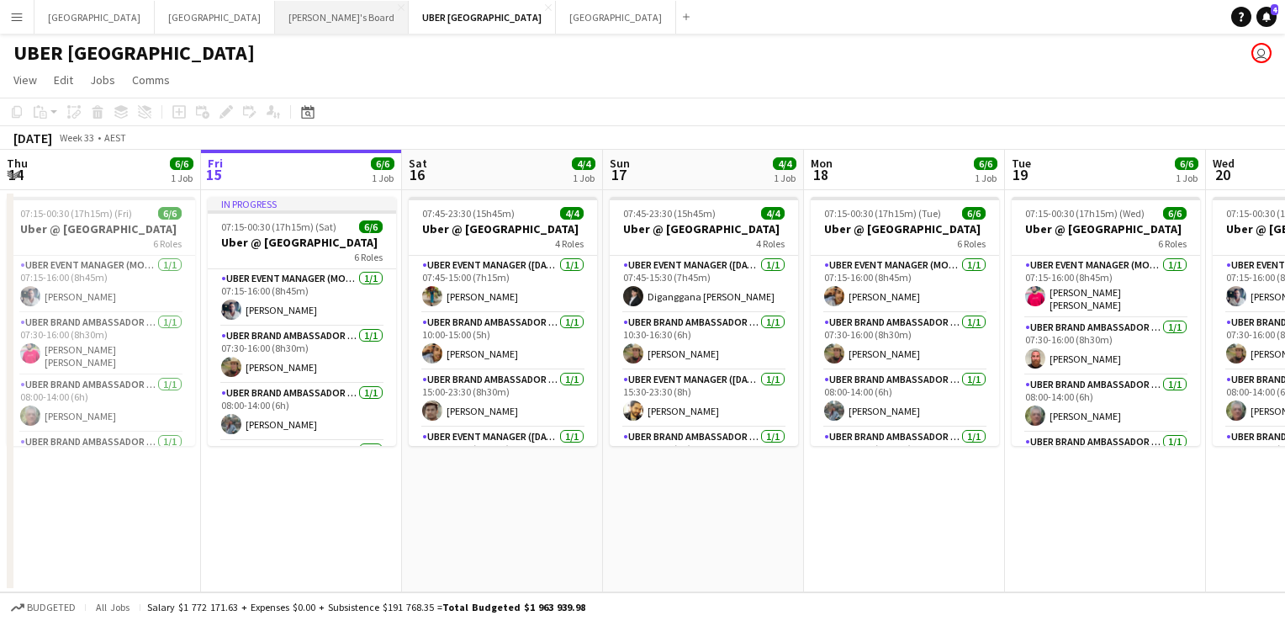
click at [275, 6] on button "Tennille's Board Close" at bounding box center [342, 17] width 134 height 33
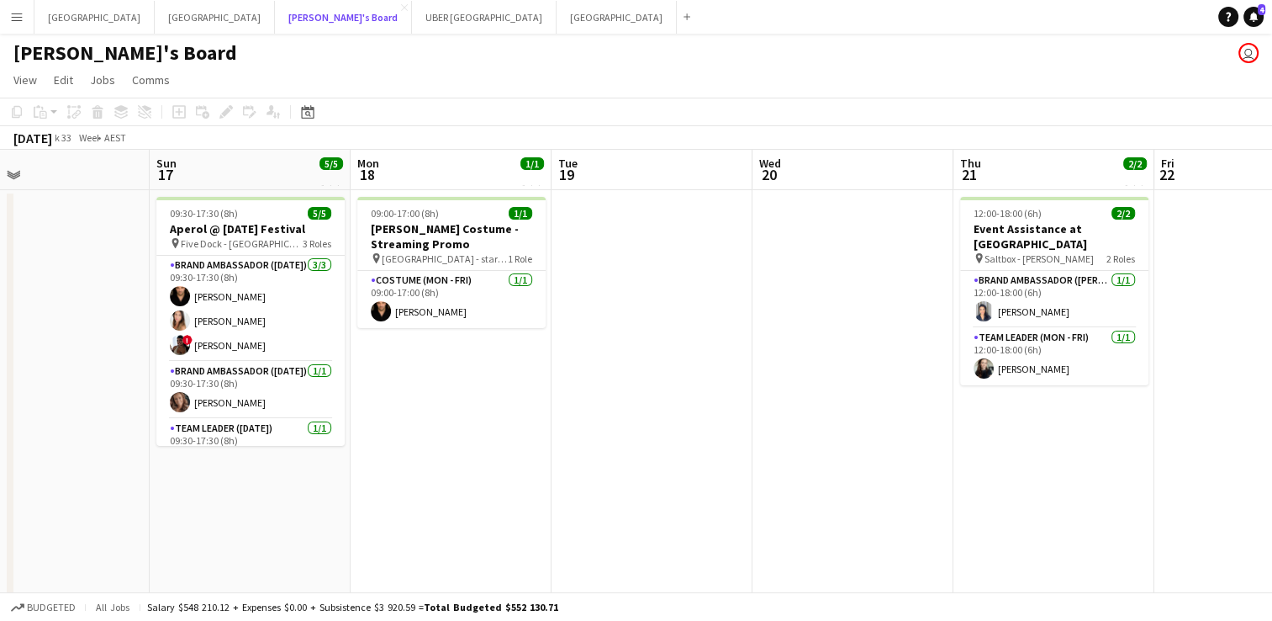
scroll to position [0, 448]
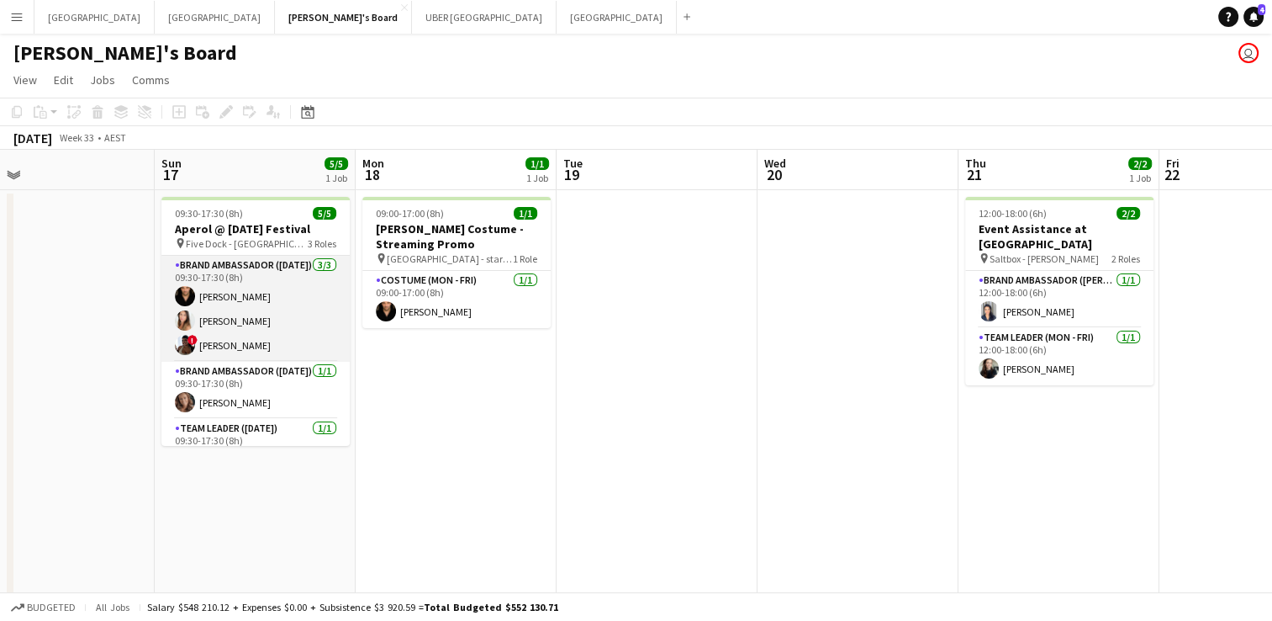
click at [208, 320] on app-card-role "Brand Ambassador (Sunday) 3/3 09:30-17:30 (8h) Gianluca John Logiacco Talia Zap…" at bounding box center [255, 309] width 188 height 106
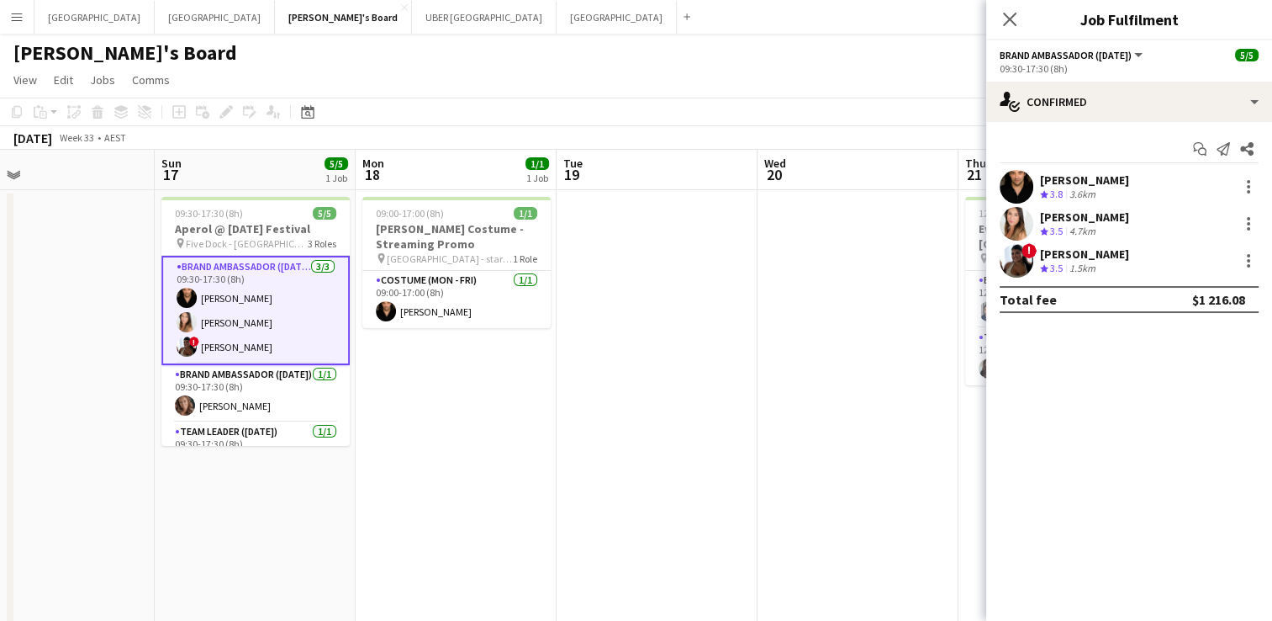
click at [1070, 206] on div "Gianluca John Logiacco Crew rating 3.8 3.6km Talia Zappia Crew rating 3.5 4.7km…" at bounding box center [1129, 224] width 286 height 108
click at [1062, 214] on div "[PERSON_NAME]" at bounding box center [1084, 216] width 89 height 15
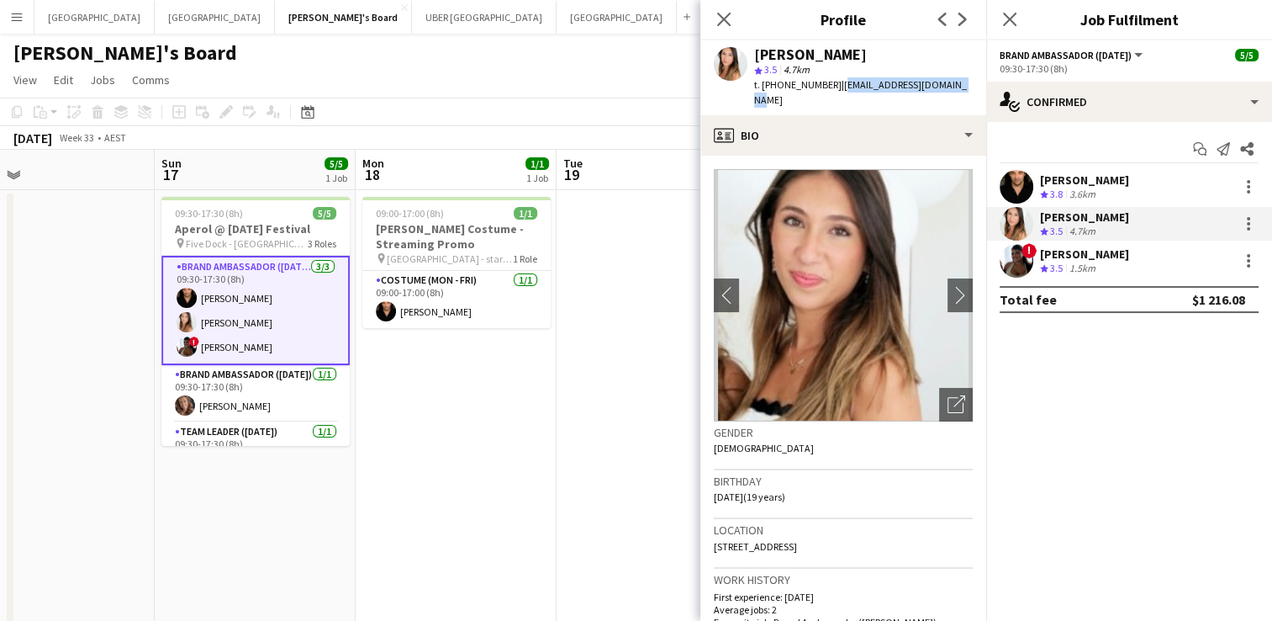
drag, startPoint x: 955, startPoint y: 84, endPoint x: 834, endPoint y: 86, distance: 121.1
click at [834, 86] on div "Talia Zappia star 3.5 4.7km t. +610415278190 | taliazappia706@gmail.com" at bounding box center [843, 77] width 286 height 75
copy span "taliazappia706@gmail.com"
click at [1098, 260] on div "[PERSON_NAME]" at bounding box center [1084, 253] width 89 height 15
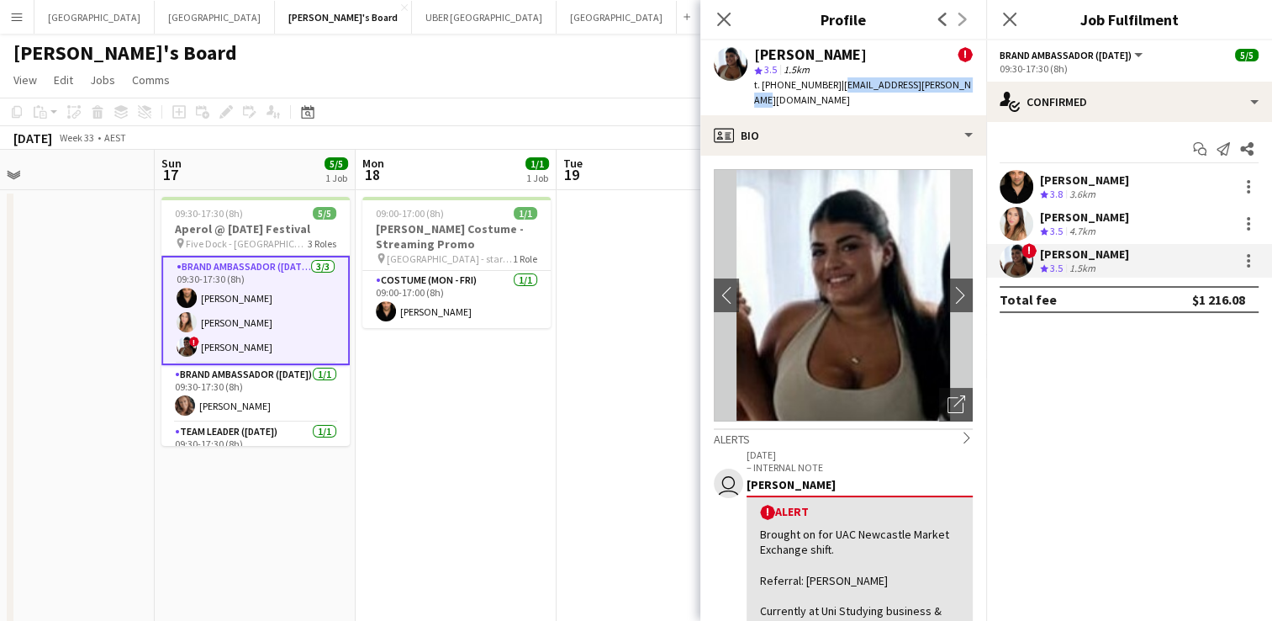
drag, startPoint x: 972, startPoint y: 91, endPoint x: 834, endPoint y: 87, distance: 138.0
click at [834, 87] on app-profile-header "SARINA Tornatore ! star 3.5 1.5km t. +610407249838 | sarina.tornatore@gmail.com" at bounding box center [843, 77] width 286 height 75
copy span "sarina.tornatore@gmail.com"
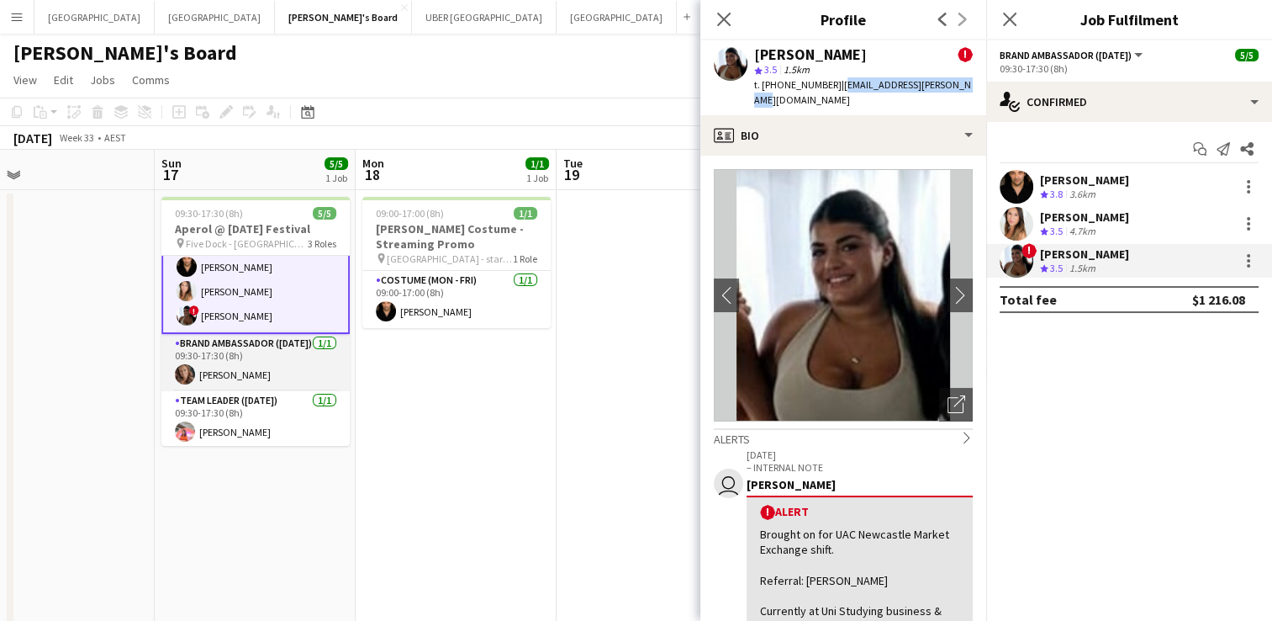
click at [216, 365] on app-card-role "Brand Ambassador (Sunday) 1/1 09:30-17:30 (8h) Rachel Zappia" at bounding box center [255, 362] width 188 height 57
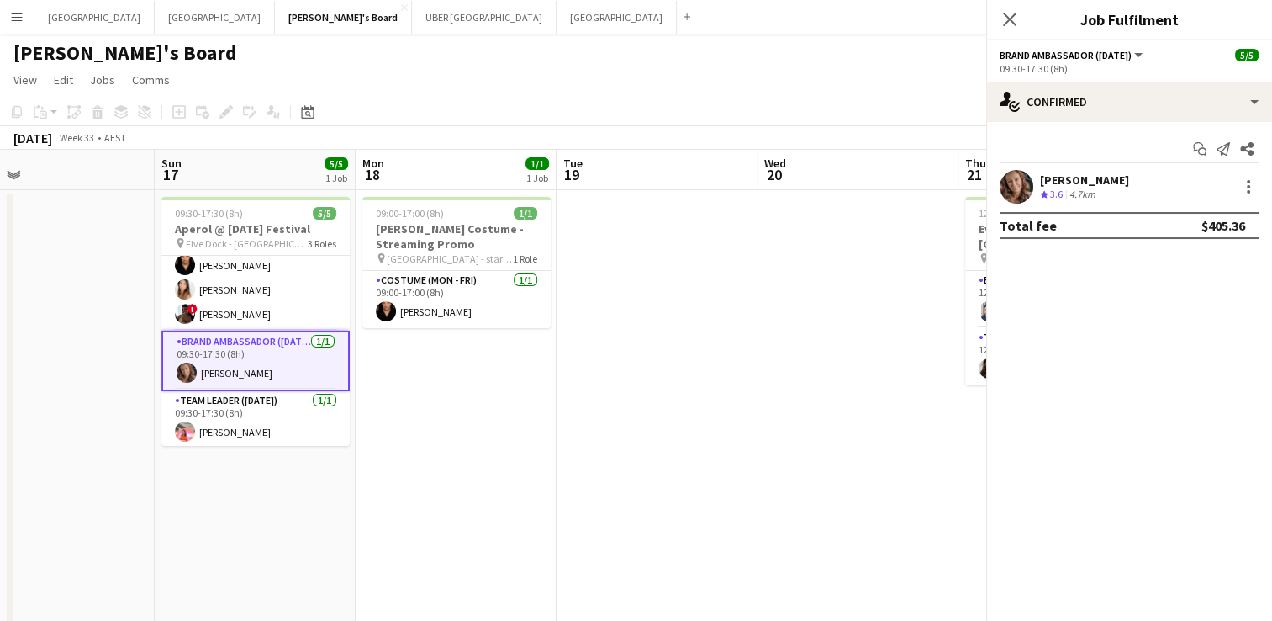
scroll to position [30, 0]
click at [1070, 177] on div "[PERSON_NAME]" at bounding box center [1084, 179] width 89 height 15
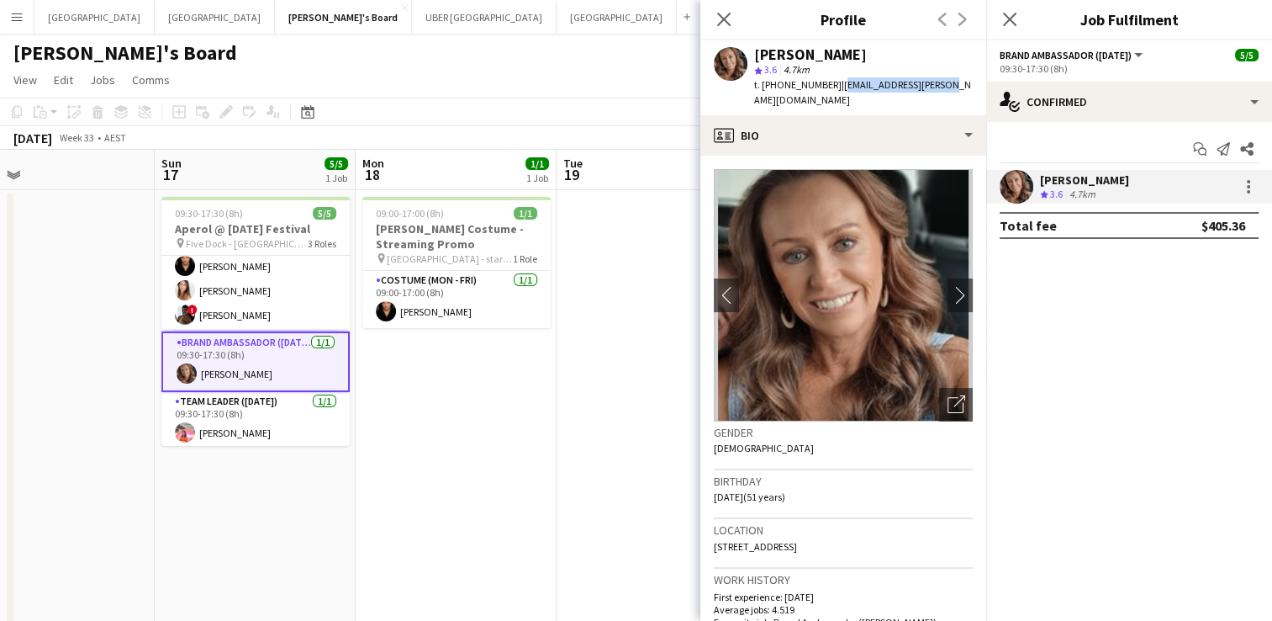
drag, startPoint x: 952, startPoint y: 87, endPoint x: 828, endPoint y: 87, distance: 123.6
click at [828, 87] on app-profile-header "Rachel Zappia star 3.6 4.7km t. +61417656671 | rl.zappia@bigpond.com" at bounding box center [843, 77] width 286 height 75
copy span "rl.zappia@bigpond.com"
click at [1010, 19] on icon at bounding box center [1010, 19] width 16 height 16
